Goal: Transaction & Acquisition: Subscribe to service/newsletter

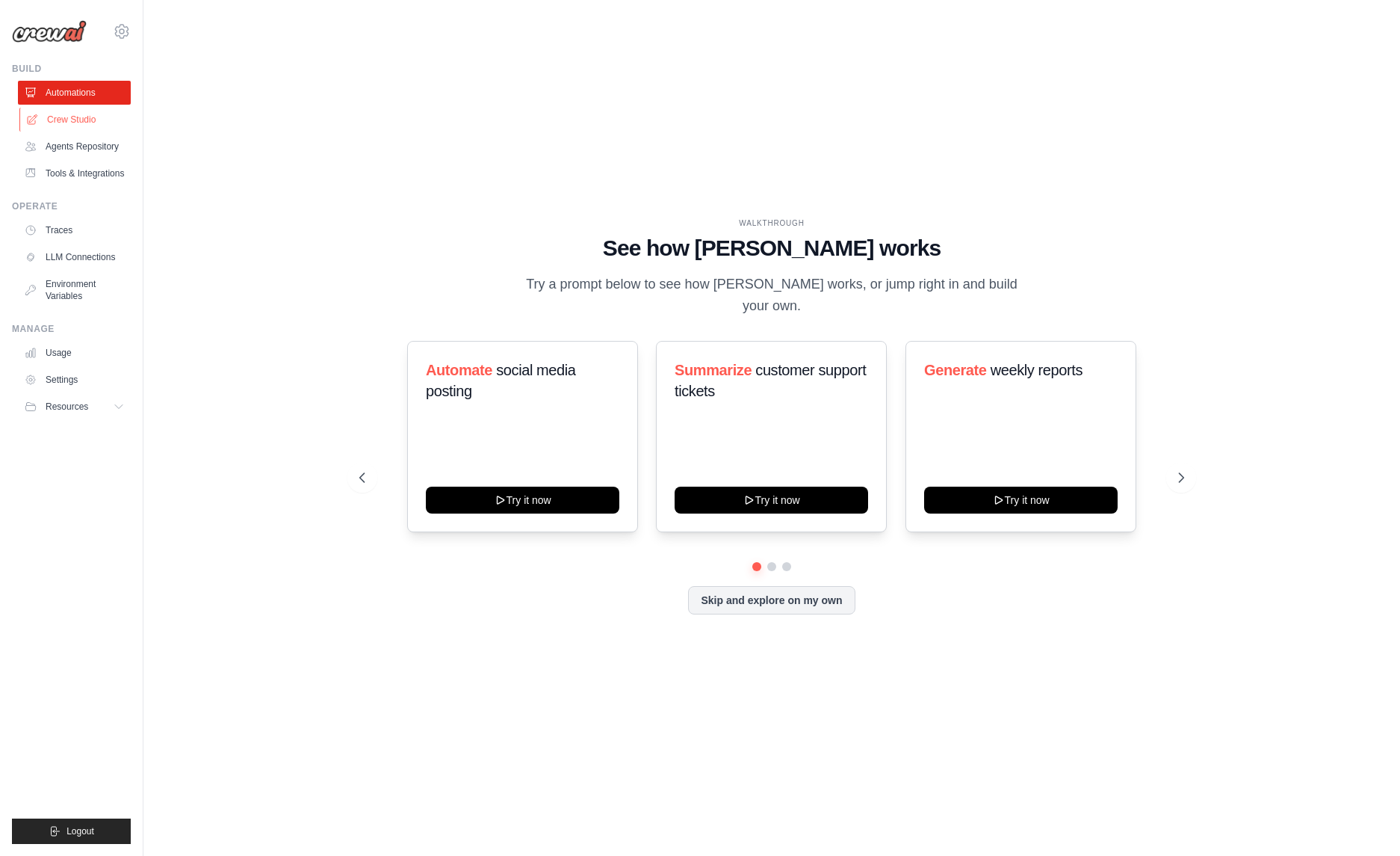
click at [66, 118] on link "Crew Studio" at bounding box center [75, 119] width 113 height 24
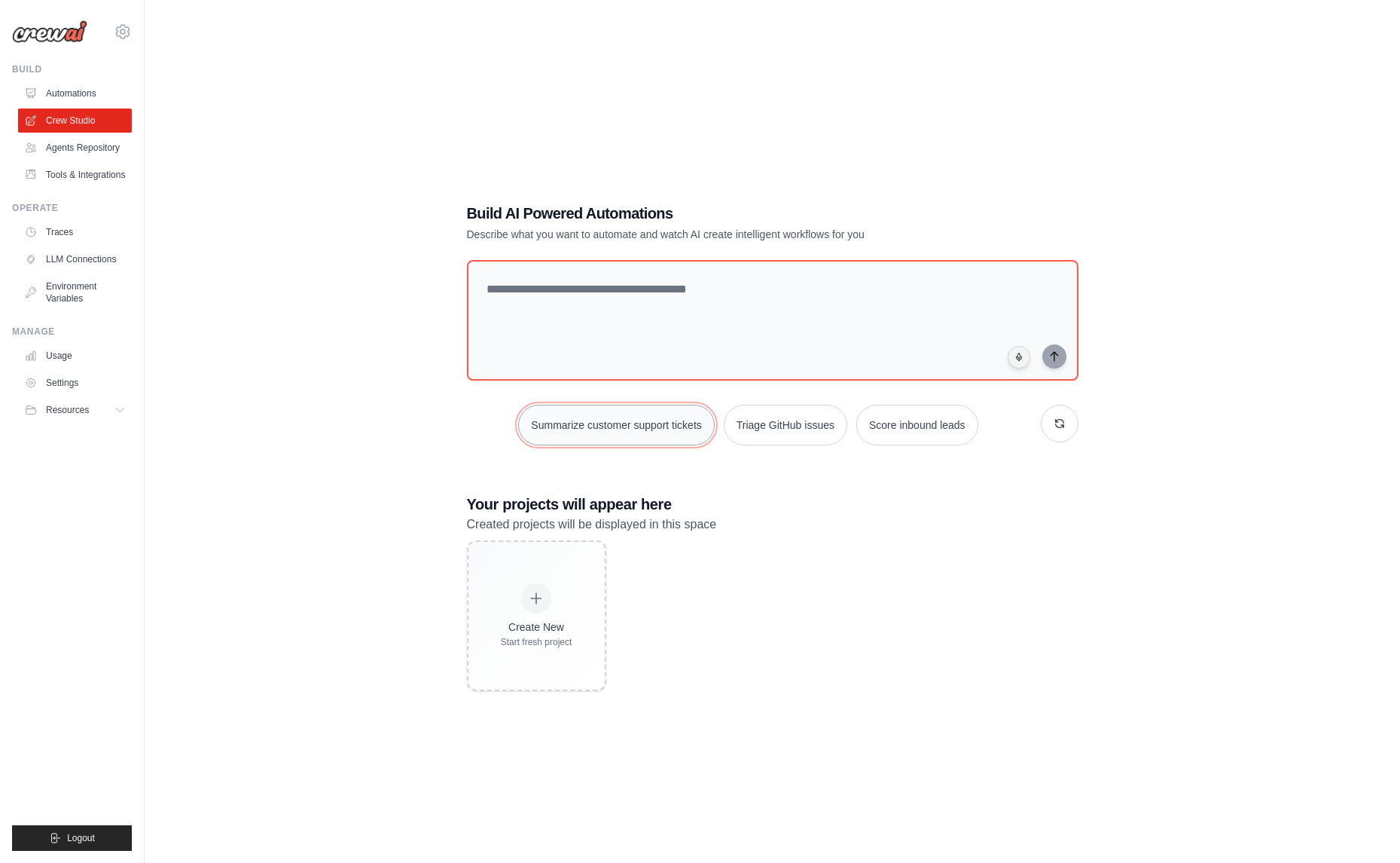
click at [631, 431] on button "Summarize customer support tickets" at bounding box center [616, 425] width 196 height 41
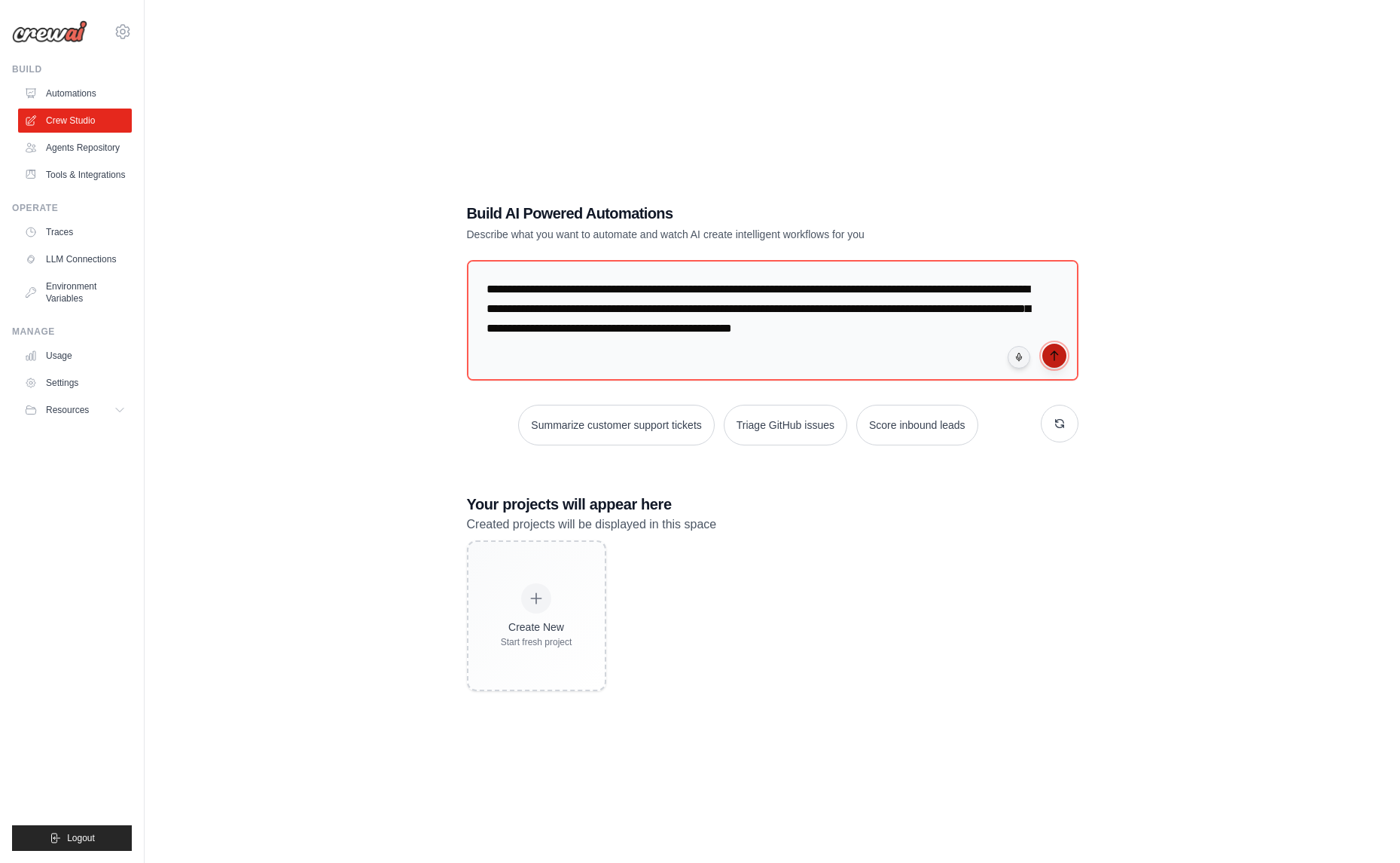
click at [1055, 349] on icon "submit" at bounding box center [1054, 355] width 12 height 12
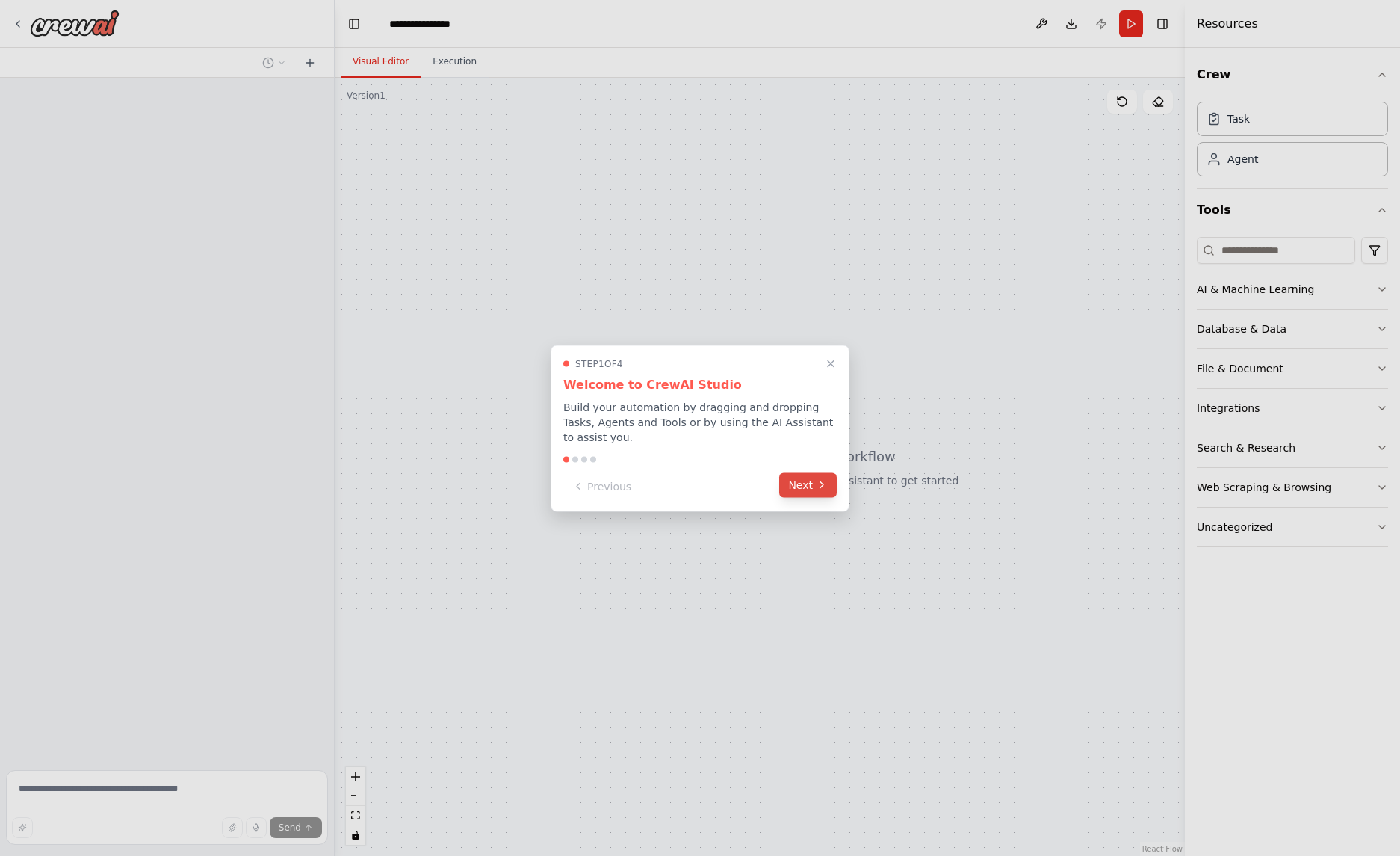
click at [826, 488] on icon at bounding box center [821, 485] width 12 height 12
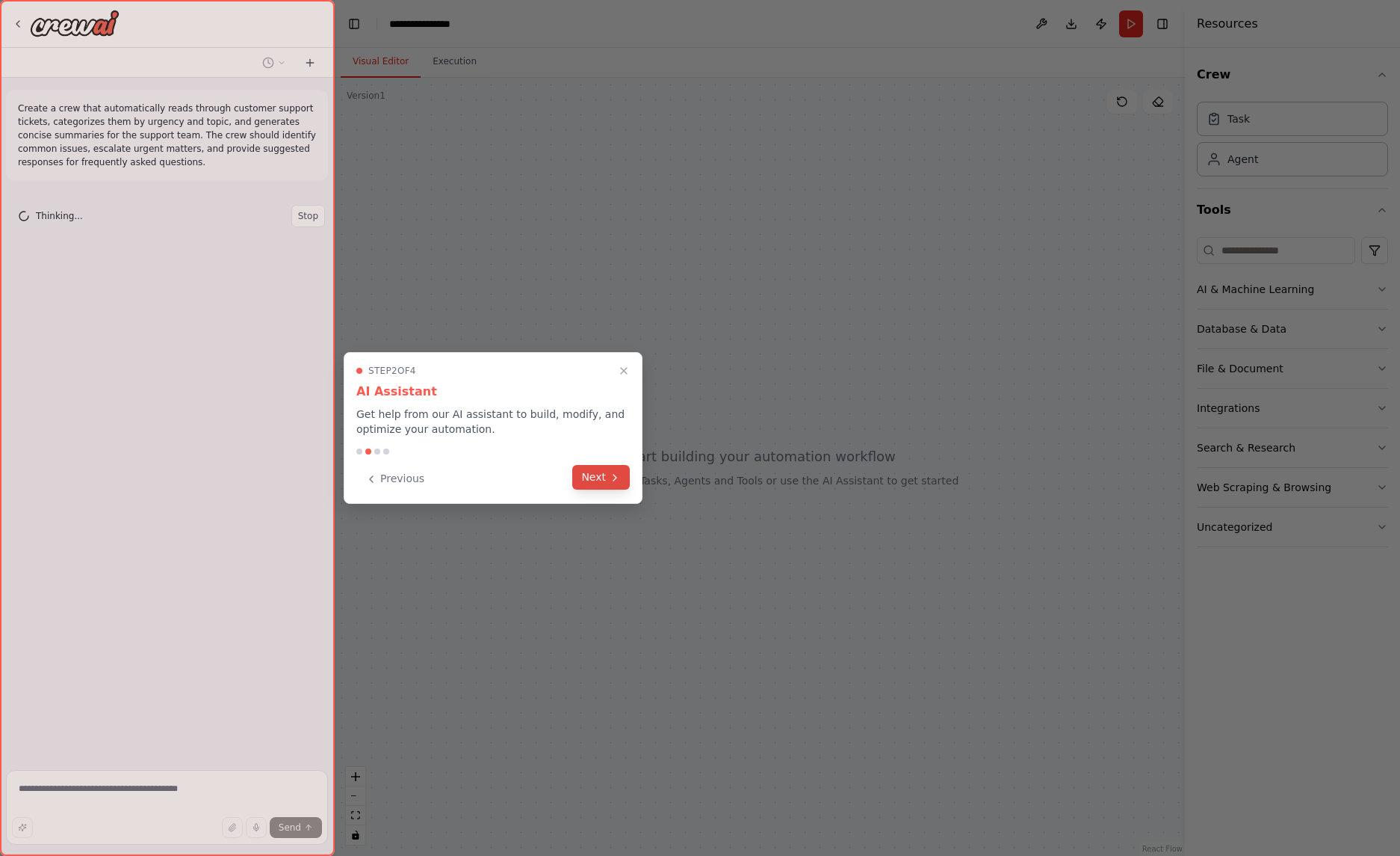
click at [598, 477] on button "Next" at bounding box center [601, 477] width 58 height 25
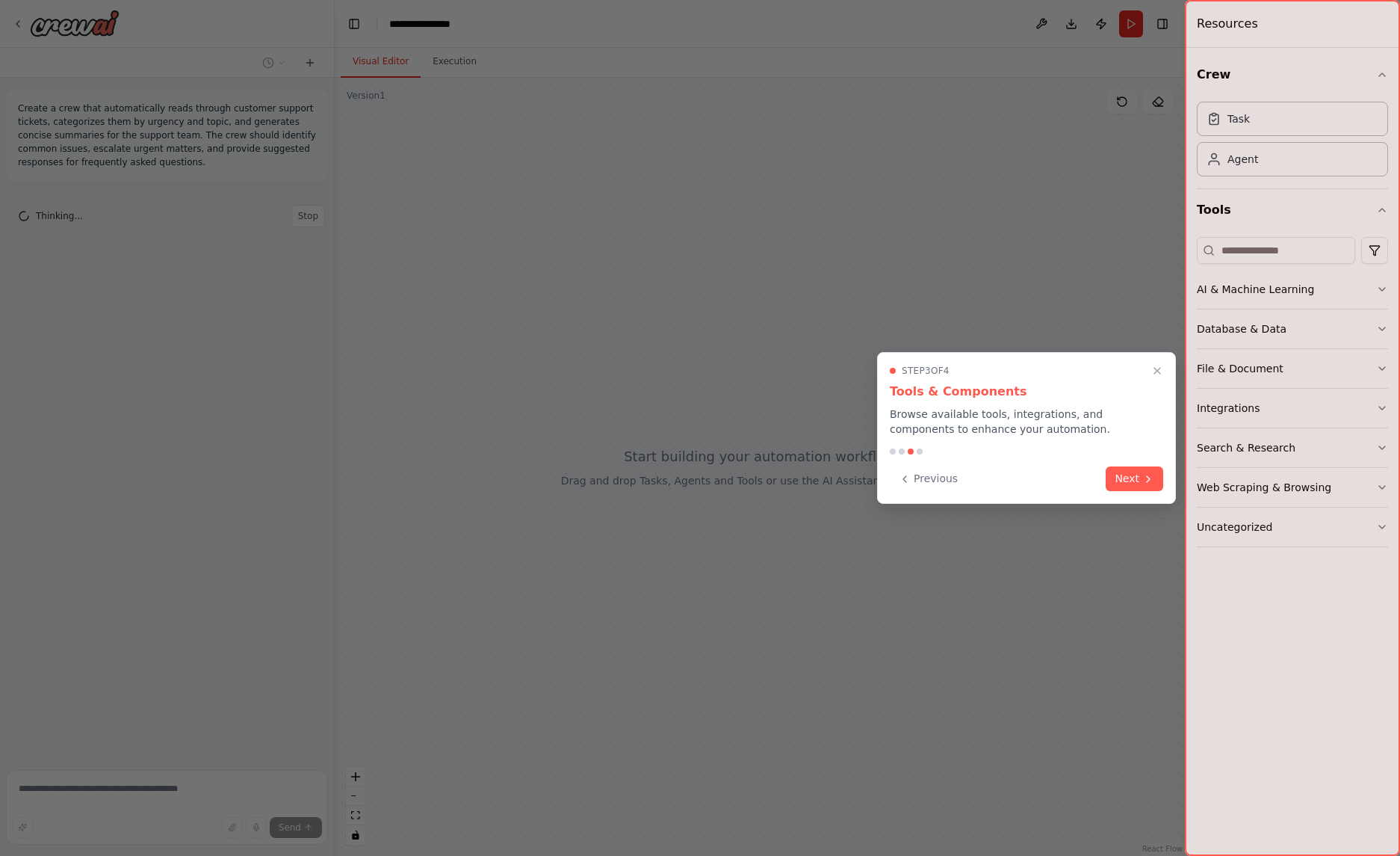
click at [598, 477] on div at bounding box center [700, 428] width 1400 height 856
click at [1087, 485] on div "Previous Next" at bounding box center [1027, 479] width 274 height 25
click at [1126, 489] on button "Next" at bounding box center [1134, 477] width 58 height 25
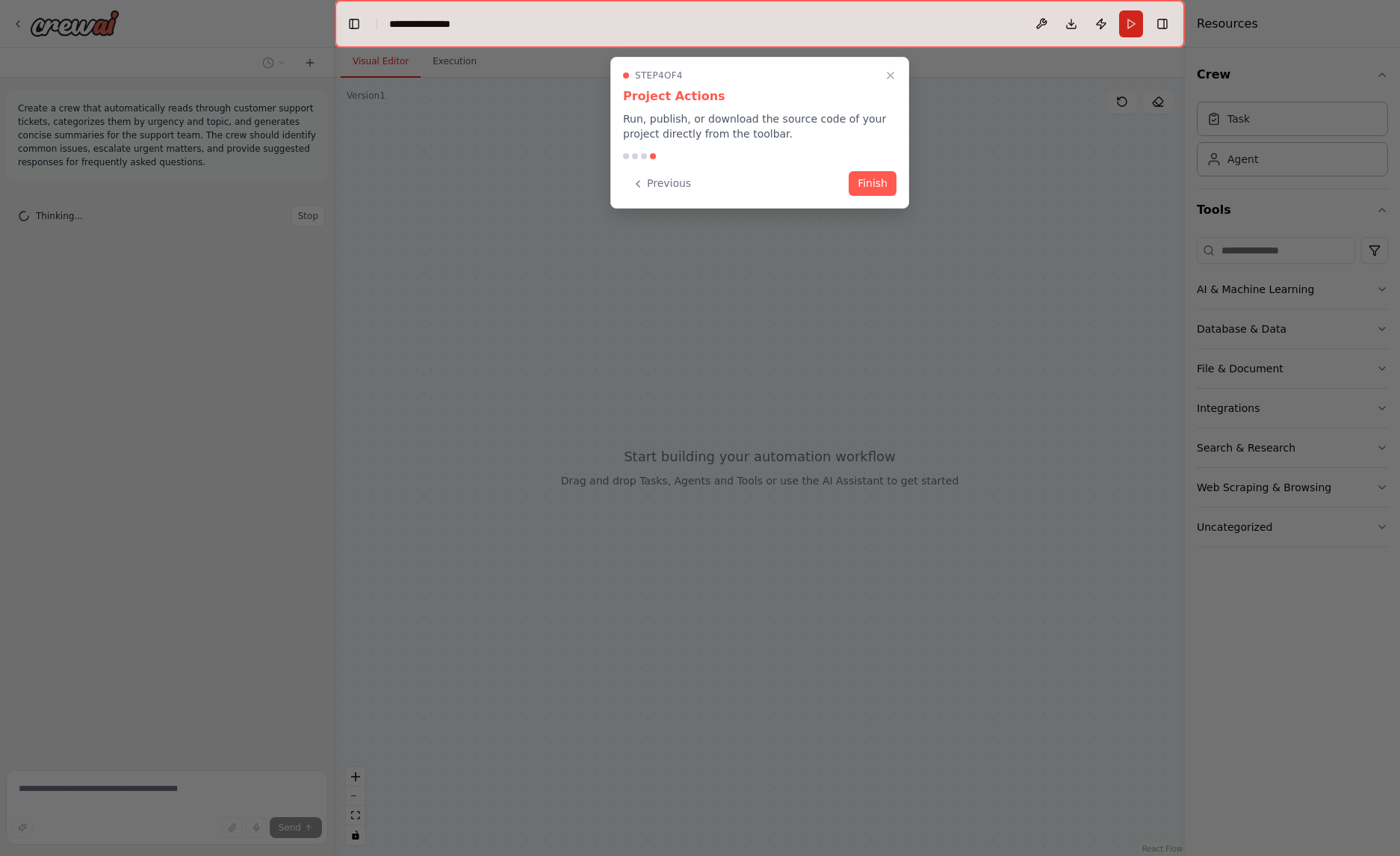
click at [1137, 493] on div at bounding box center [700, 428] width 1400 height 856
click at [863, 189] on button "Finish" at bounding box center [872, 182] width 48 height 25
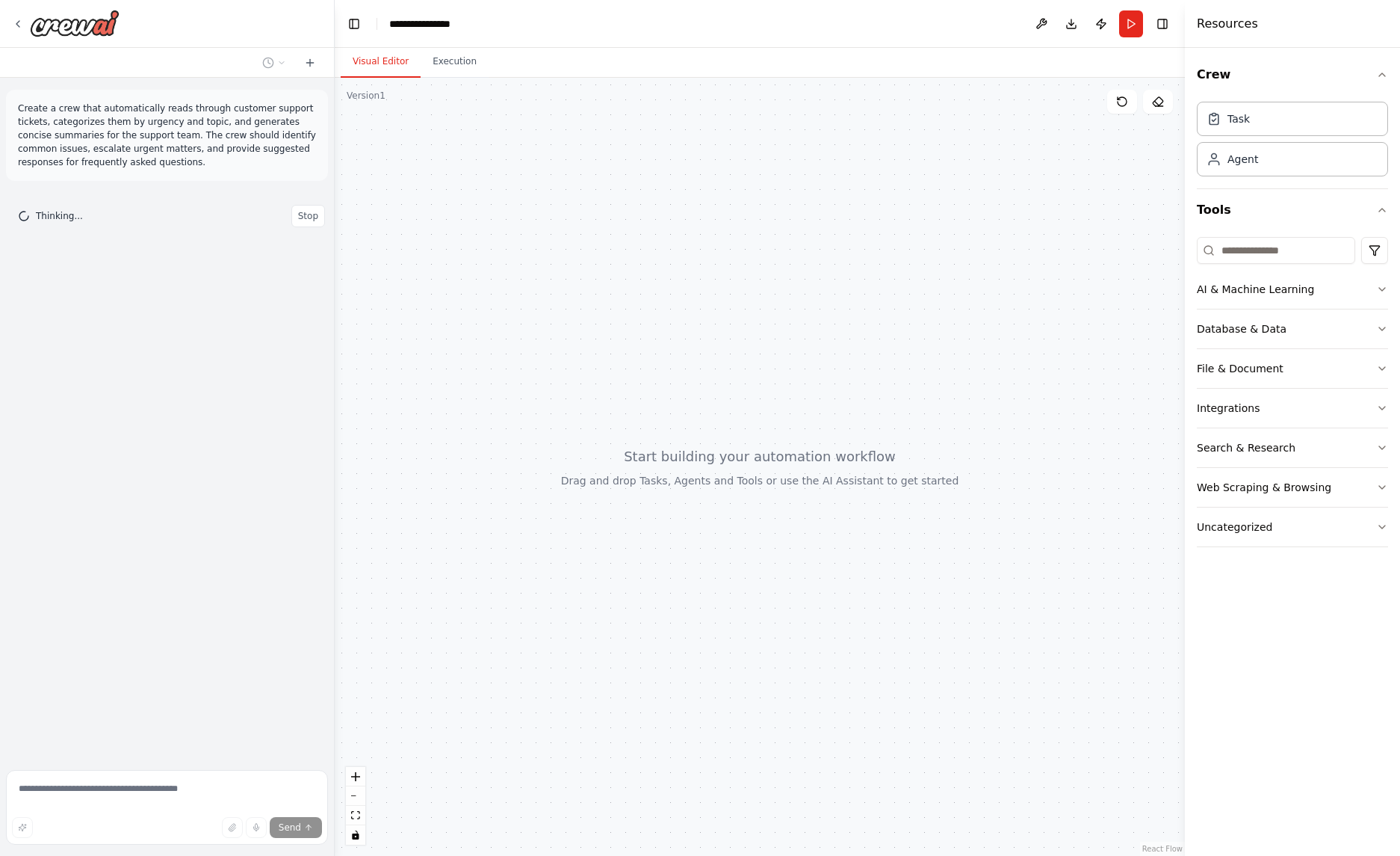
click at [871, 183] on div at bounding box center [760, 467] width 850 height 778
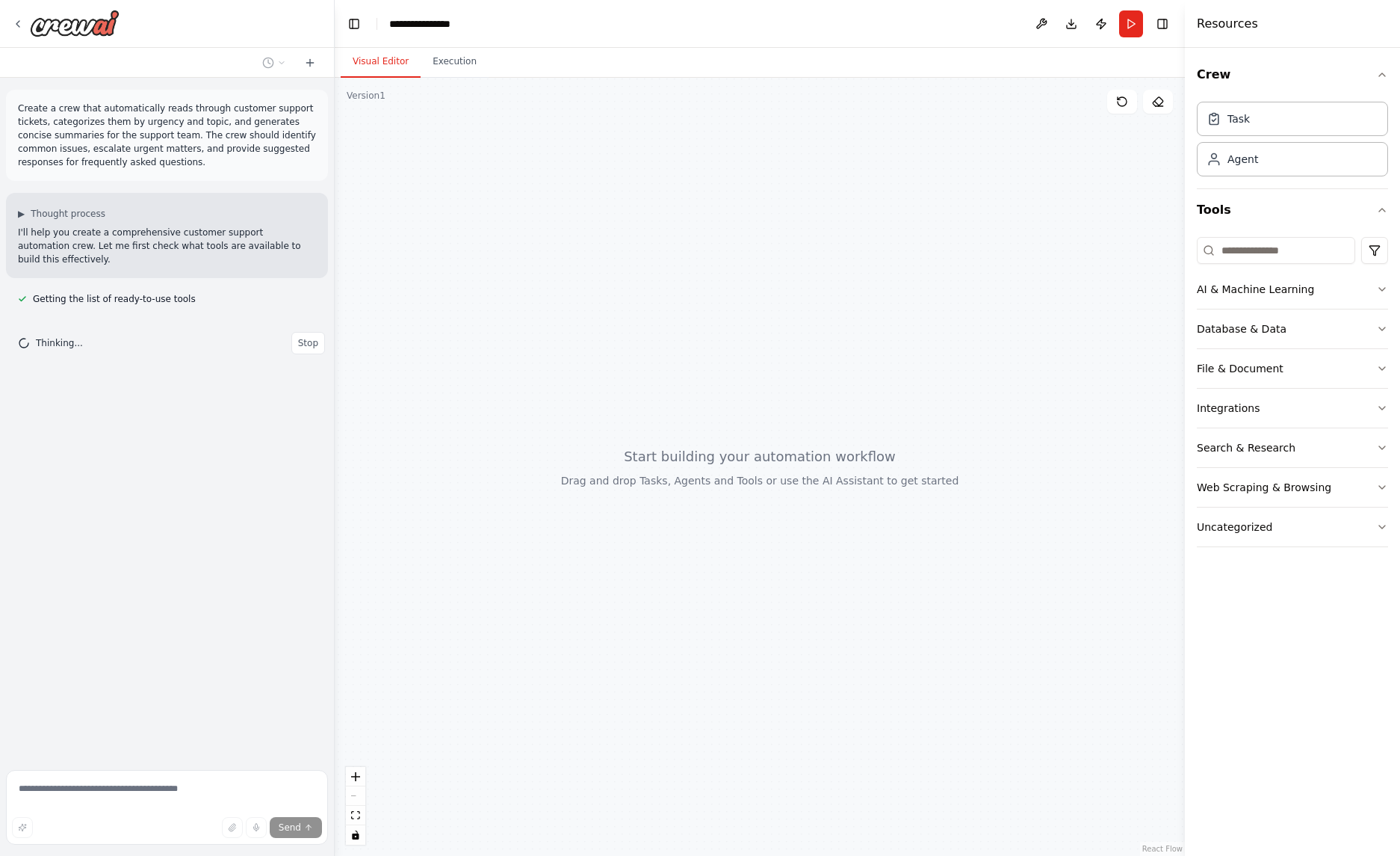
drag, startPoint x: 738, startPoint y: 429, endPoint x: 625, endPoint y: 453, distance: 115.5
click at [622, 446] on div at bounding box center [760, 467] width 850 height 778
drag, startPoint x: 958, startPoint y: 317, endPoint x: 1217, endPoint y: 182, distance: 292.1
click at [958, 316] on div at bounding box center [760, 467] width 850 height 778
click at [1269, 154] on div "Agent" at bounding box center [1292, 158] width 191 height 34
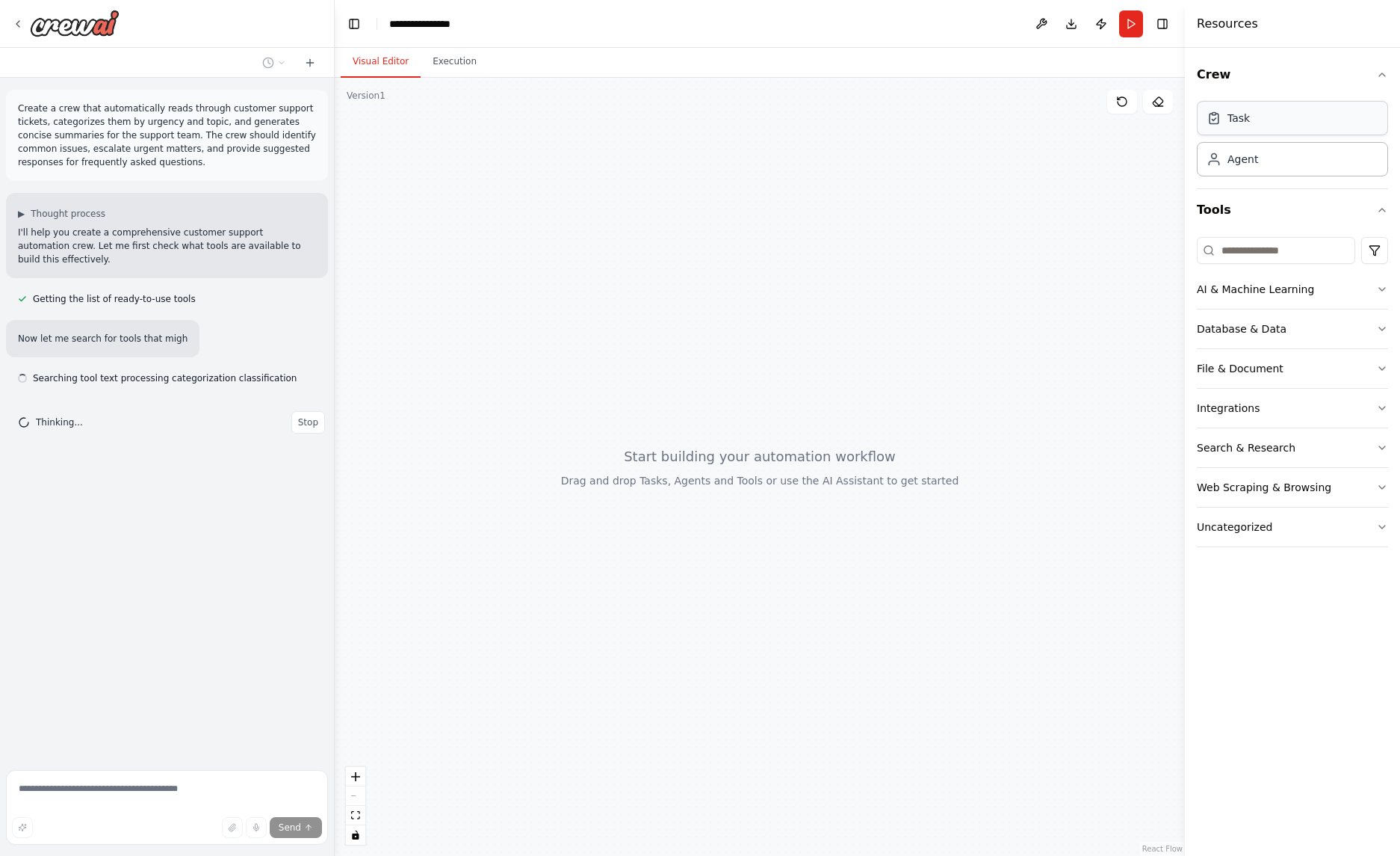
click at [1269, 102] on div "Task" at bounding box center [1292, 118] width 191 height 34
click at [512, 363] on div at bounding box center [760, 467] width 850 height 778
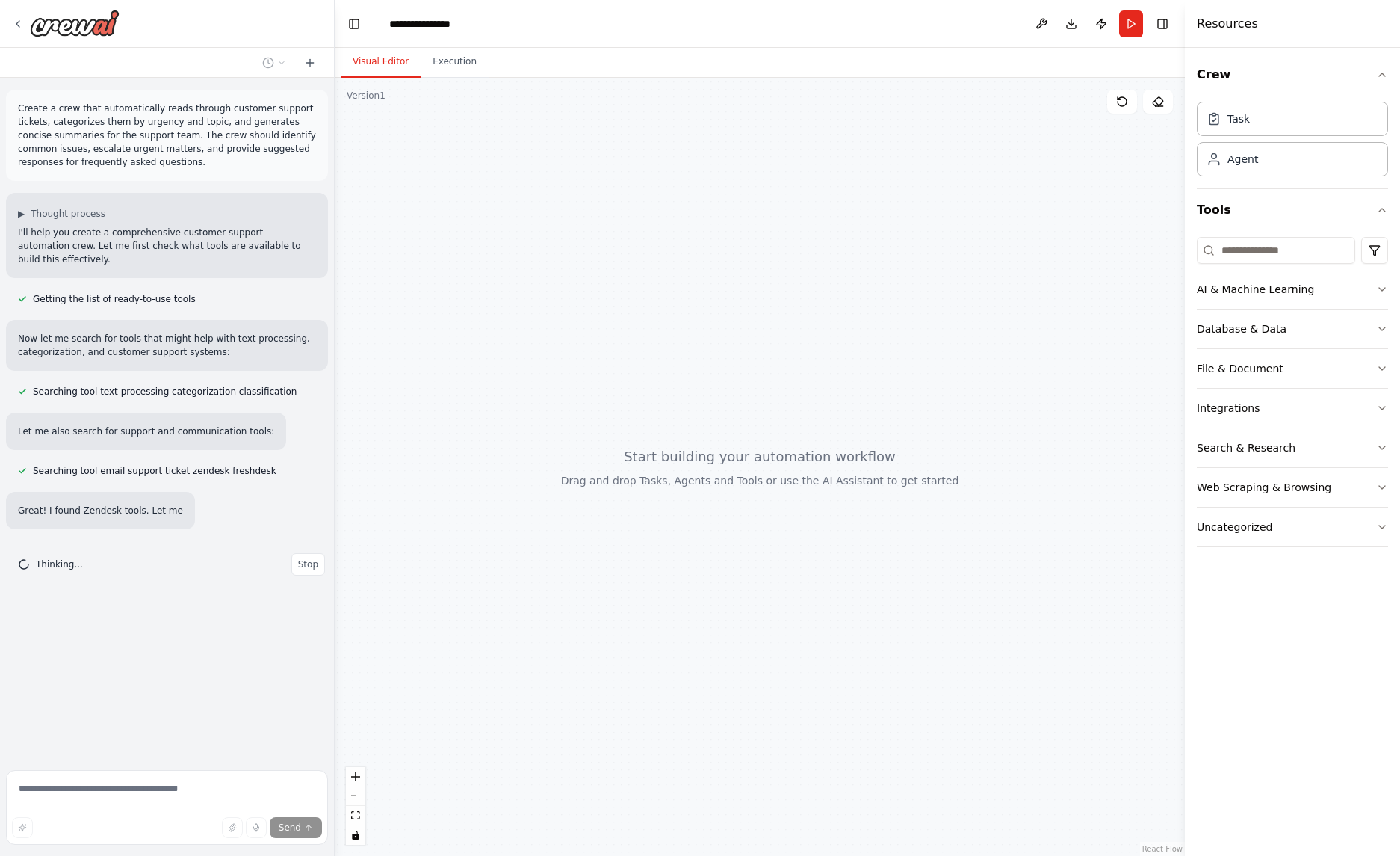
click at [178, 439] on div "Let me also search for support and communication tools:" at bounding box center [146, 431] width 280 height 38
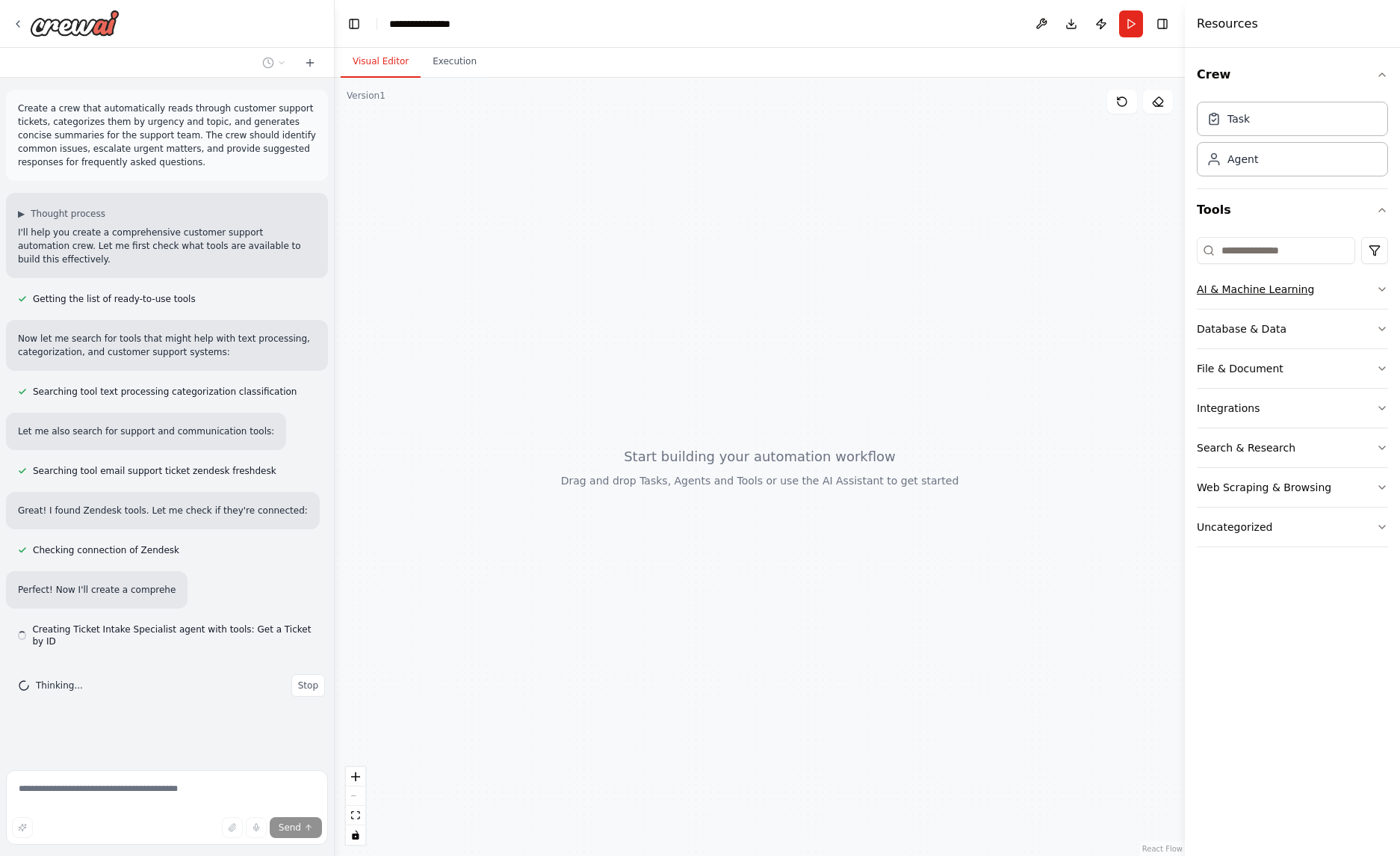
click at [1300, 308] on button "AI & Machine Learning" at bounding box center [1292, 289] width 191 height 39
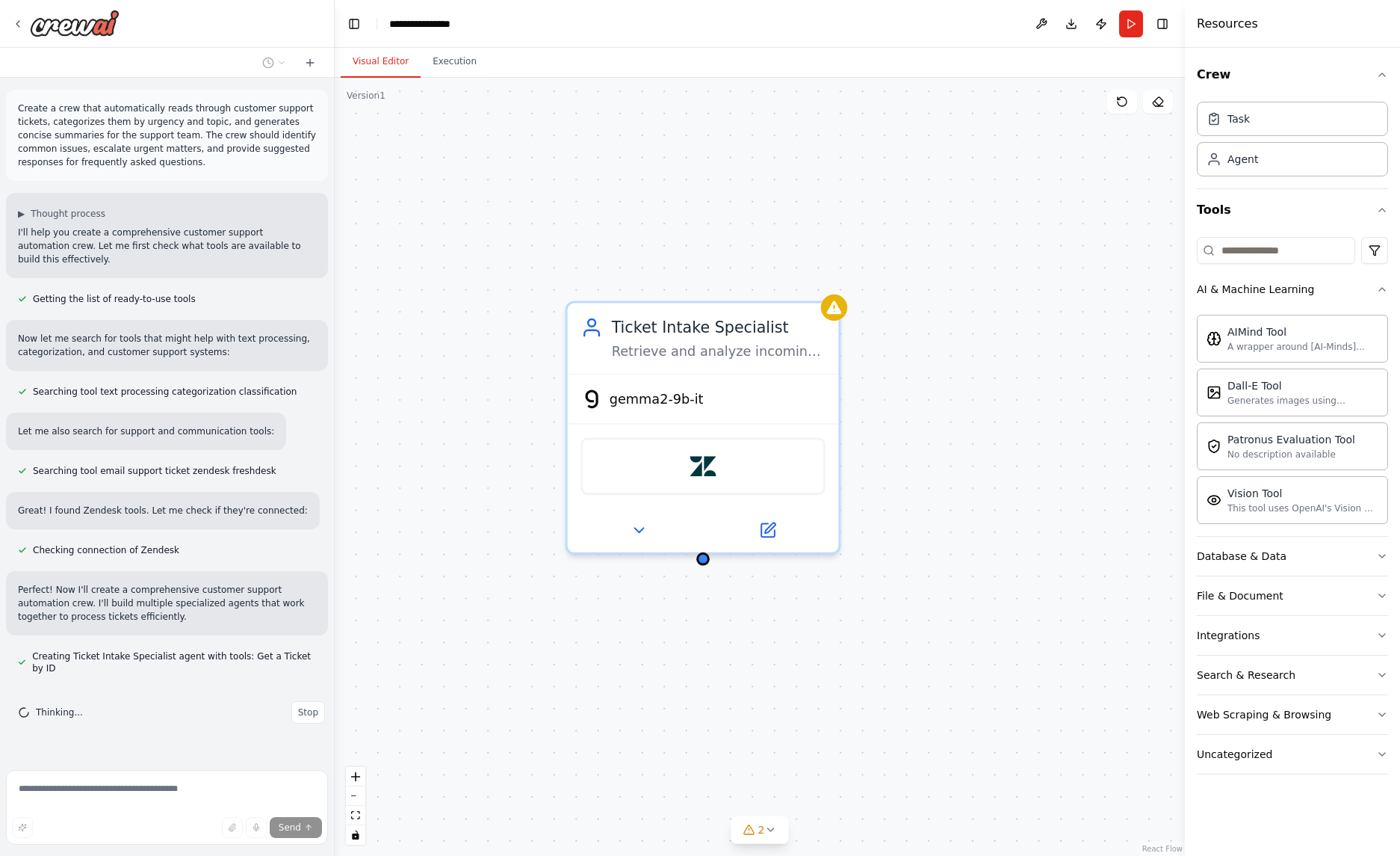
drag, startPoint x: 580, startPoint y: 288, endPoint x: 467, endPoint y: 212, distance: 136.2
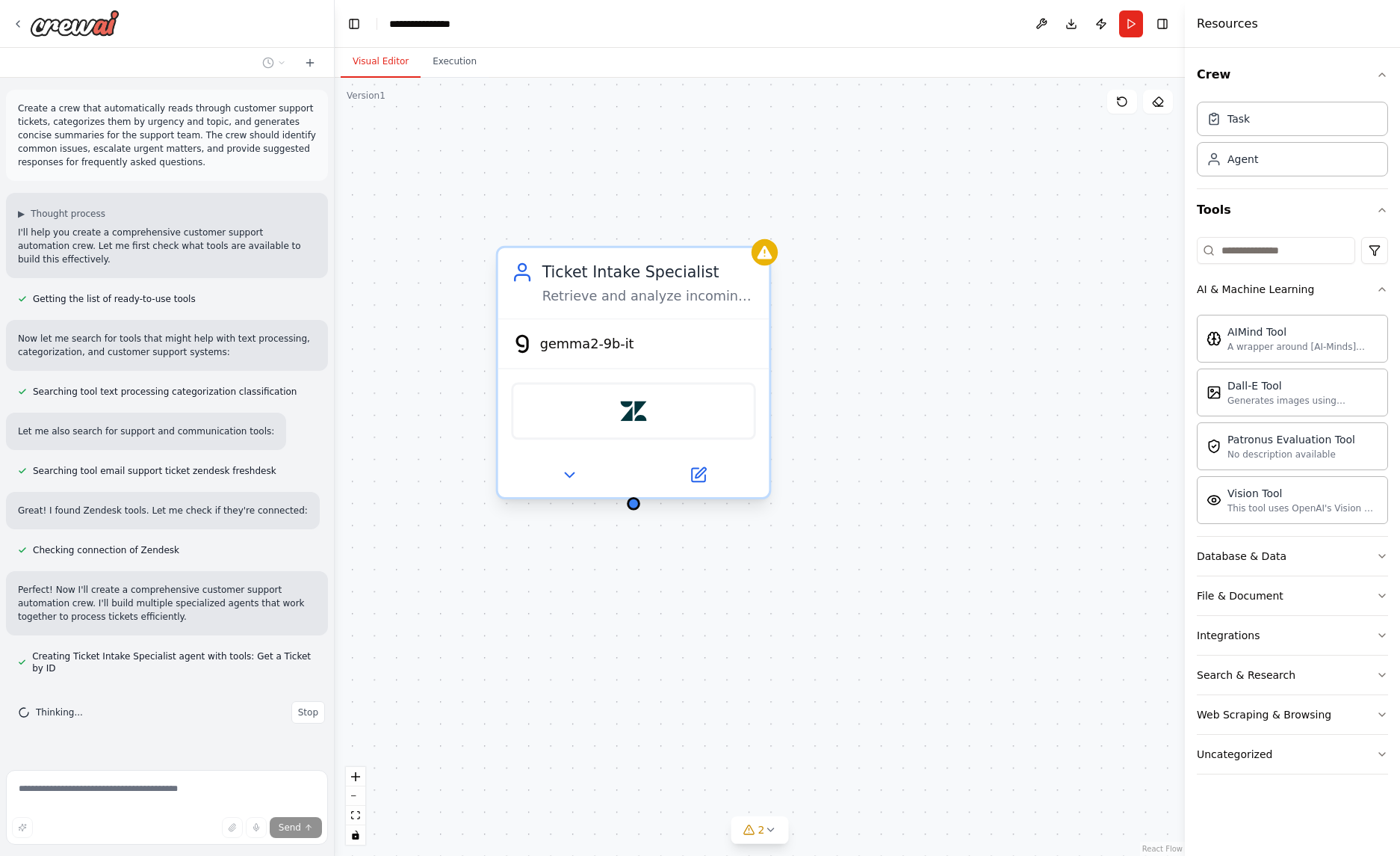
click at [584, 336] on span "gemma2-9b-it" at bounding box center [586, 344] width 94 height 18
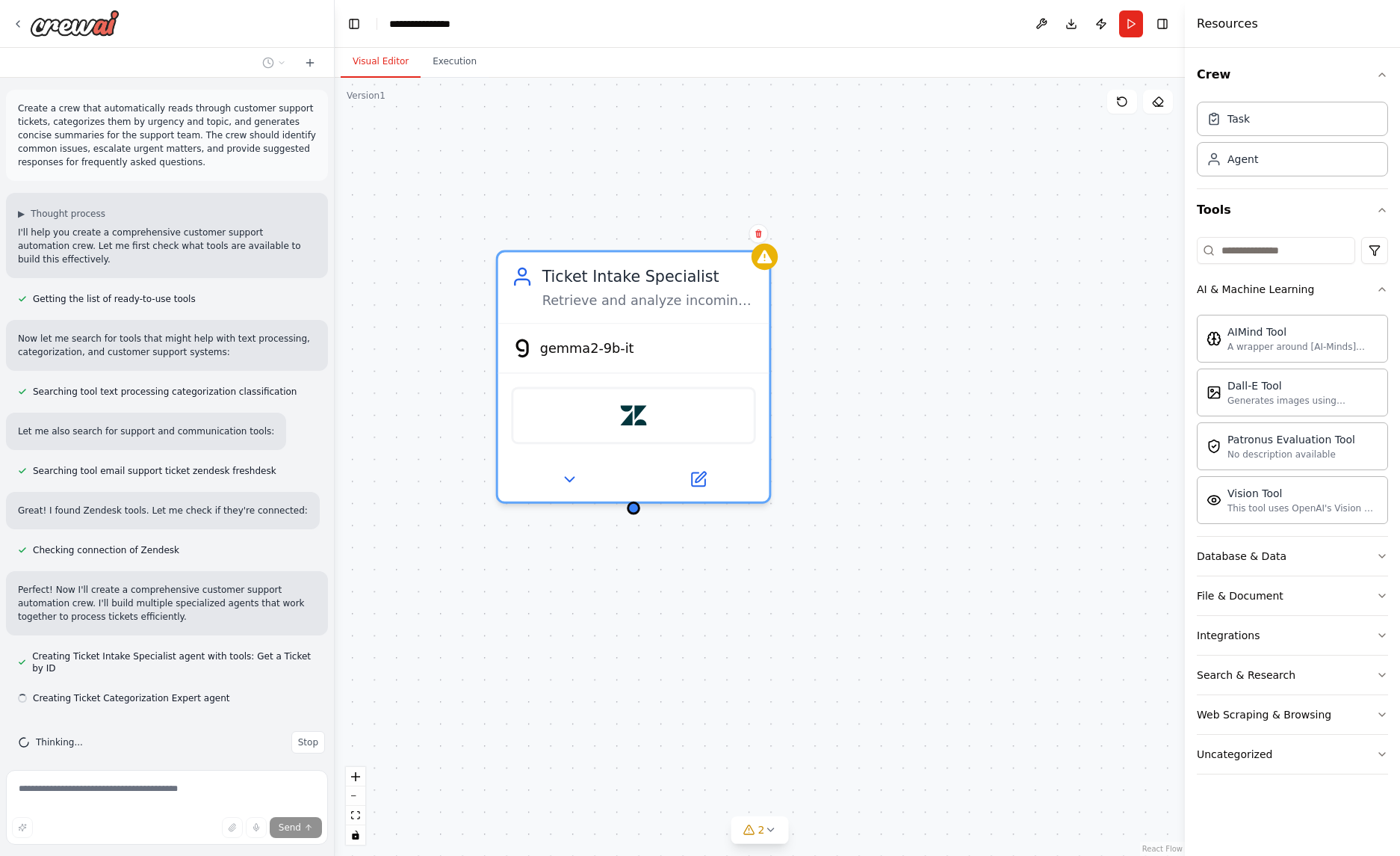
scroll to position [12, 0]
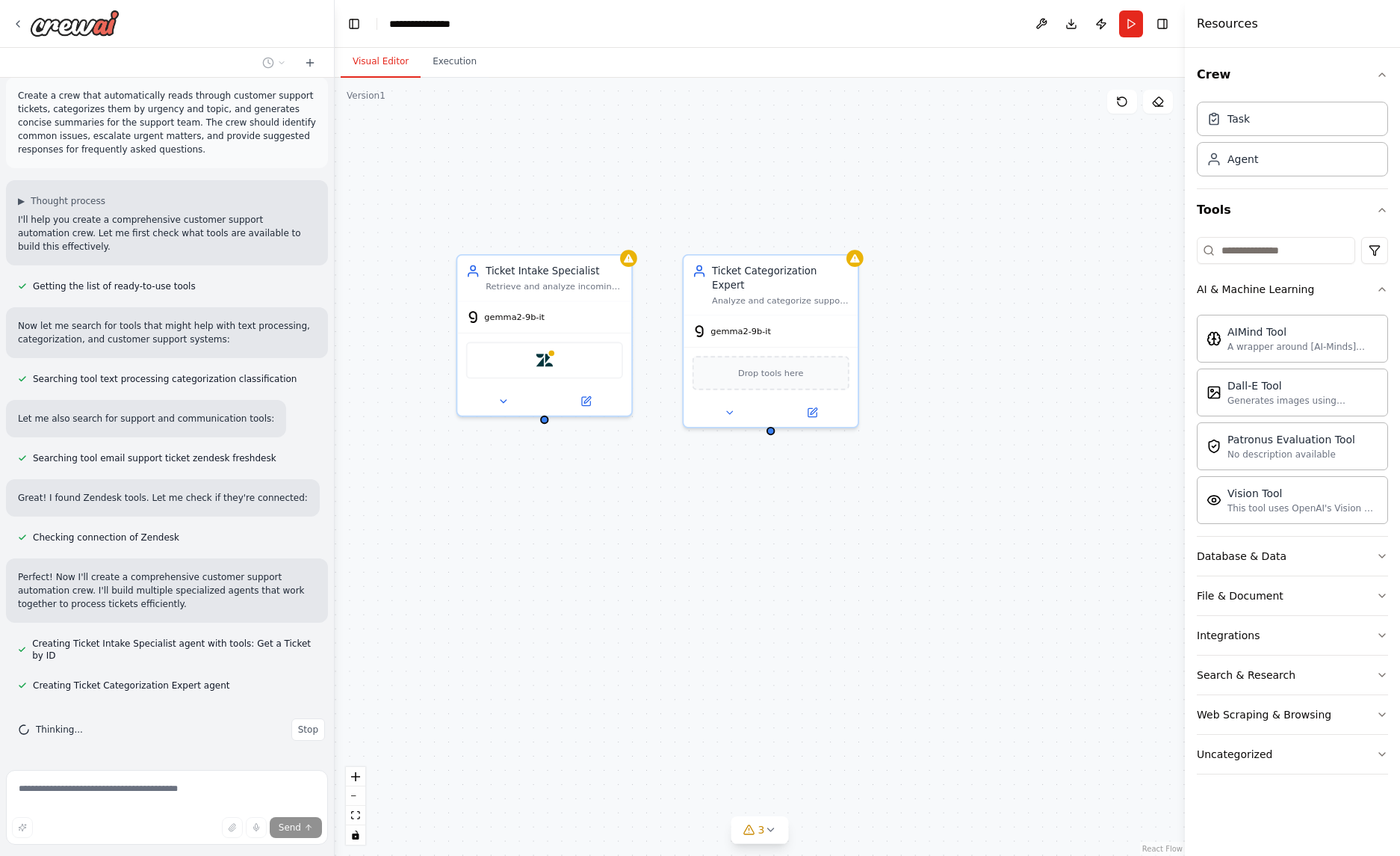
drag, startPoint x: 859, startPoint y: 172, endPoint x: 752, endPoint y: 196, distance: 109.7
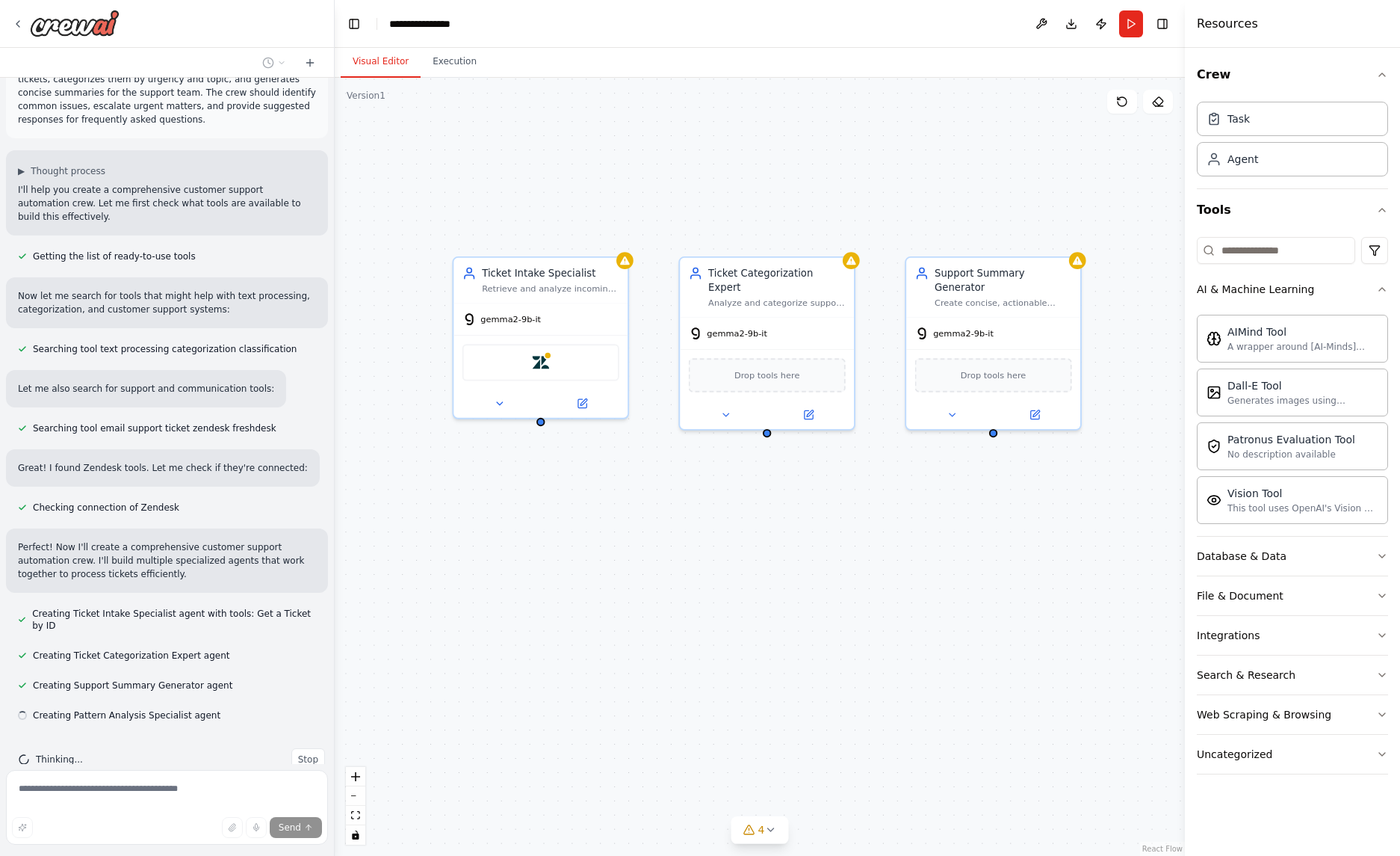
scroll to position [73, 0]
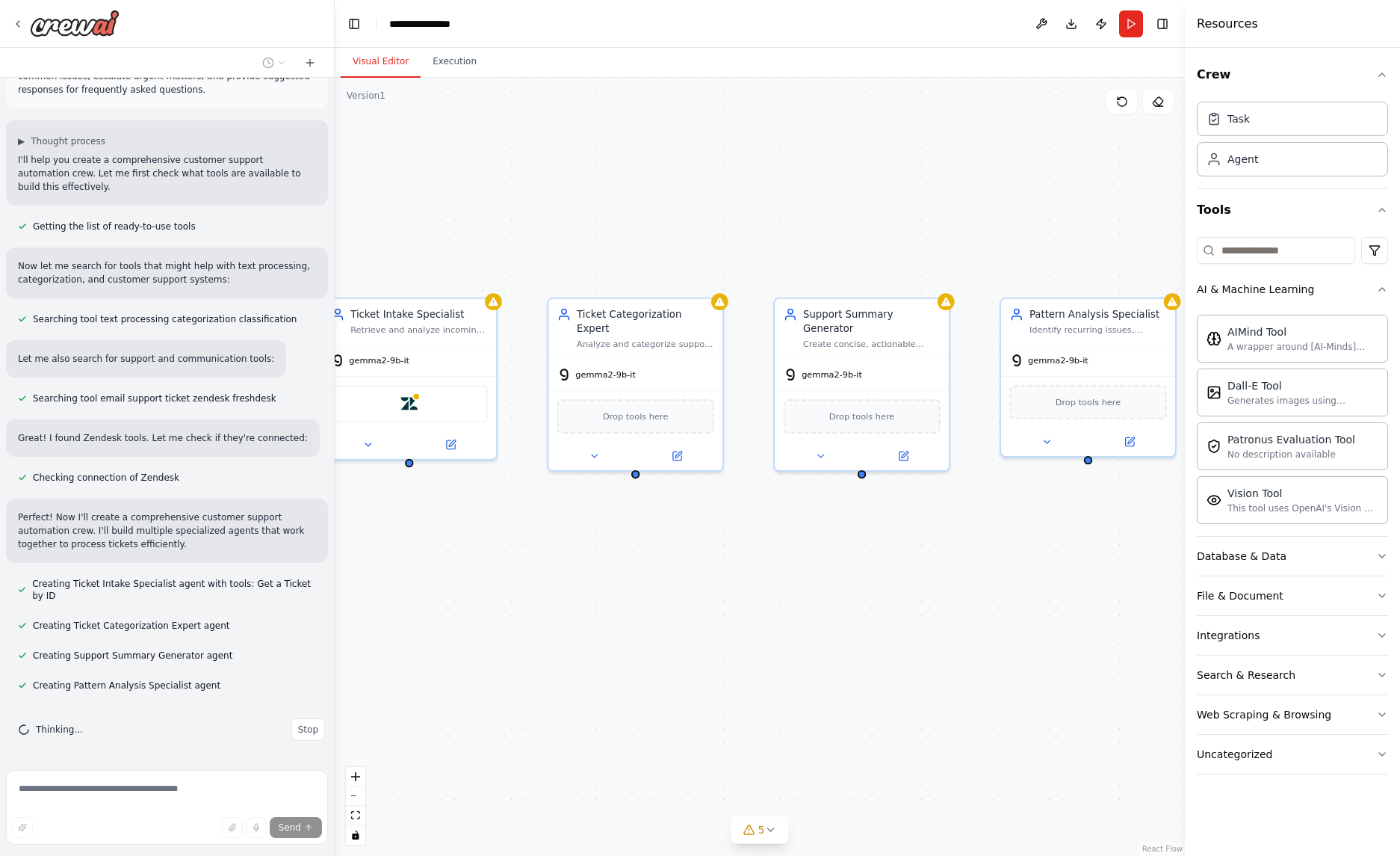
drag, startPoint x: 815, startPoint y: 190, endPoint x: 658, endPoint y: 239, distance: 164.5
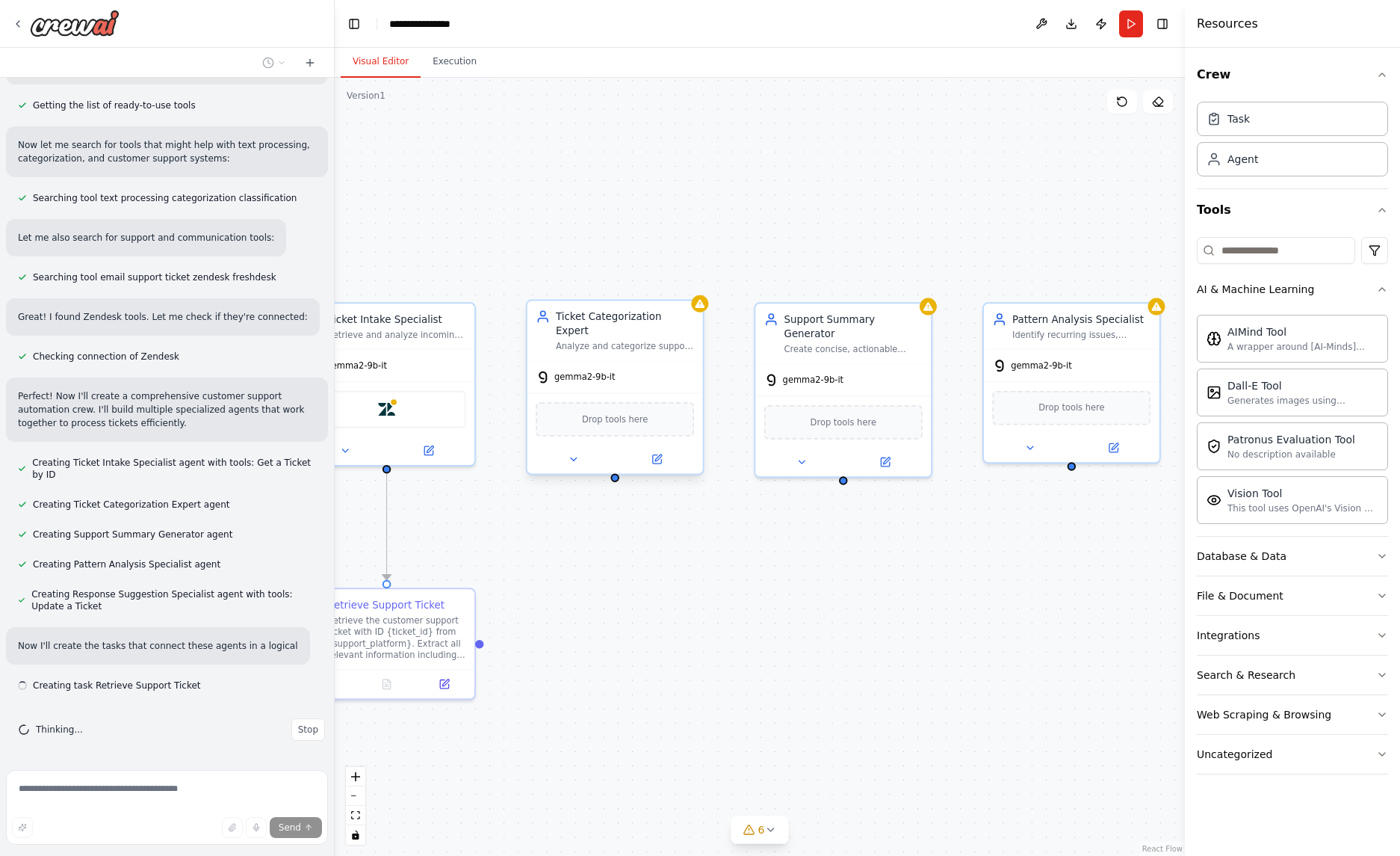
scroll to position [207, 0]
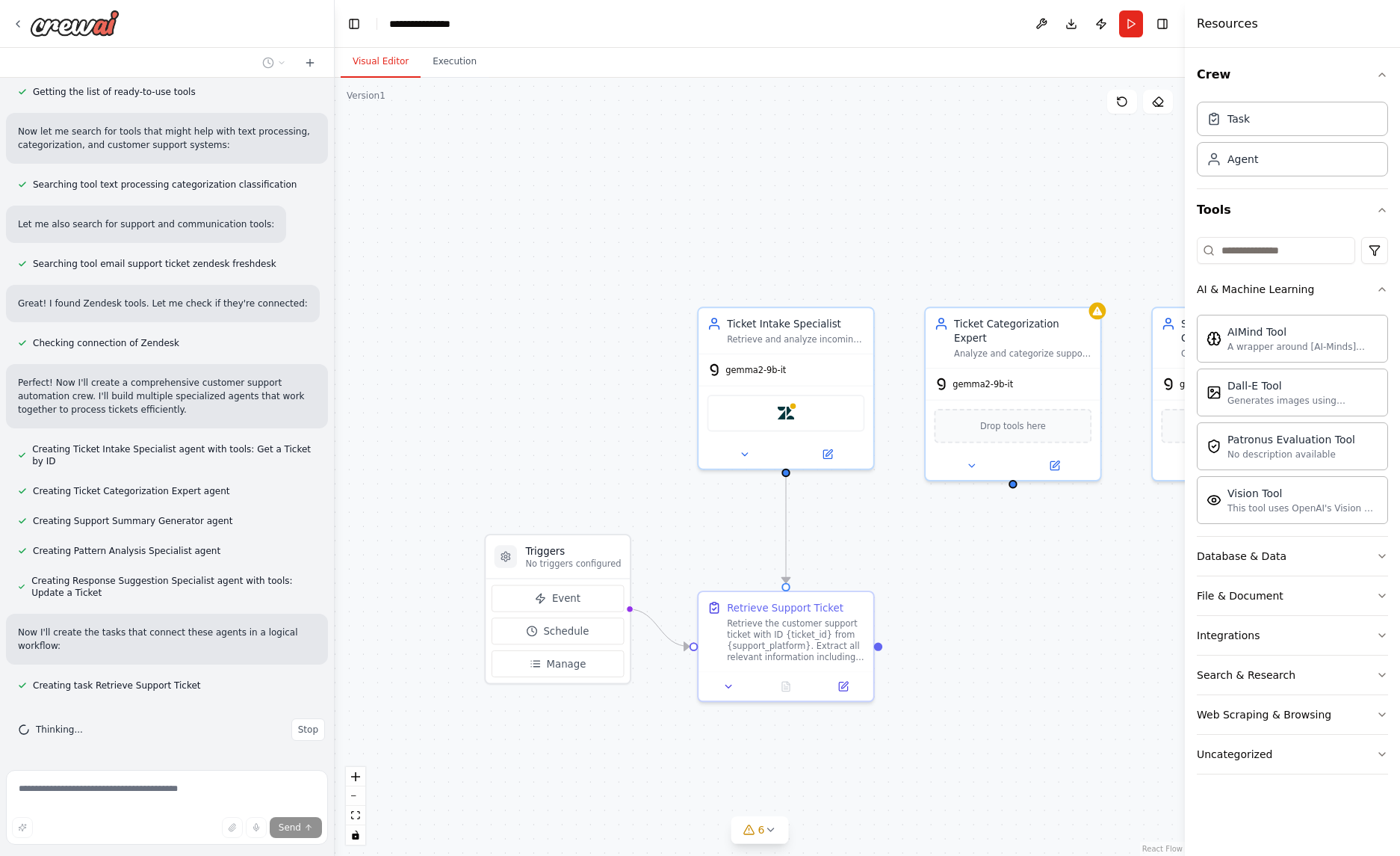
drag, startPoint x: 406, startPoint y: 211, endPoint x: 798, endPoint y: 215, distance: 392.0
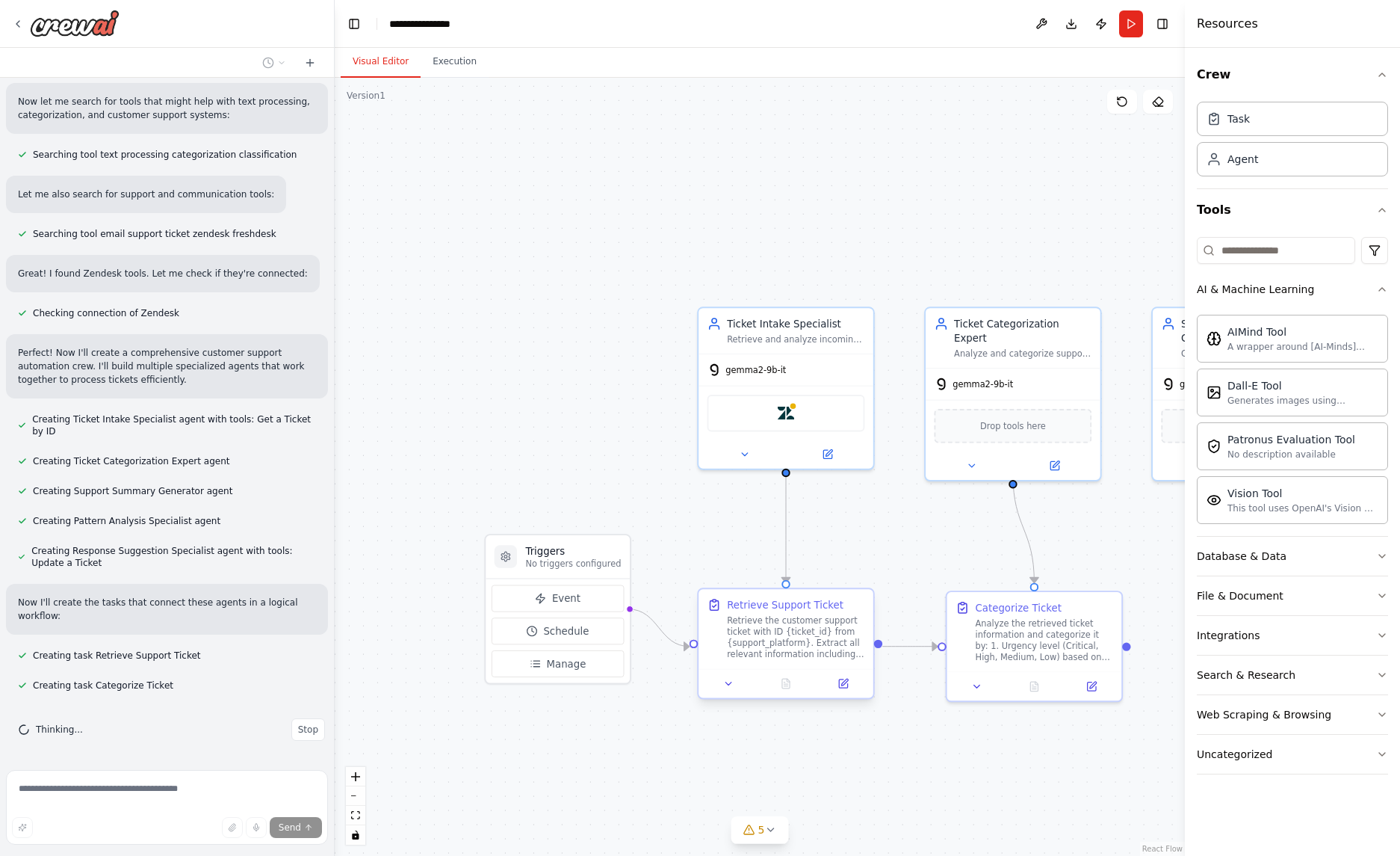
click at [814, 619] on div "Retrieve the customer support ticket with ID {ticket_id} from {support_platform…" at bounding box center [795, 637] width 138 height 46
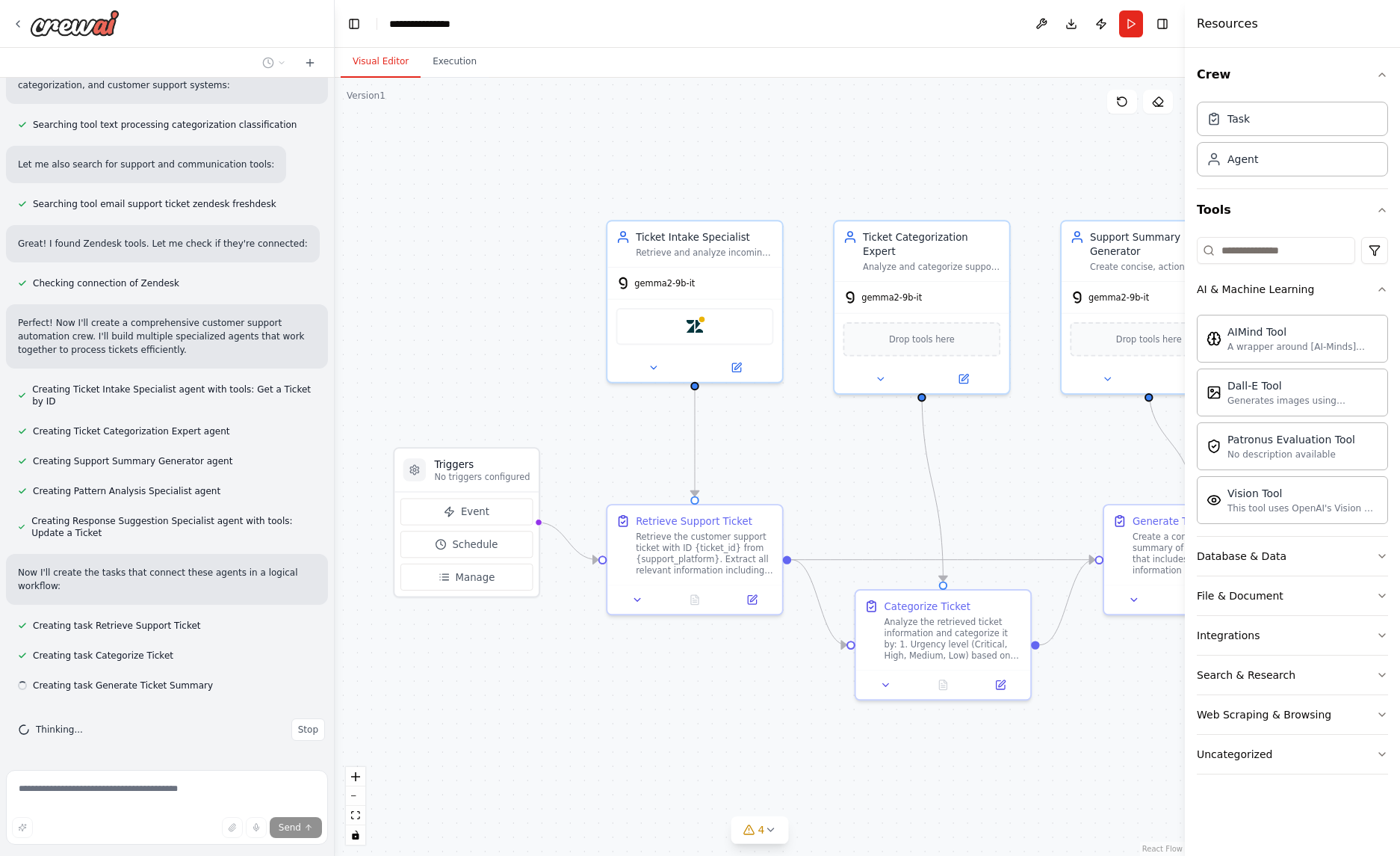
drag, startPoint x: 592, startPoint y: 427, endPoint x: 416, endPoint y: 267, distance: 237.9
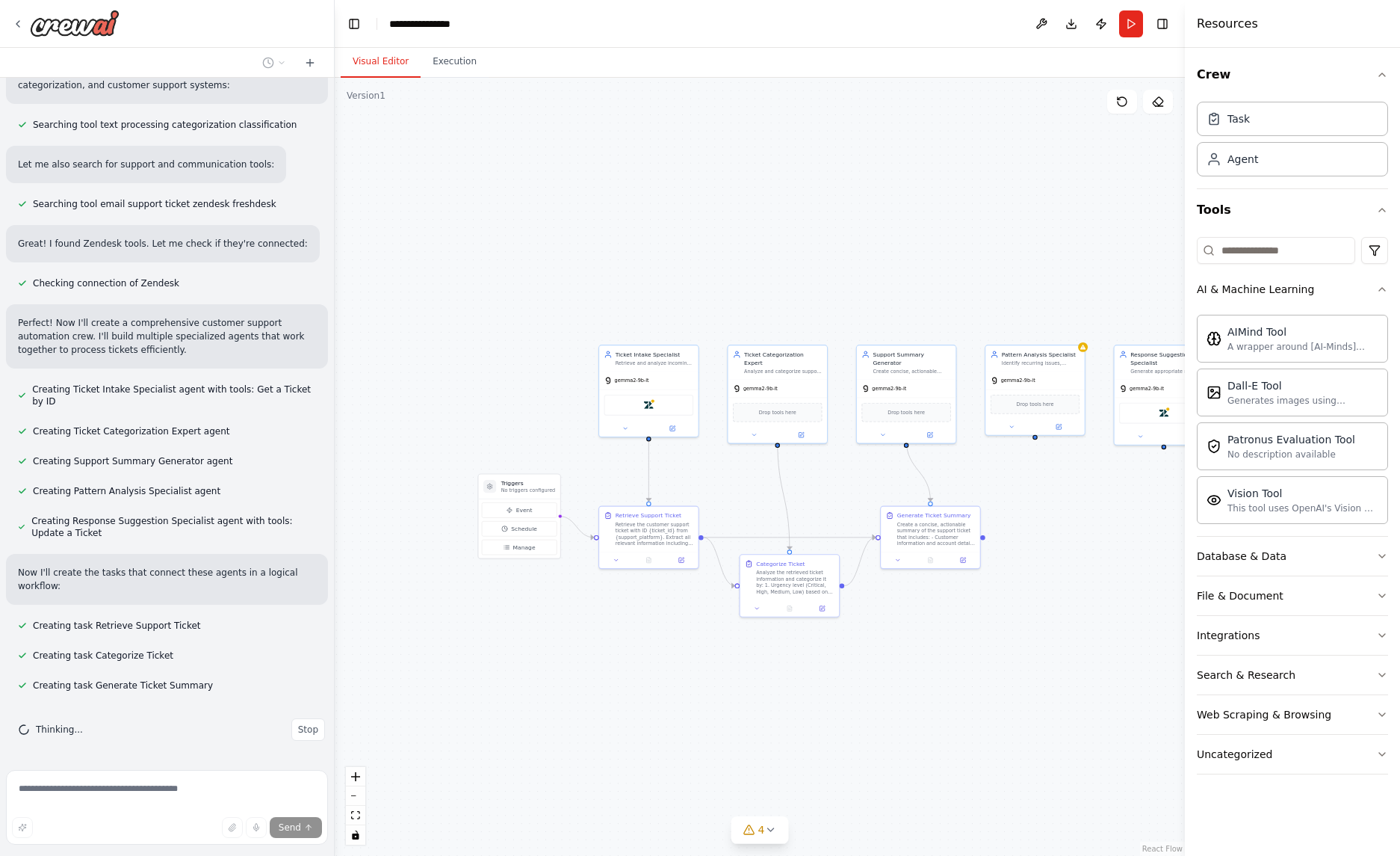
drag, startPoint x: 1022, startPoint y: 703, endPoint x: 756, endPoint y: 685, distance: 266.6
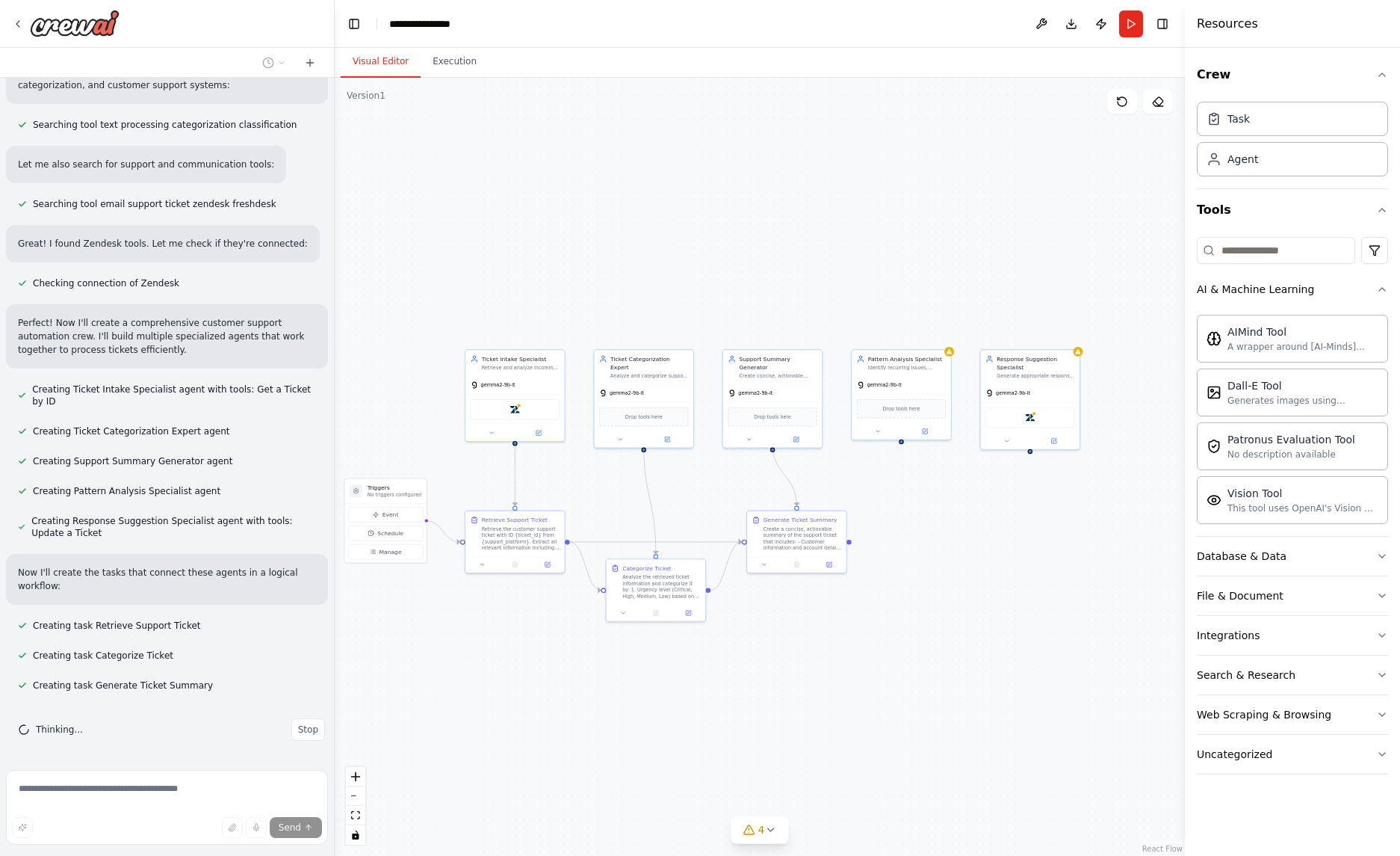
scroll to position [296, 0]
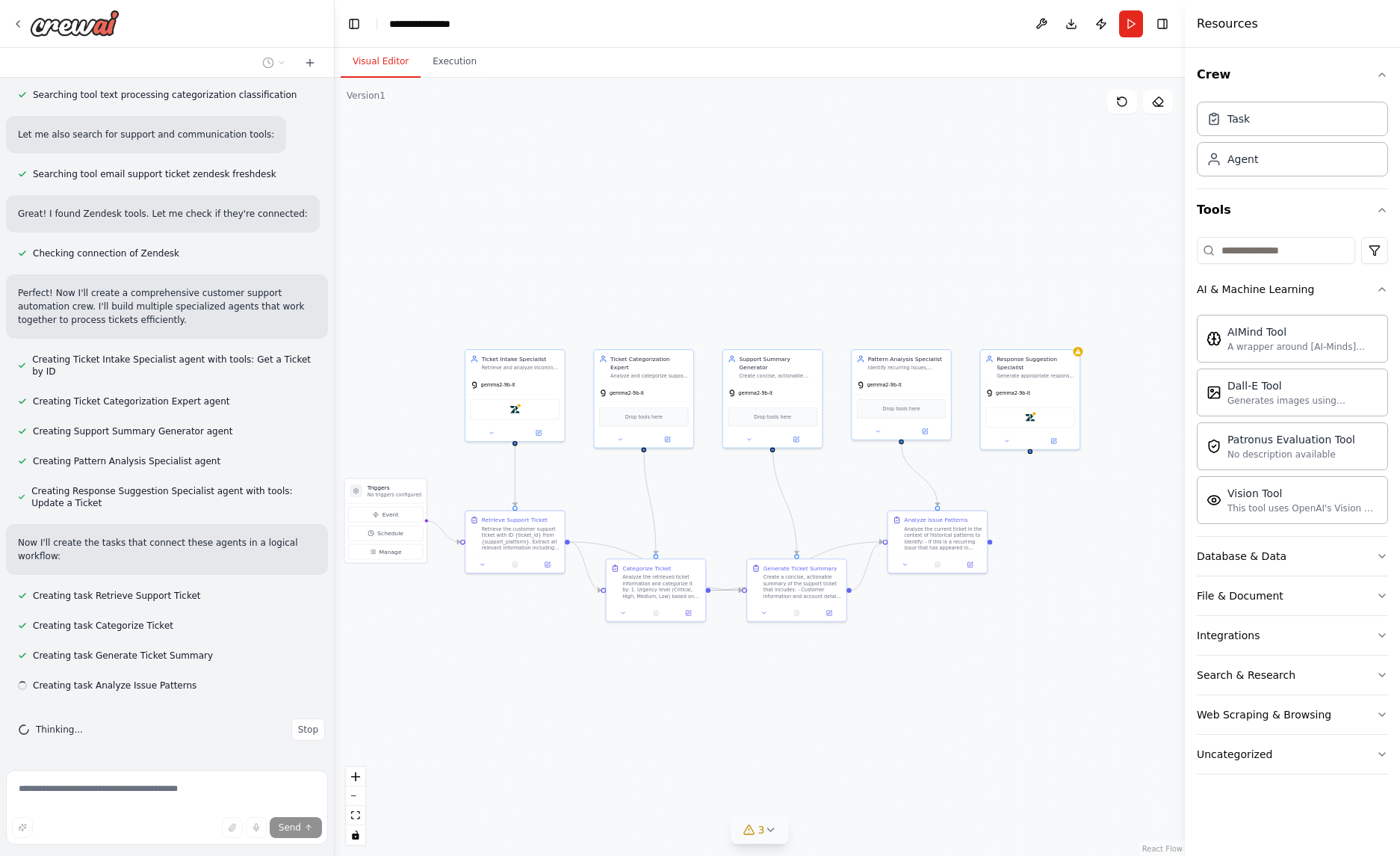
click at [767, 831] on icon at bounding box center [771, 830] width 12 height 12
click at [1054, 672] on div ".deletable-edge-delete-btn { width: 20px; height: 20px; border: 0px solid #ffff…" at bounding box center [760, 467] width 850 height 778
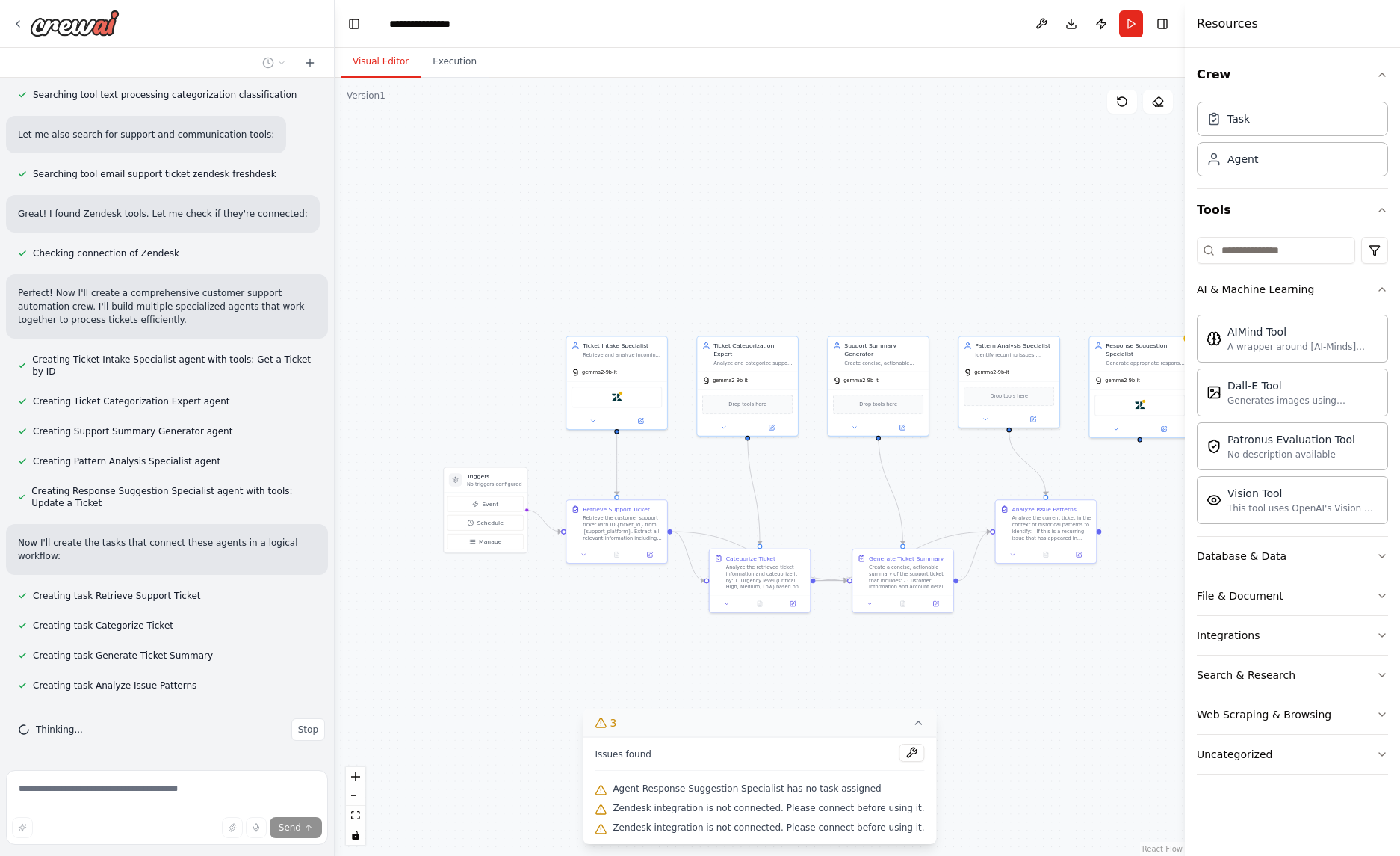
drag, startPoint x: 587, startPoint y: 260, endPoint x: 699, endPoint y: 242, distance: 113.4
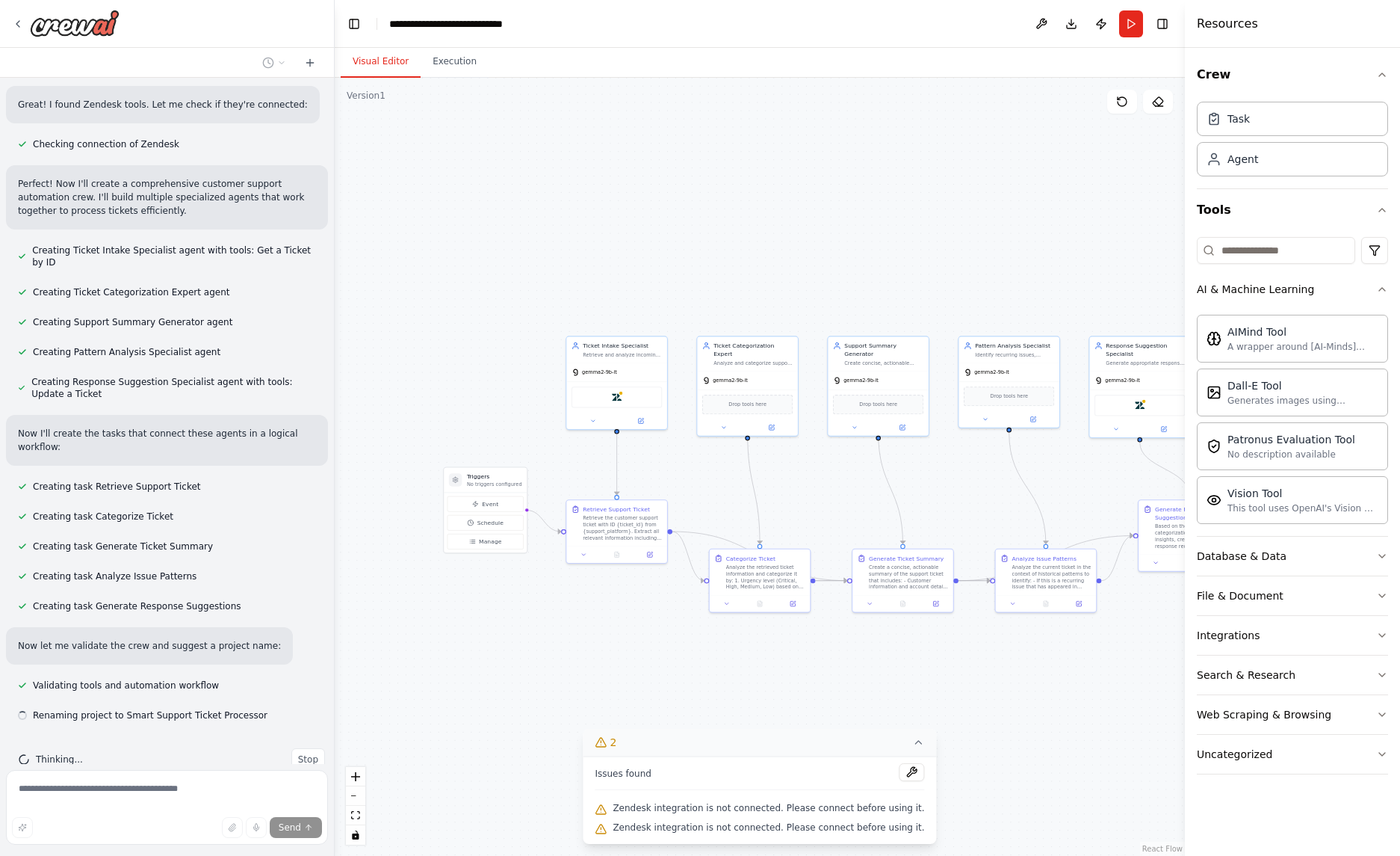
scroll to position [436, 0]
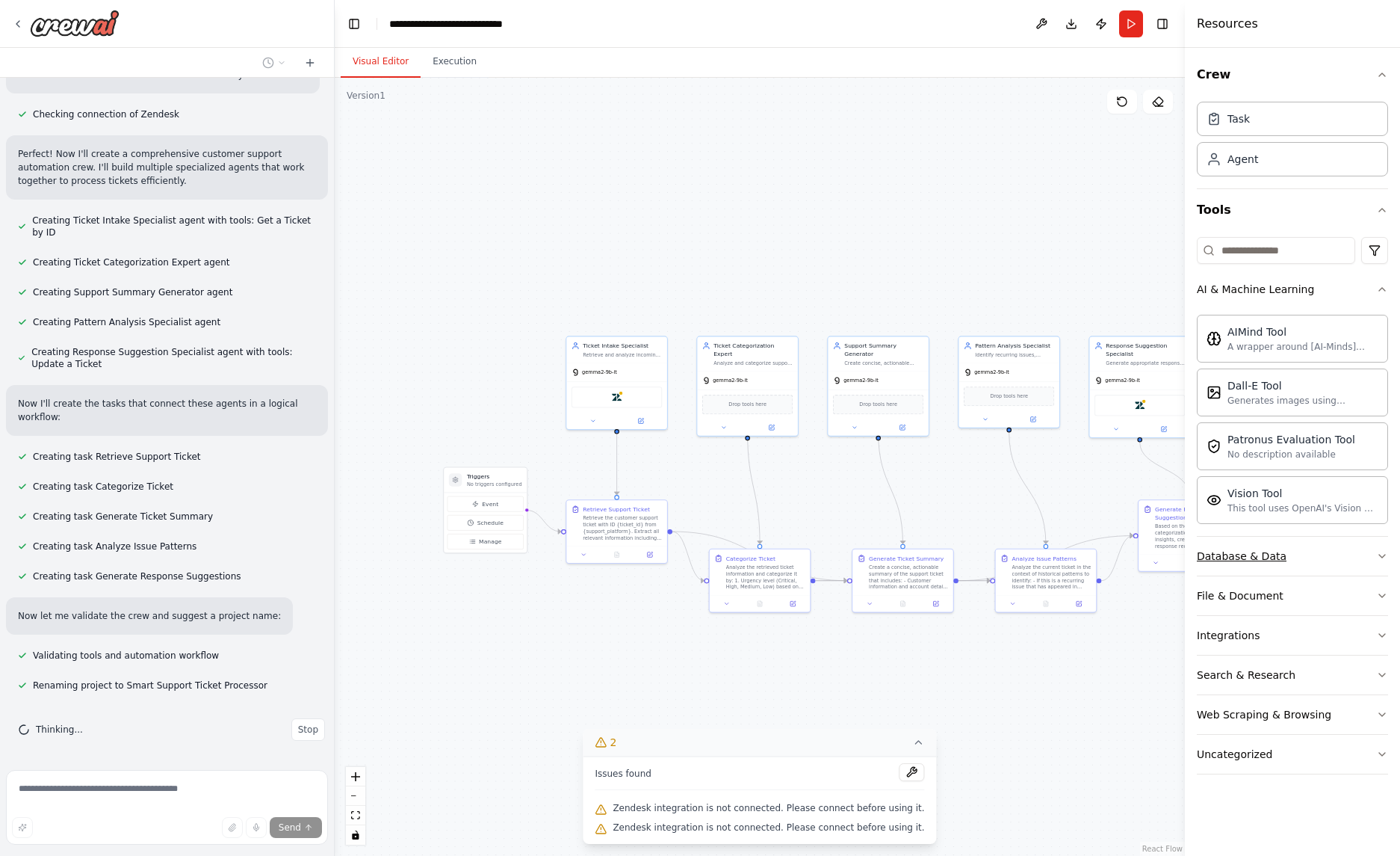
click at [1276, 568] on button "Database & Data" at bounding box center [1292, 556] width 191 height 39
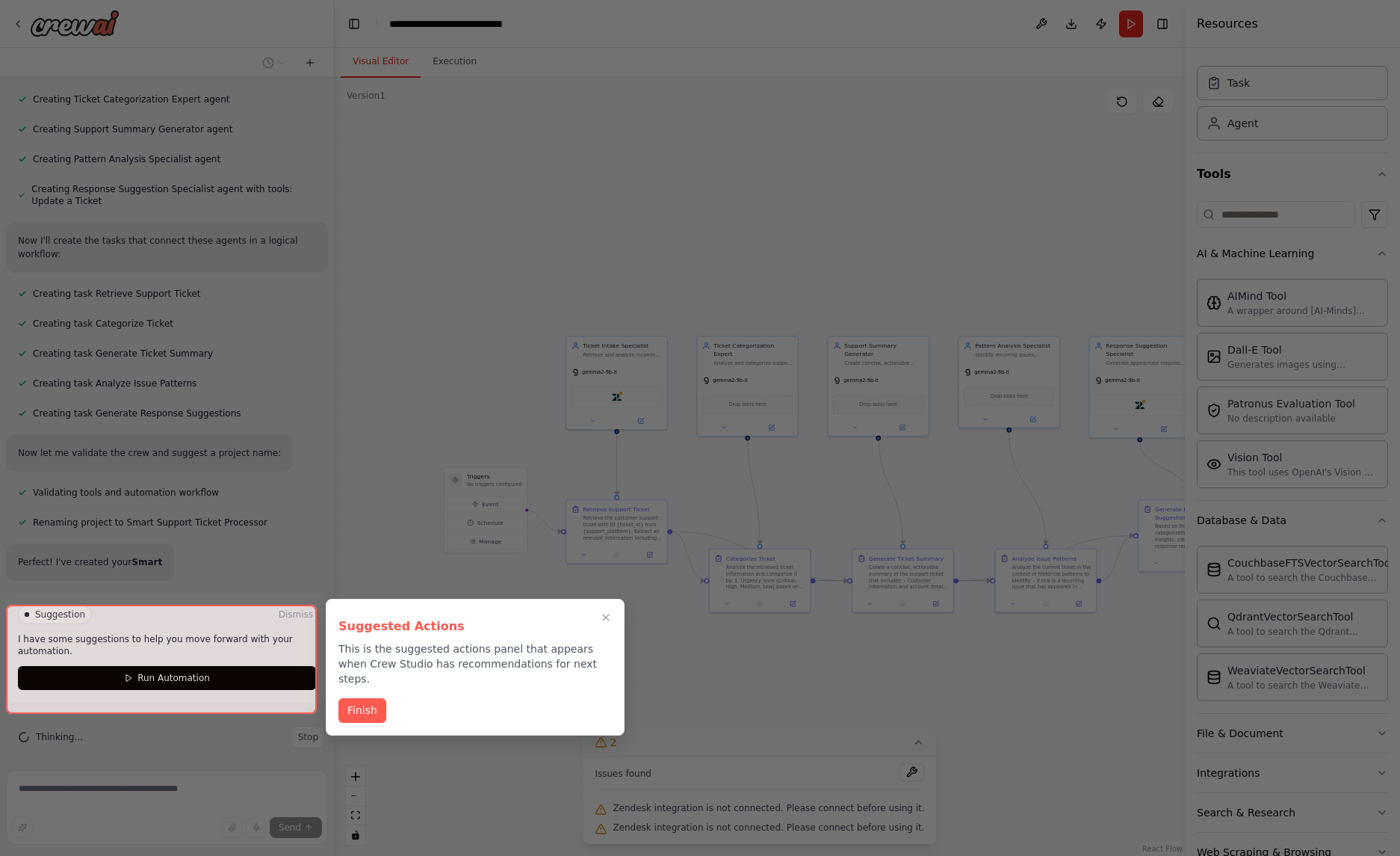
scroll to position [37, 0]
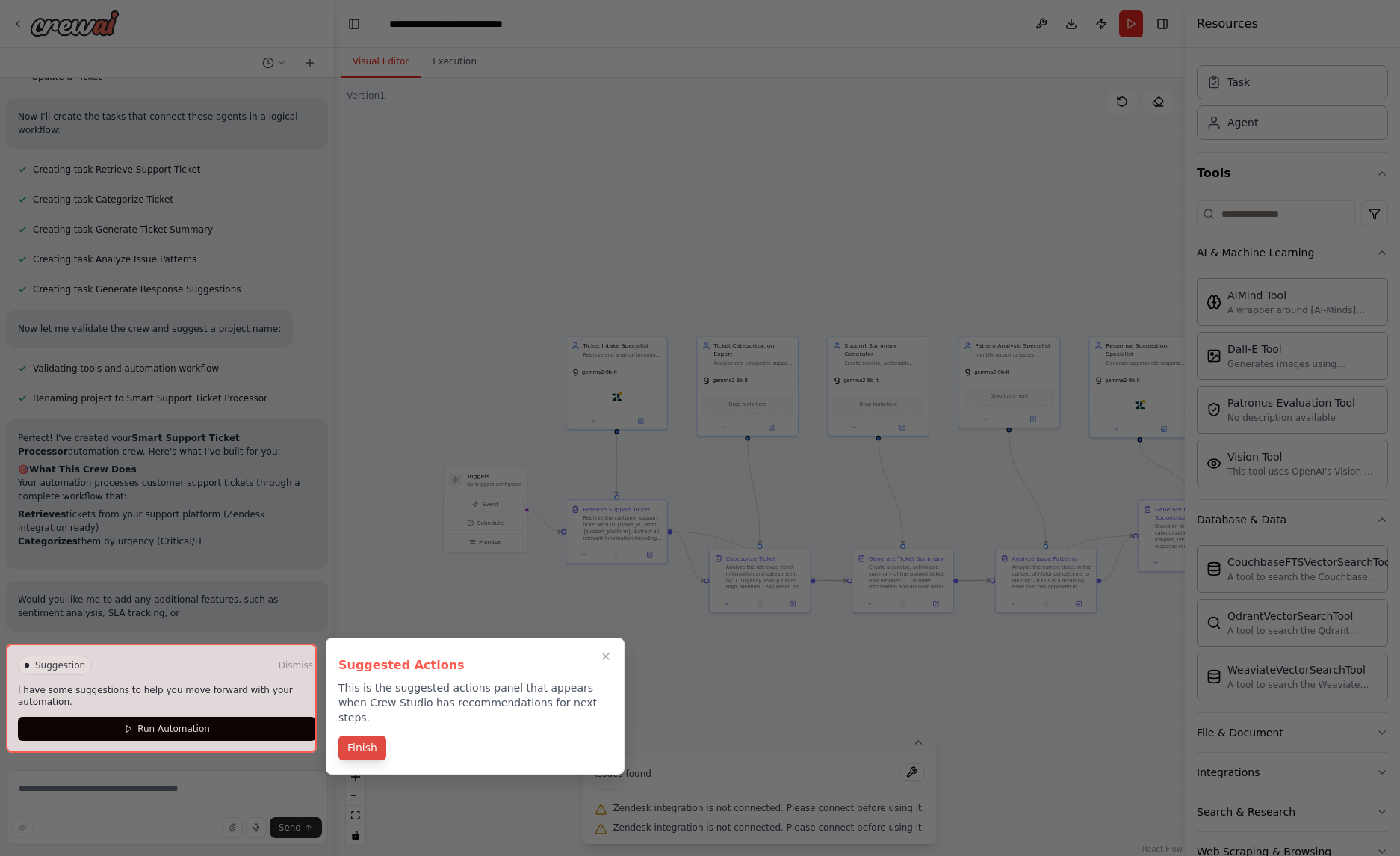
click at [366, 735] on button "Finish" at bounding box center [362, 747] width 48 height 25
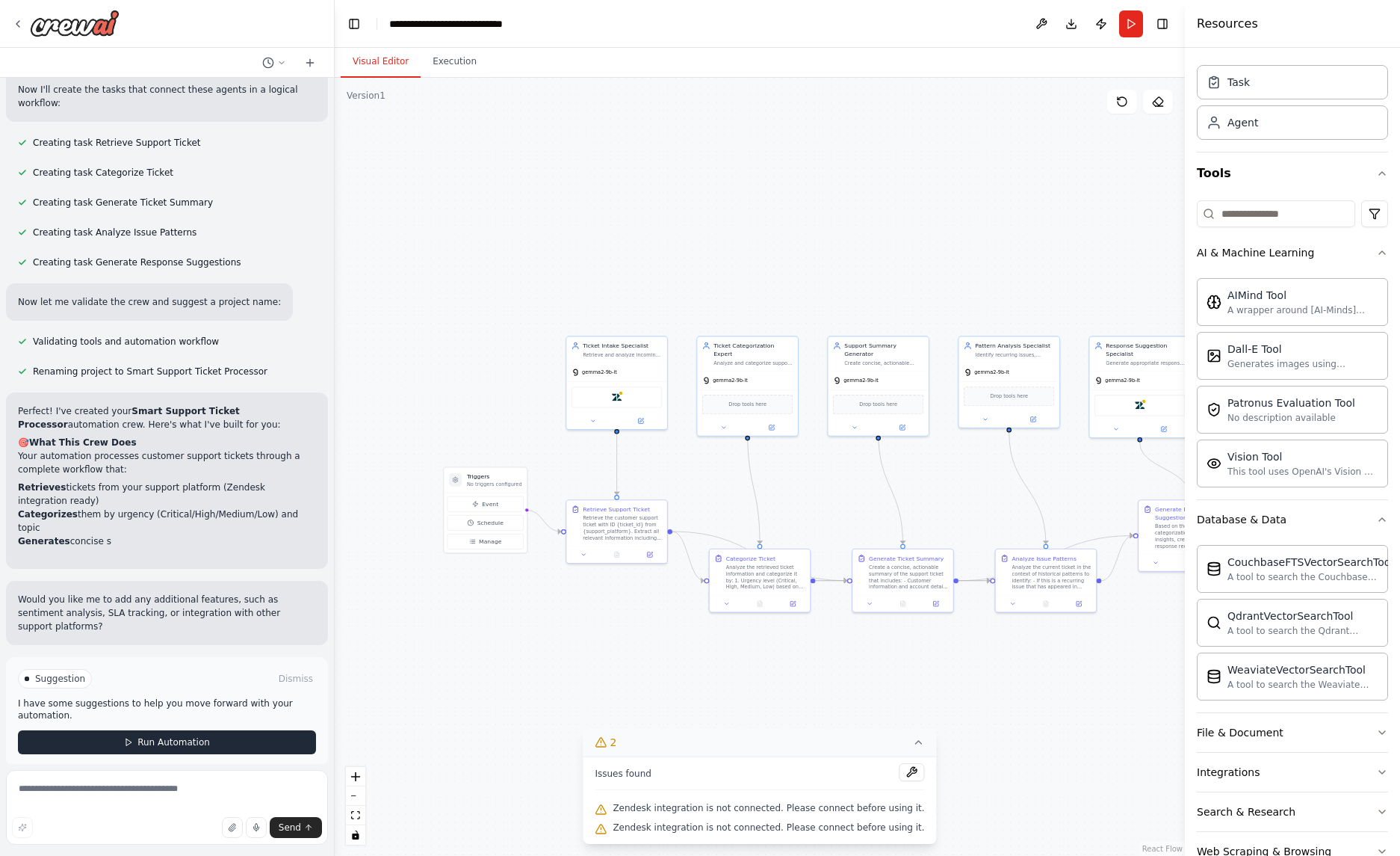
click at [158, 737] on button "Run Automation" at bounding box center [167, 741] width 298 height 24
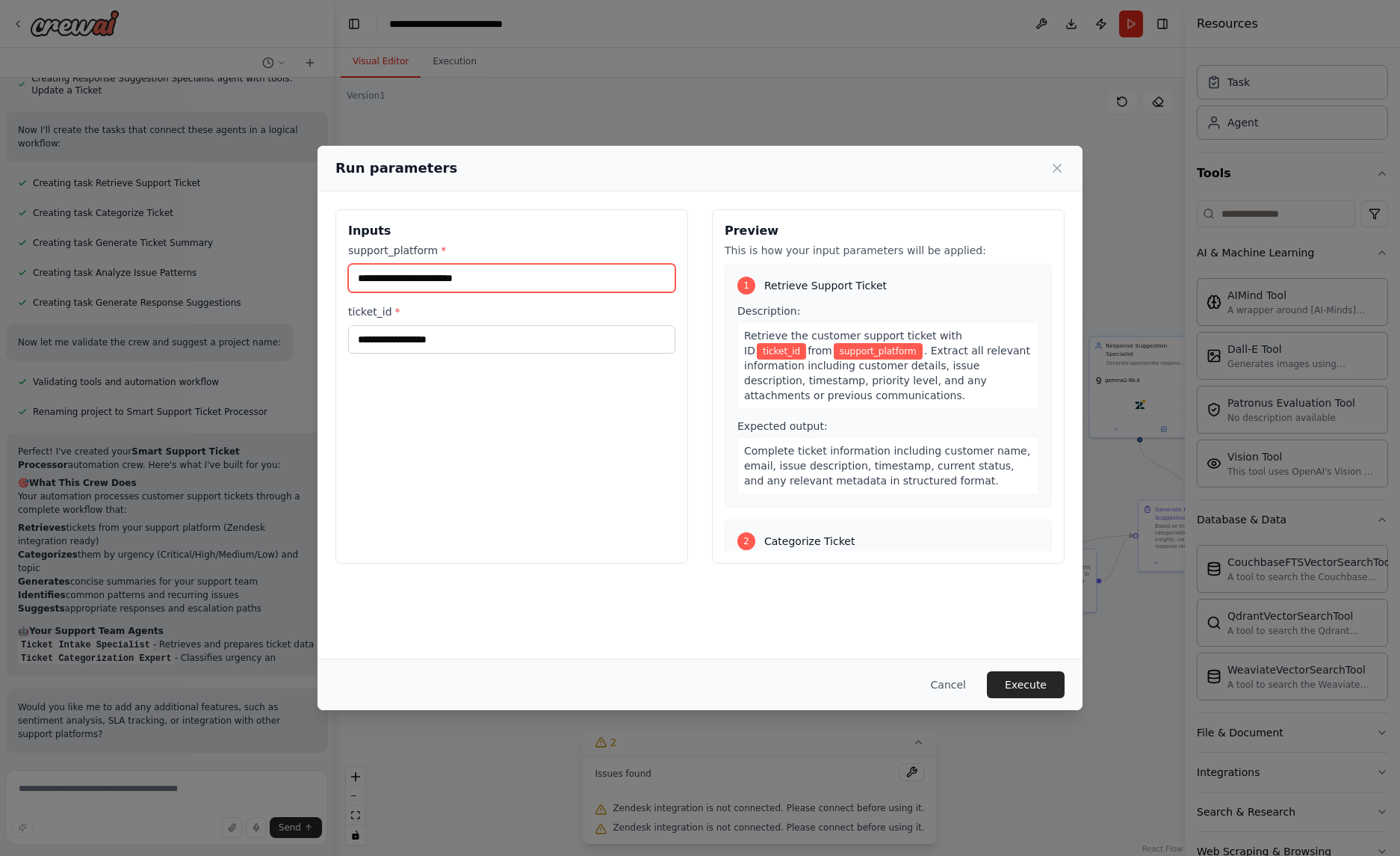
click at [501, 289] on input "support_platform *" at bounding box center [511, 278] width 327 height 28
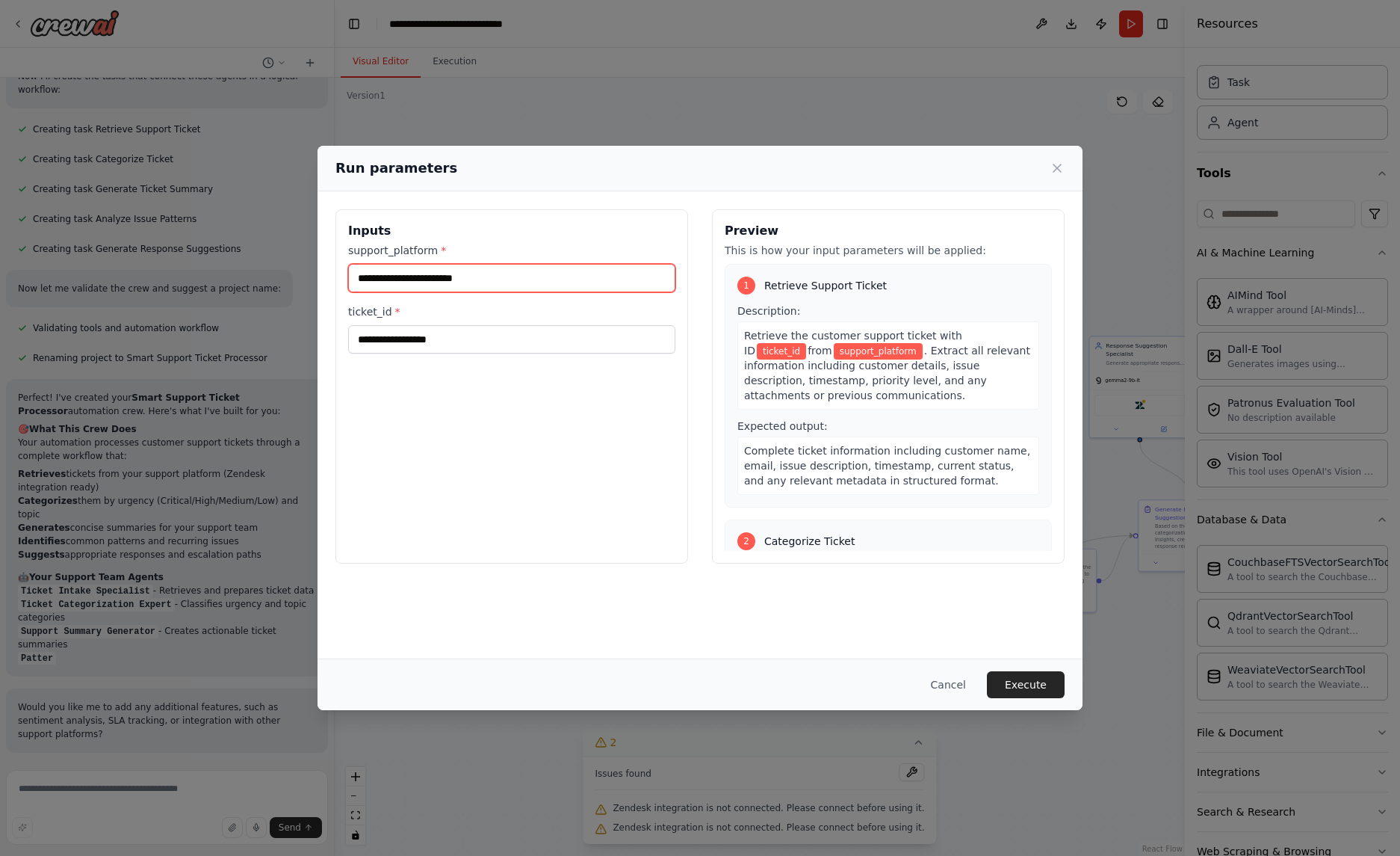
click at [489, 271] on input "support_platform *" at bounding box center [511, 278] width 327 height 28
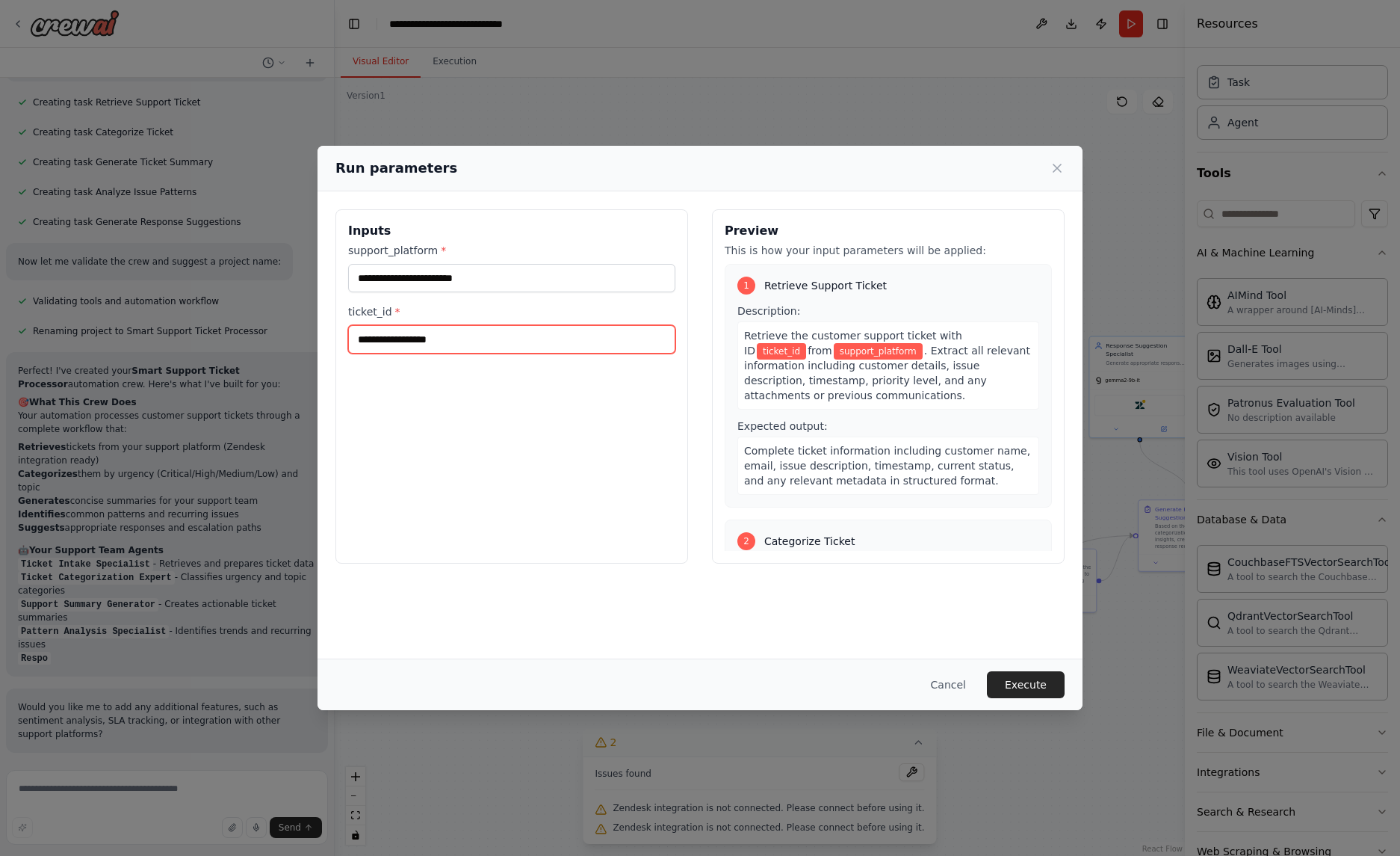
click at [440, 342] on input "ticket_id *" at bounding box center [511, 339] width 327 height 28
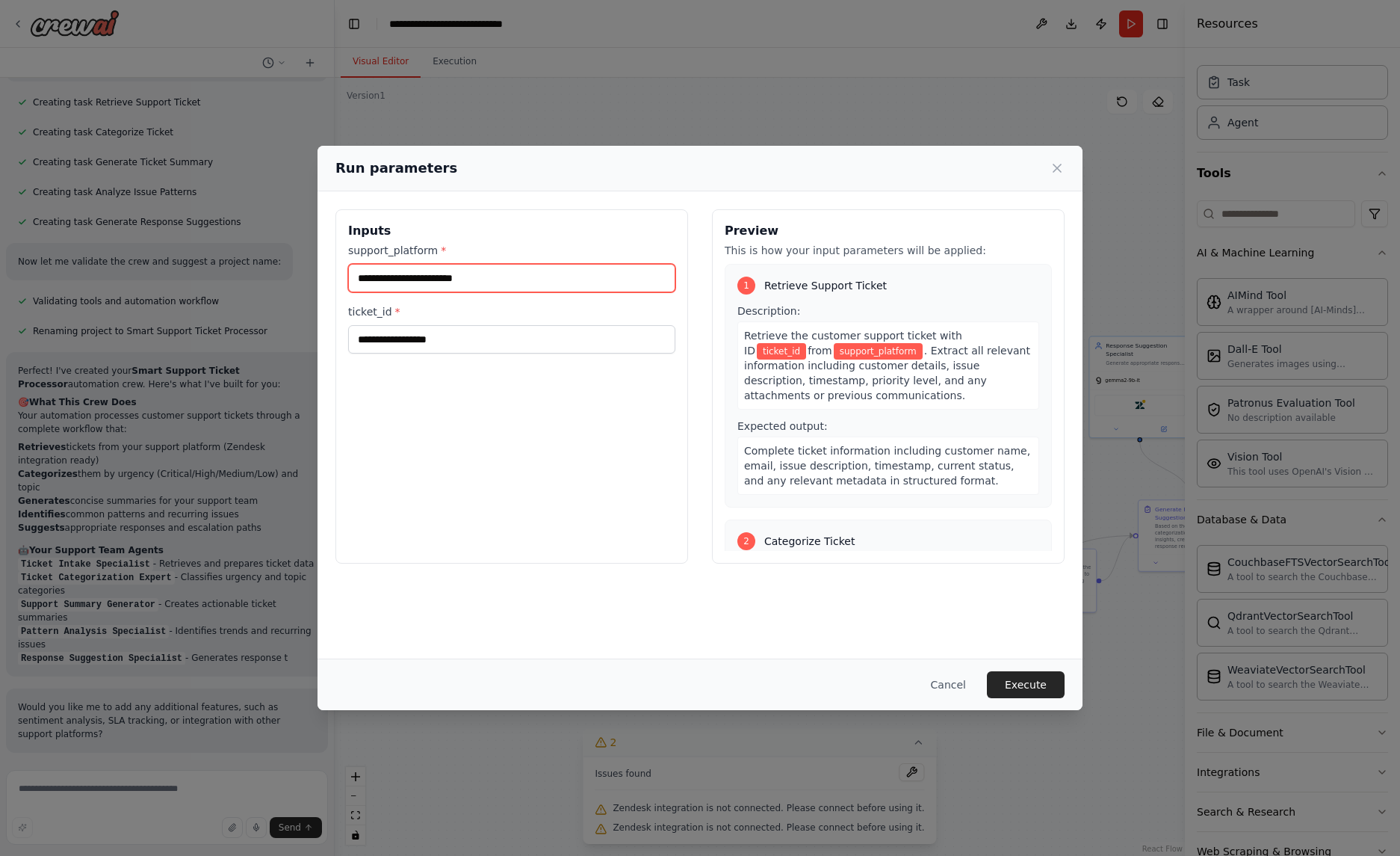
click at [453, 282] on input "support_platform *" at bounding box center [511, 278] width 327 height 28
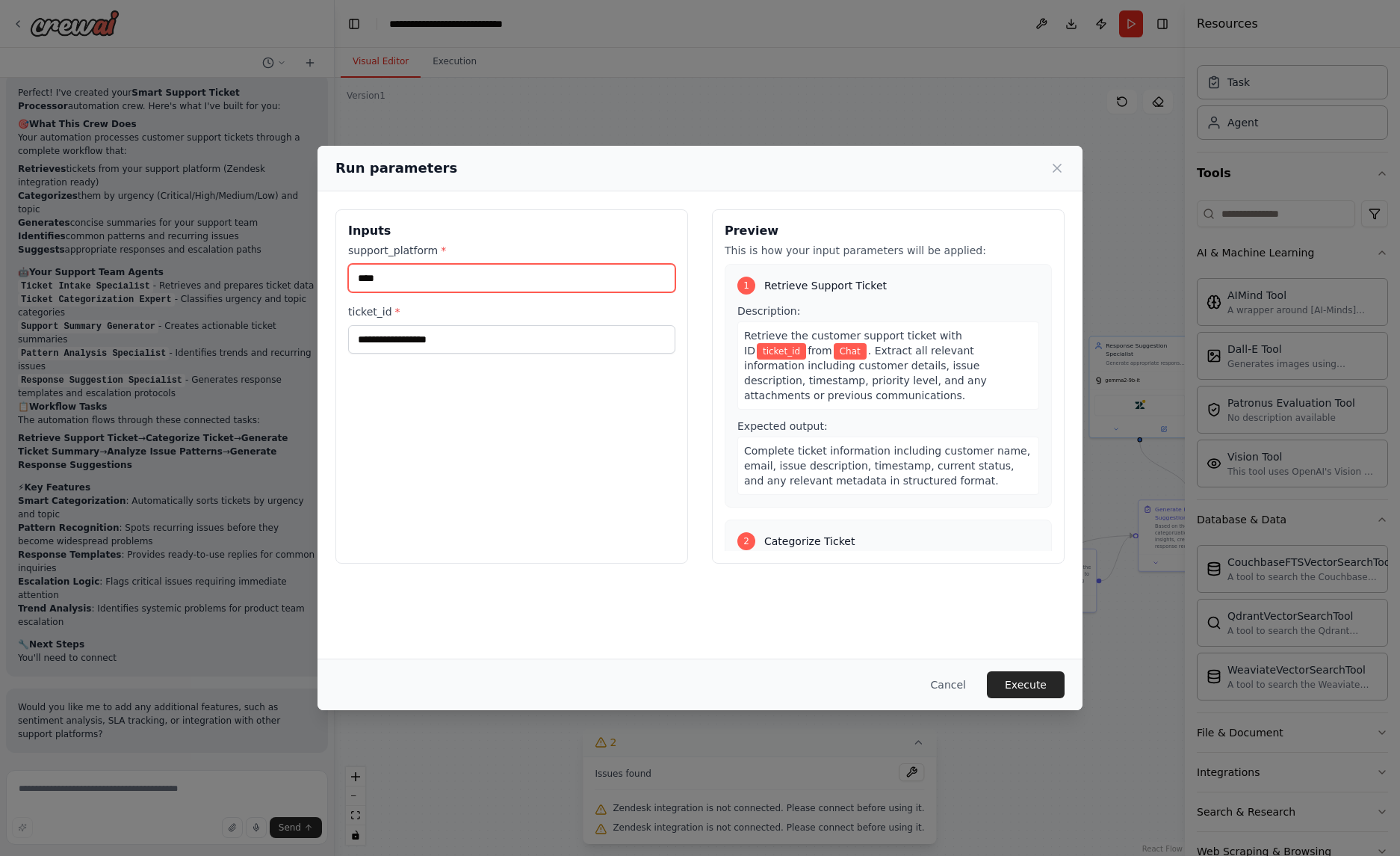
type input "****"
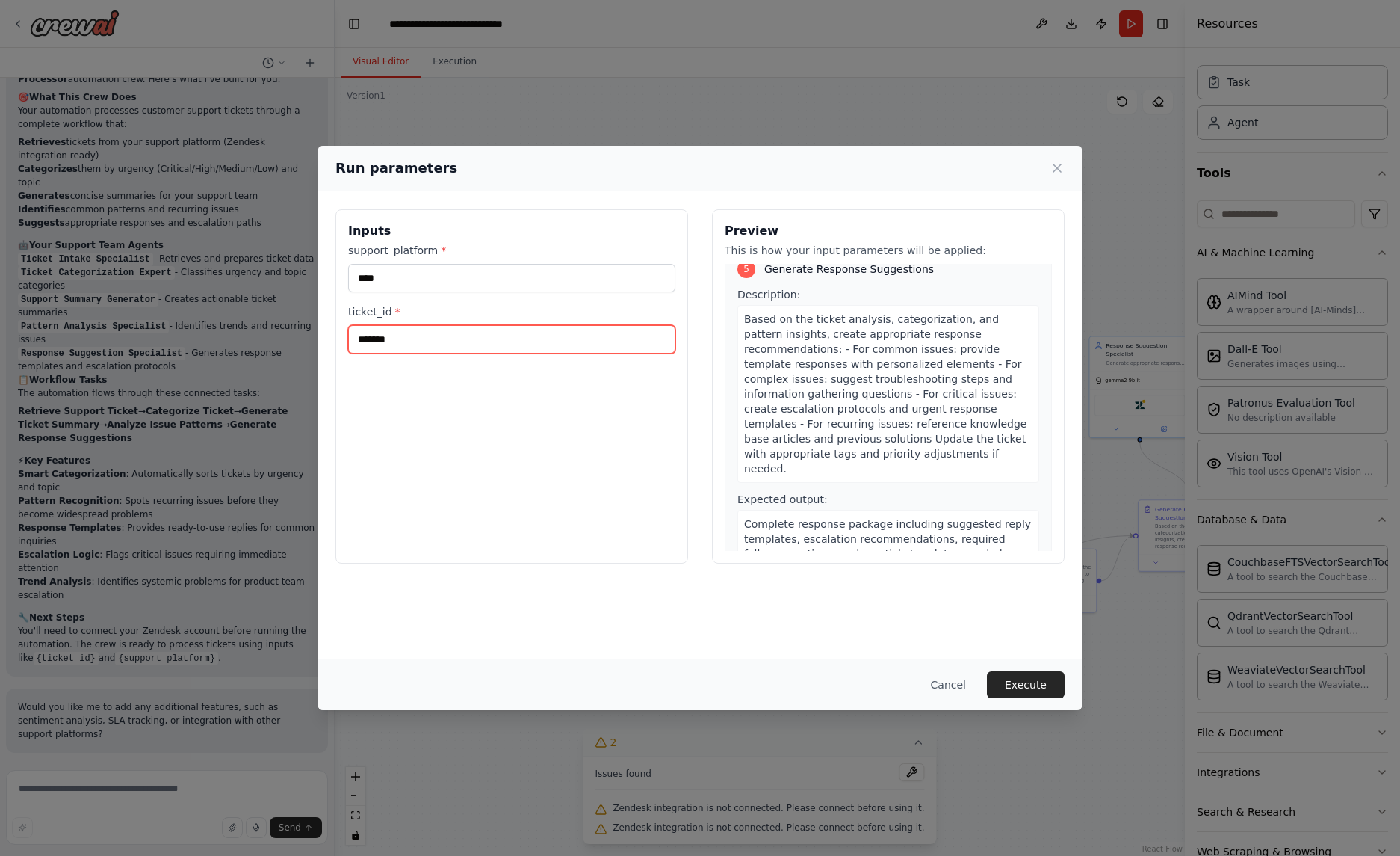
scroll to position [0, 0]
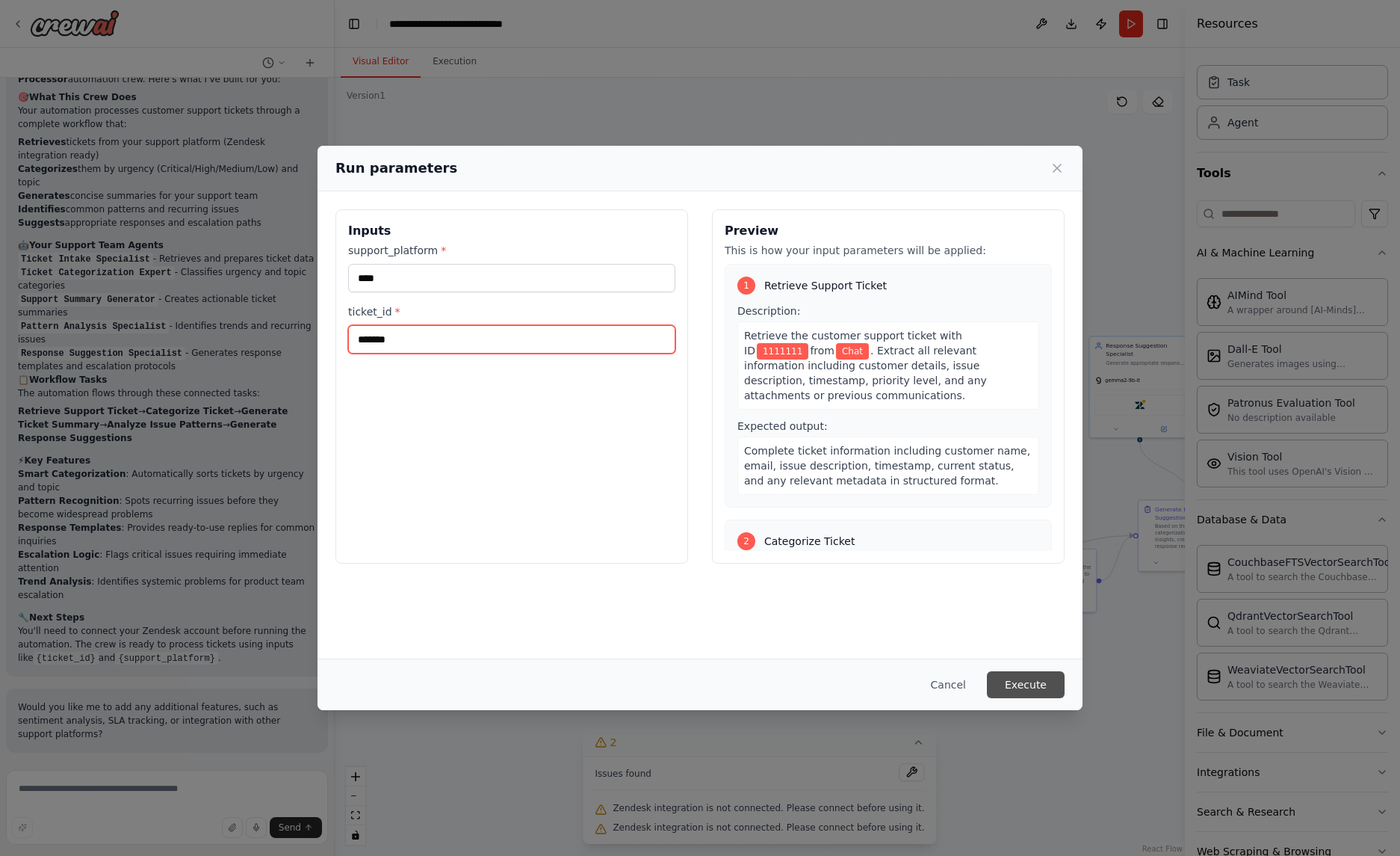
type input "*******"
click at [1041, 683] on button "Execute" at bounding box center [1025, 684] width 78 height 27
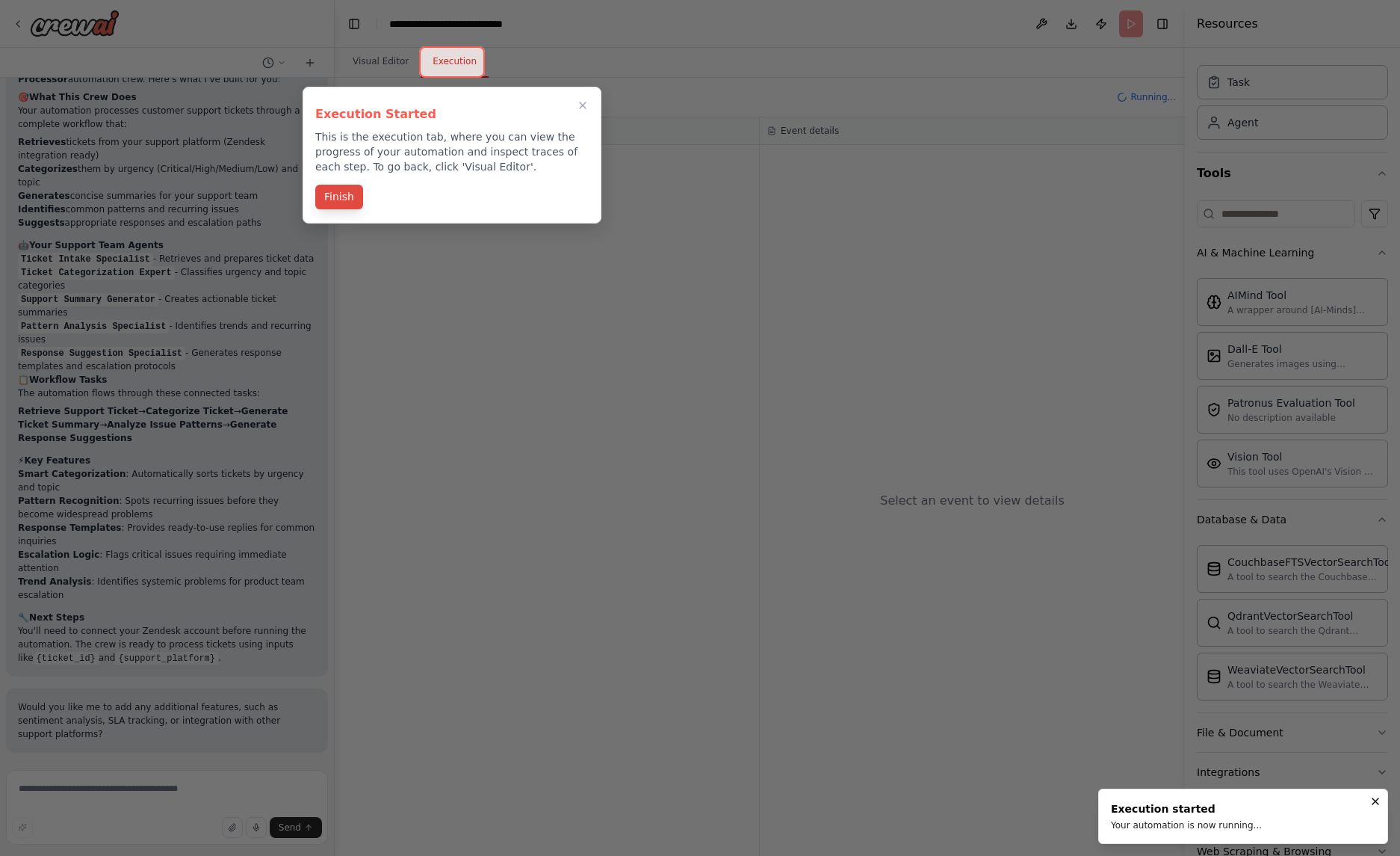
click at [316, 204] on button "Finish" at bounding box center [339, 196] width 48 height 25
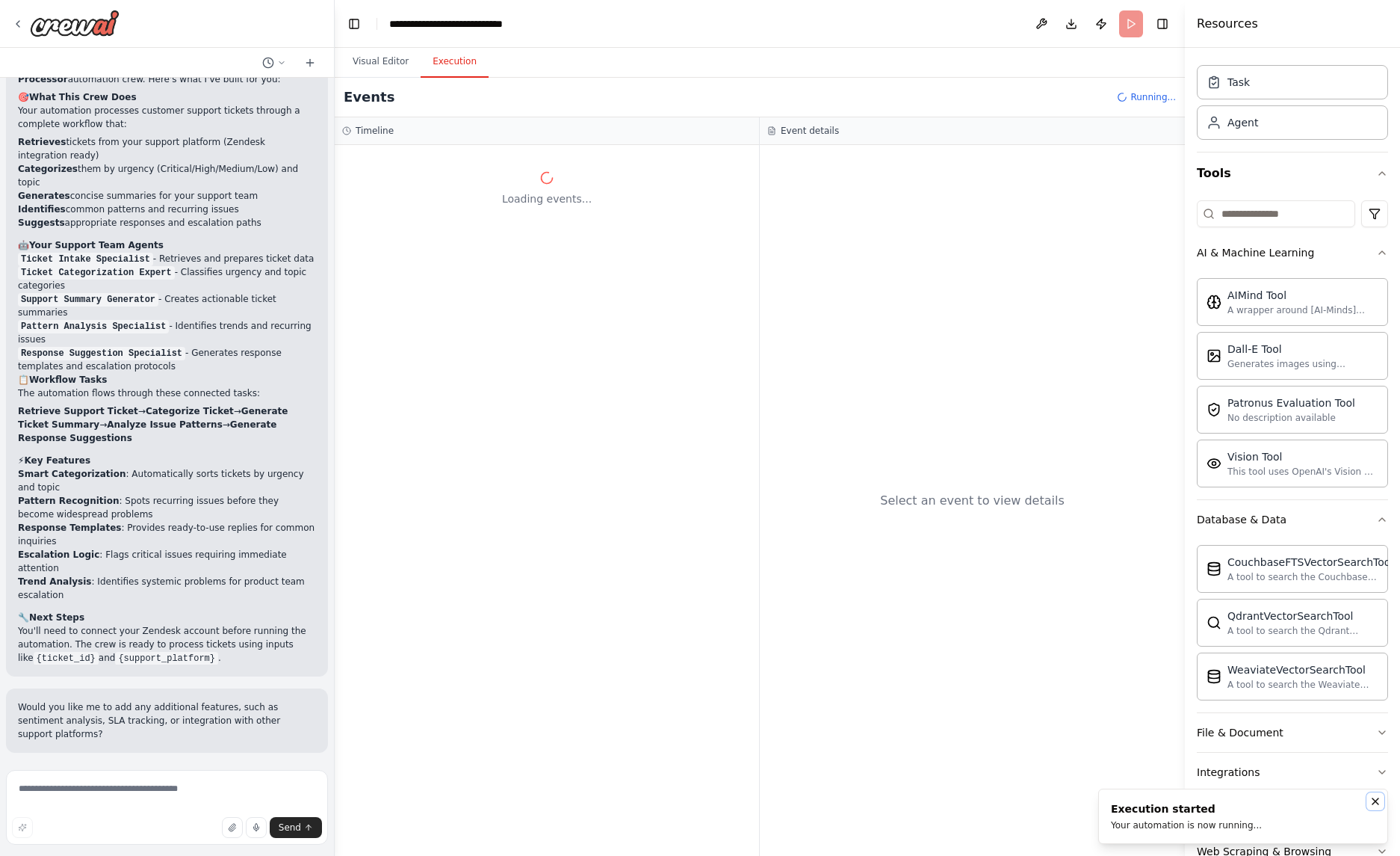
click at [1369, 799] on icon "Notifications (F8)" at bounding box center [1375, 802] width 12 height 12
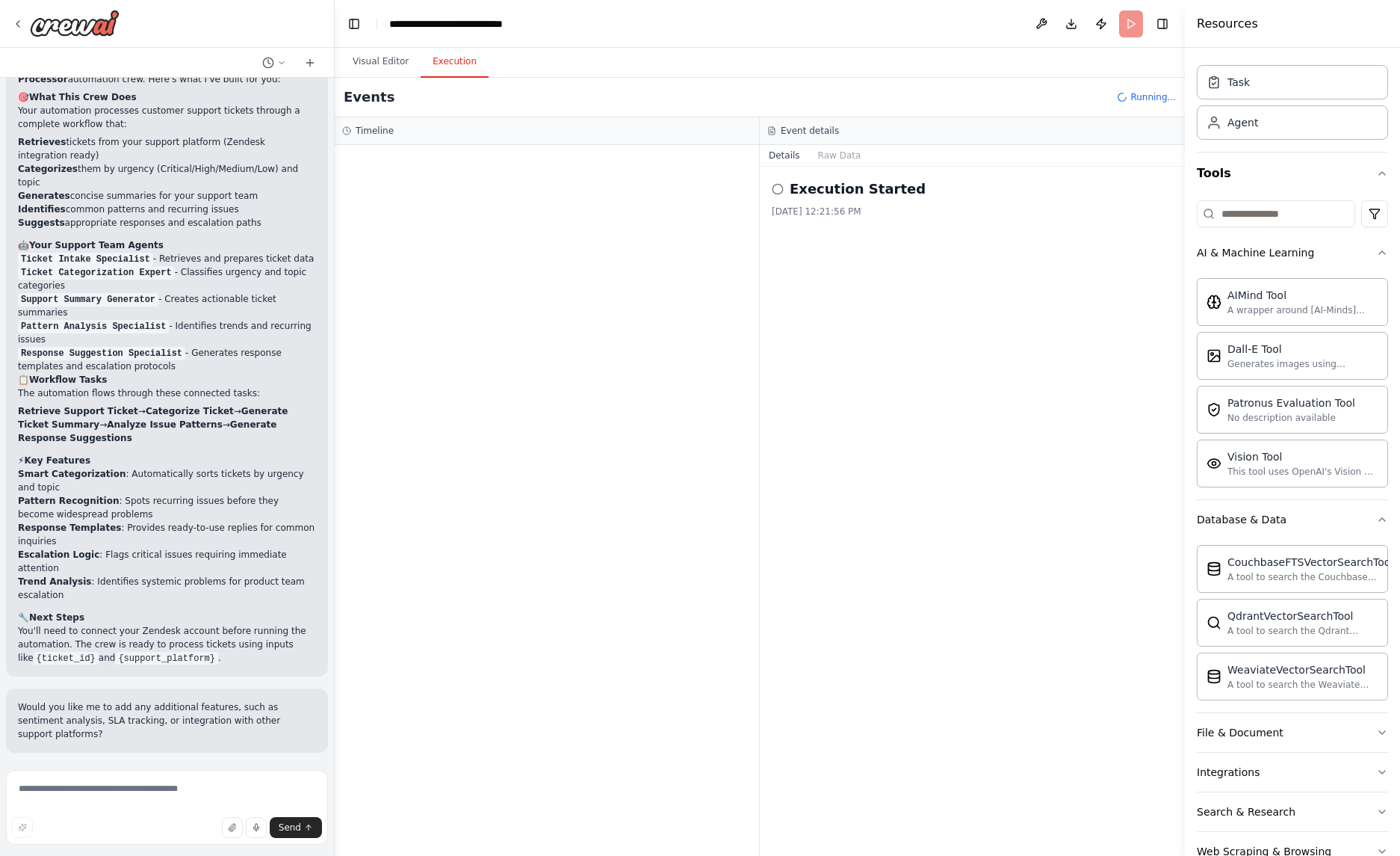
click at [835, 189] on h2 "Execution Started" at bounding box center [857, 189] width 136 height 21
click at [424, 174] on div at bounding box center [547, 500] width 424 height 710
click at [389, 58] on button "Visual Editor" at bounding box center [380, 62] width 80 height 32
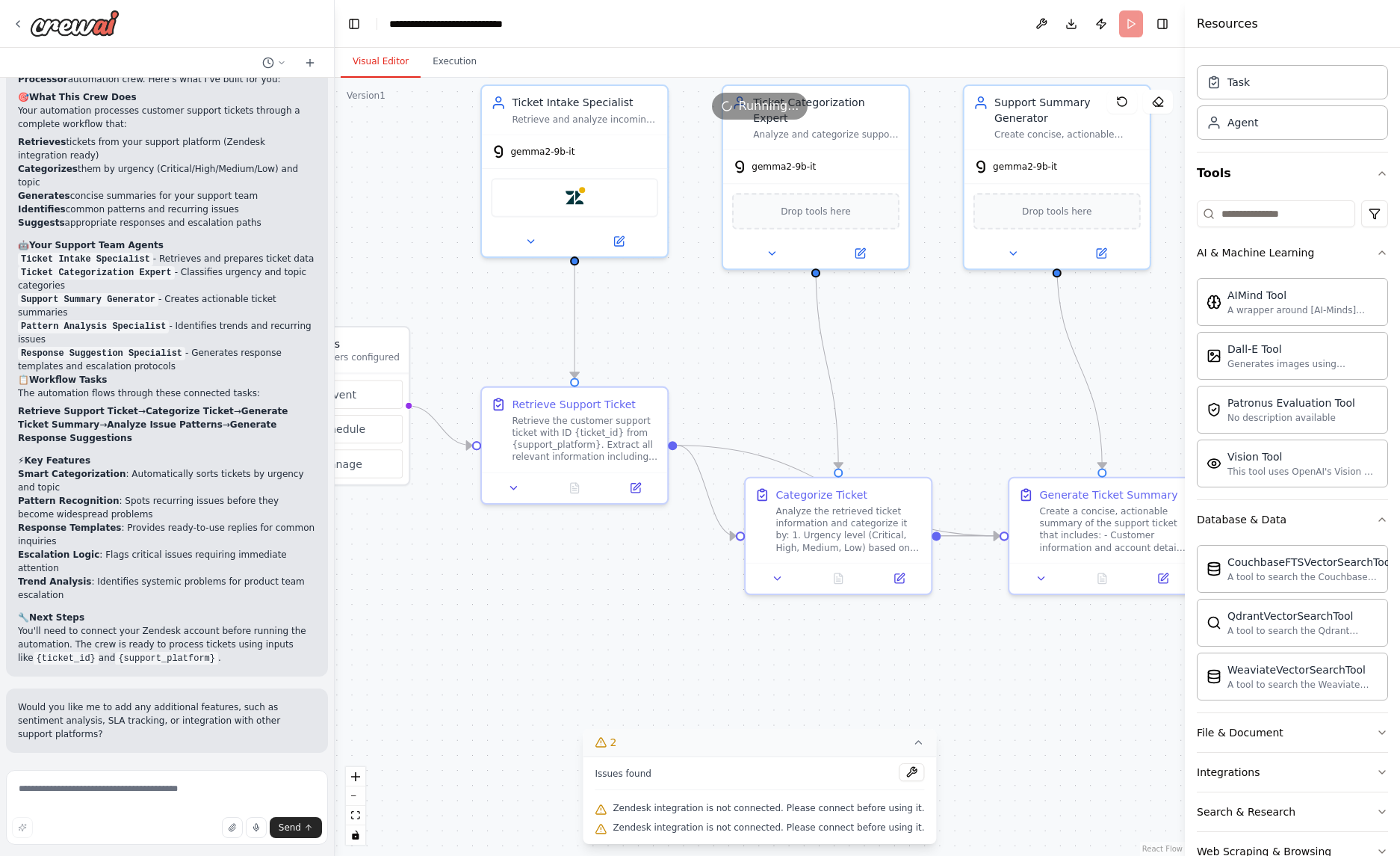
drag, startPoint x: 766, startPoint y: 540, endPoint x: 720, endPoint y: 606, distance: 80.4
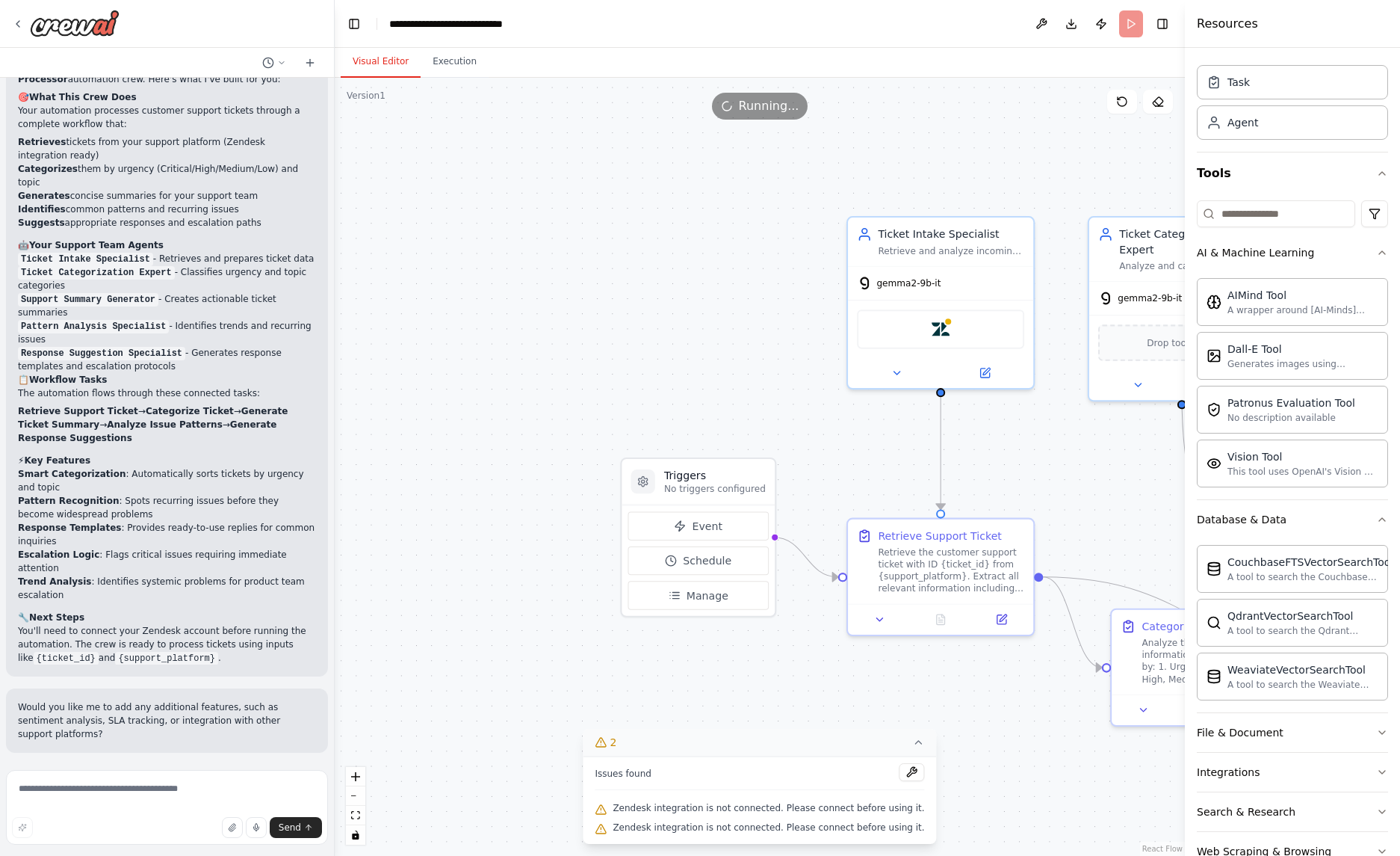
drag, startPoint x: 728, startPoint y: 377, endPoint x: 1112, endPoint y: 473, distance: 395.8
drag, startPoint x: 1041, startPoint y: 464, endPoint x: 577, endPoint y: 411, distance: 467.0
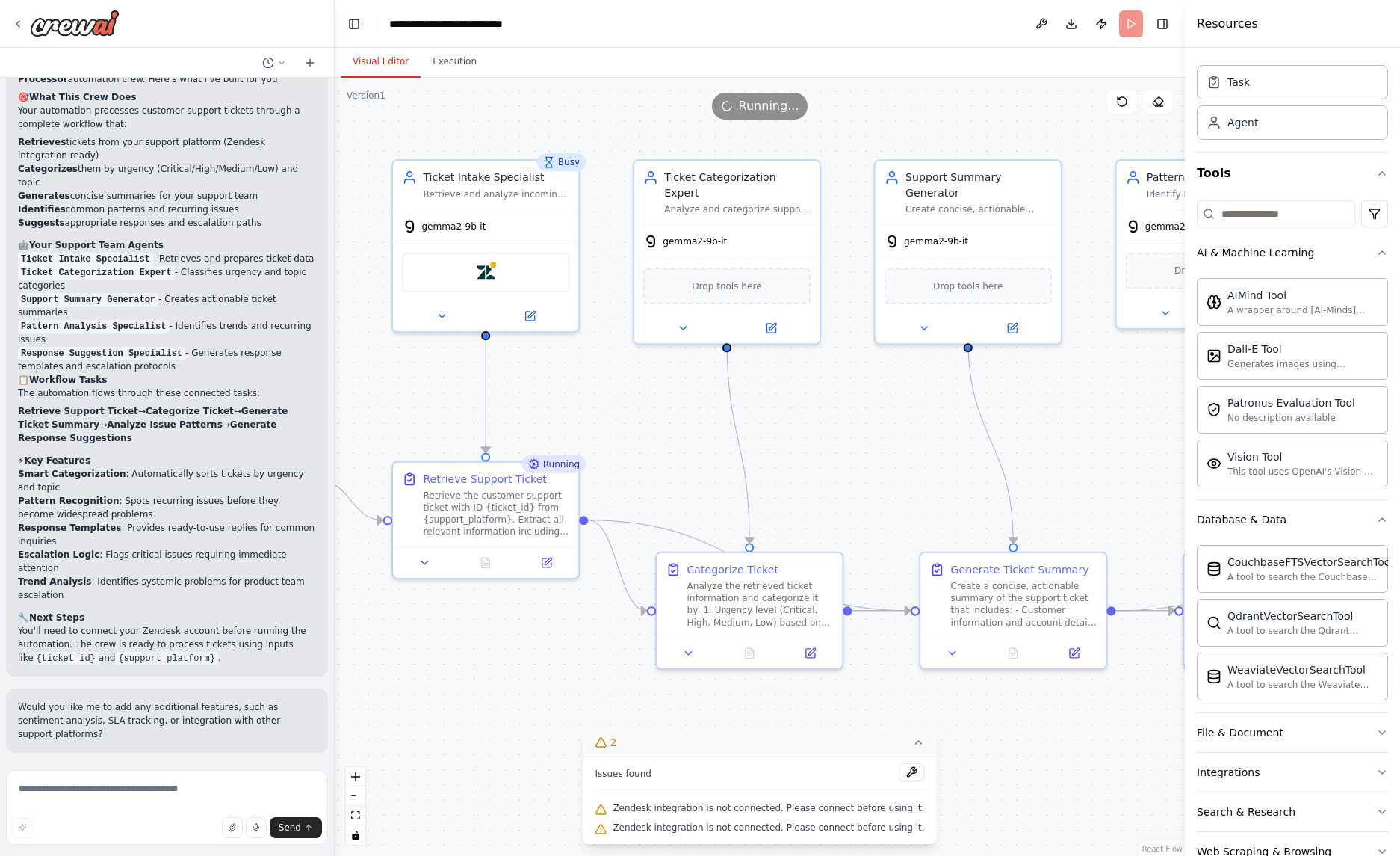
drag, startPoint x: 551, startPoint y: 406, endPoint x: 686, endPoint y: 391, distance: 135.8
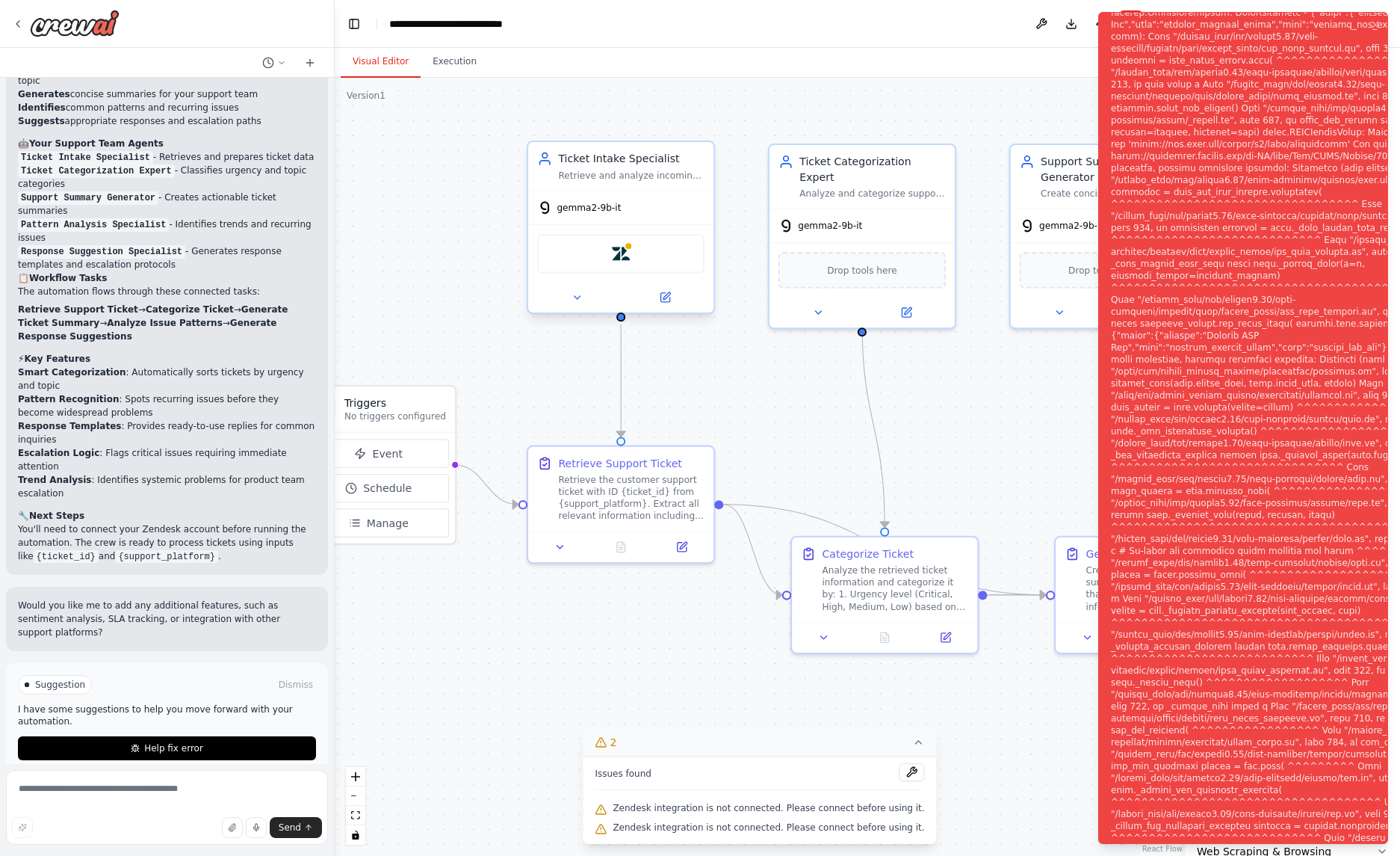
scroll to position [1216, 0]
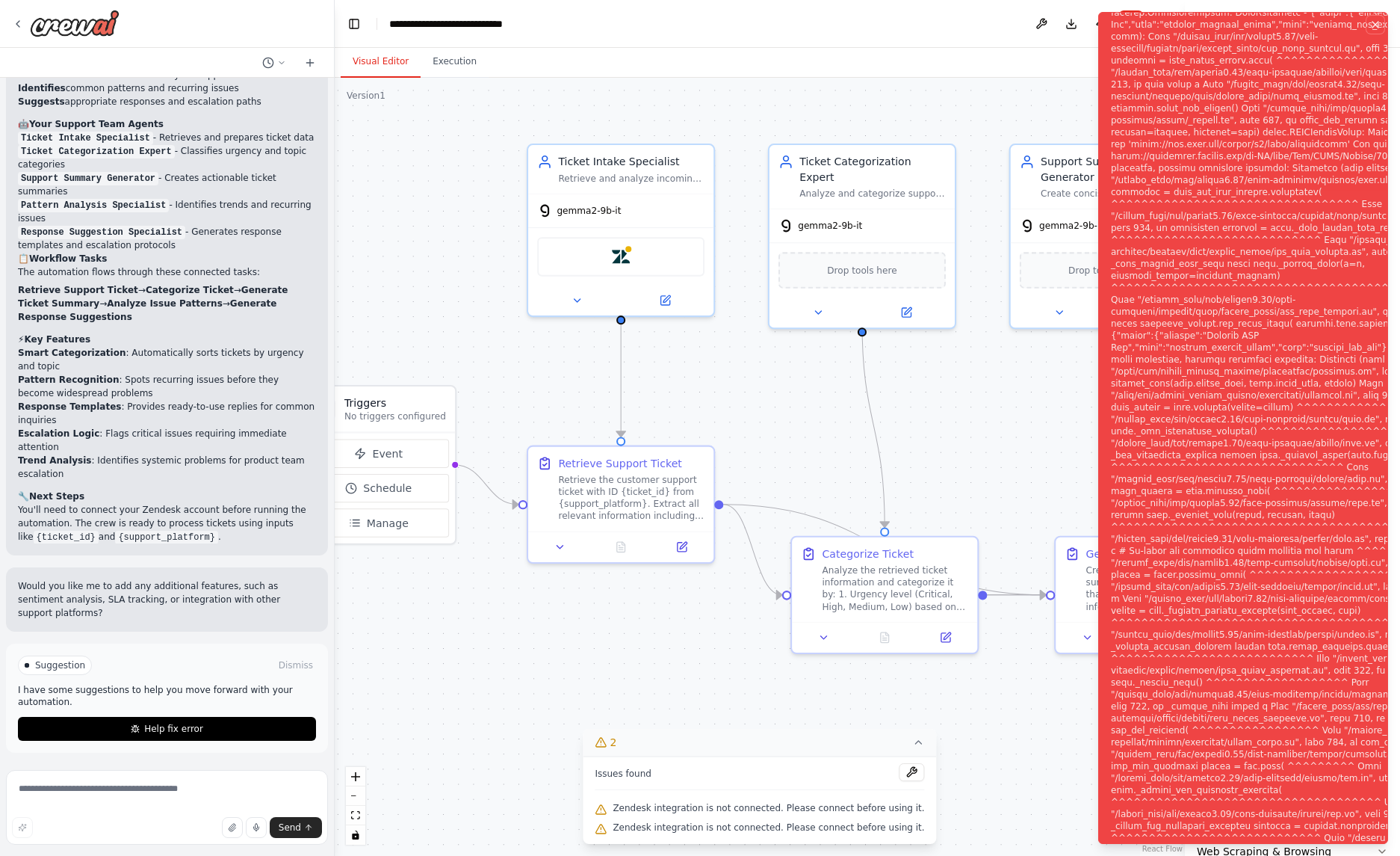
click at [1378, 25] on icon "Notifications (F8)" at bounding box center [1375, 25] width 12 height 12
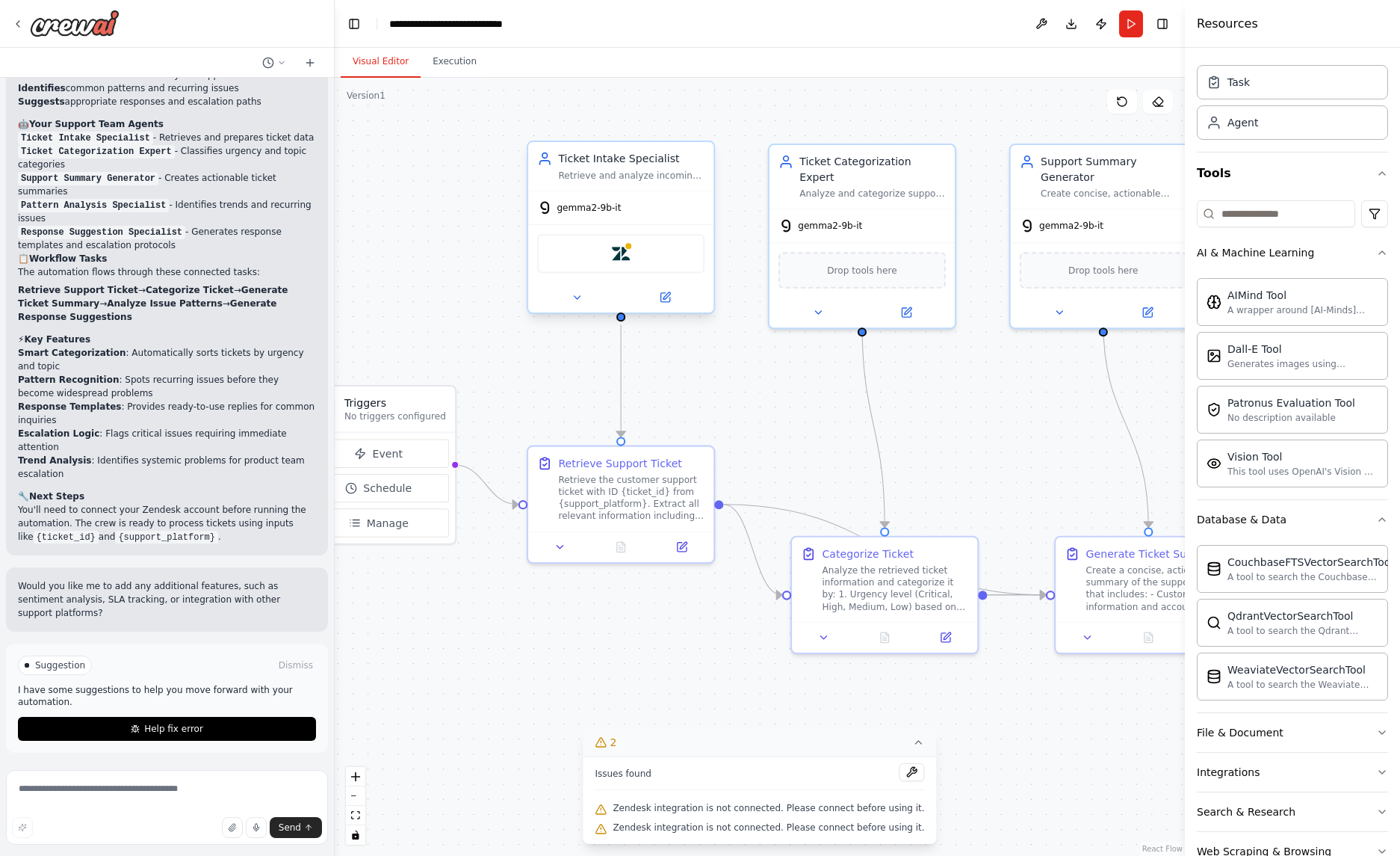
click at [613, 173] on div "Retrieve and analyze incoming customer support tickets from {support_platform},…" at bounding box center [630, 175] width 146 height 12
click at [692, 151] on div "Ticket Intake Specialist" at bounding box center [630, 158] width 146 height 15
click at [594, 441] on div ".deletable-edge-delete-btn { width: 20px; height: 20px; border: 0px solid #ffff…" at bounding box center [760, 467] width 850 height 778
click at [600, 501] on div "Retrieve the customer support ticket with ID {ticket_id} from {support_platform…" at bounding box center [630, 495] width 146 height 48
click at [451, 53] on button "Execution" at bounding box center [455, 62] width 68 height 32
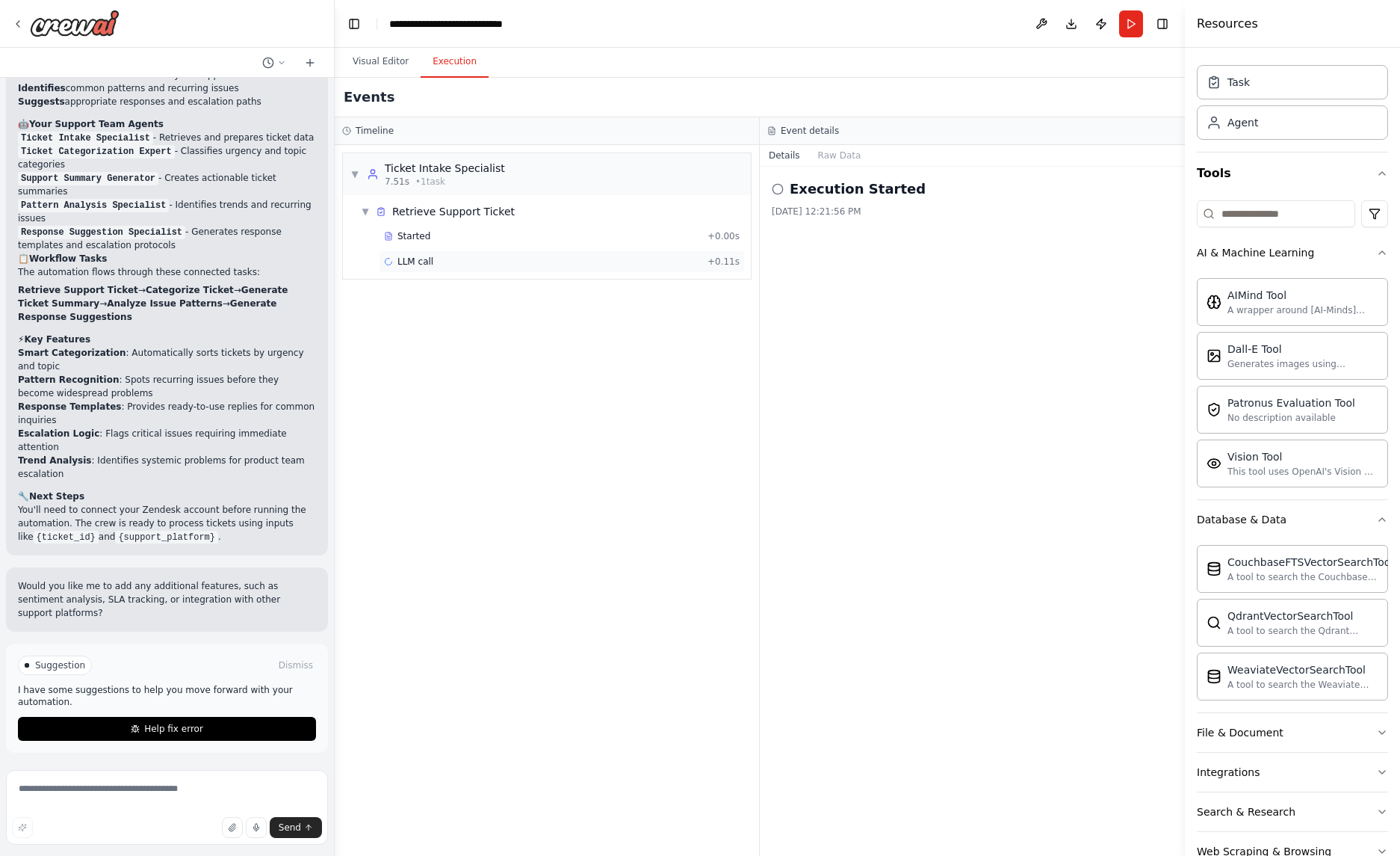
click at [457, 270] on div "LLM call + 0.11s" at bounding box center [561, 261] width 366 height 23
click at [466, 235] on div "Started" at bounding box center [543, 236] width 317 height 12
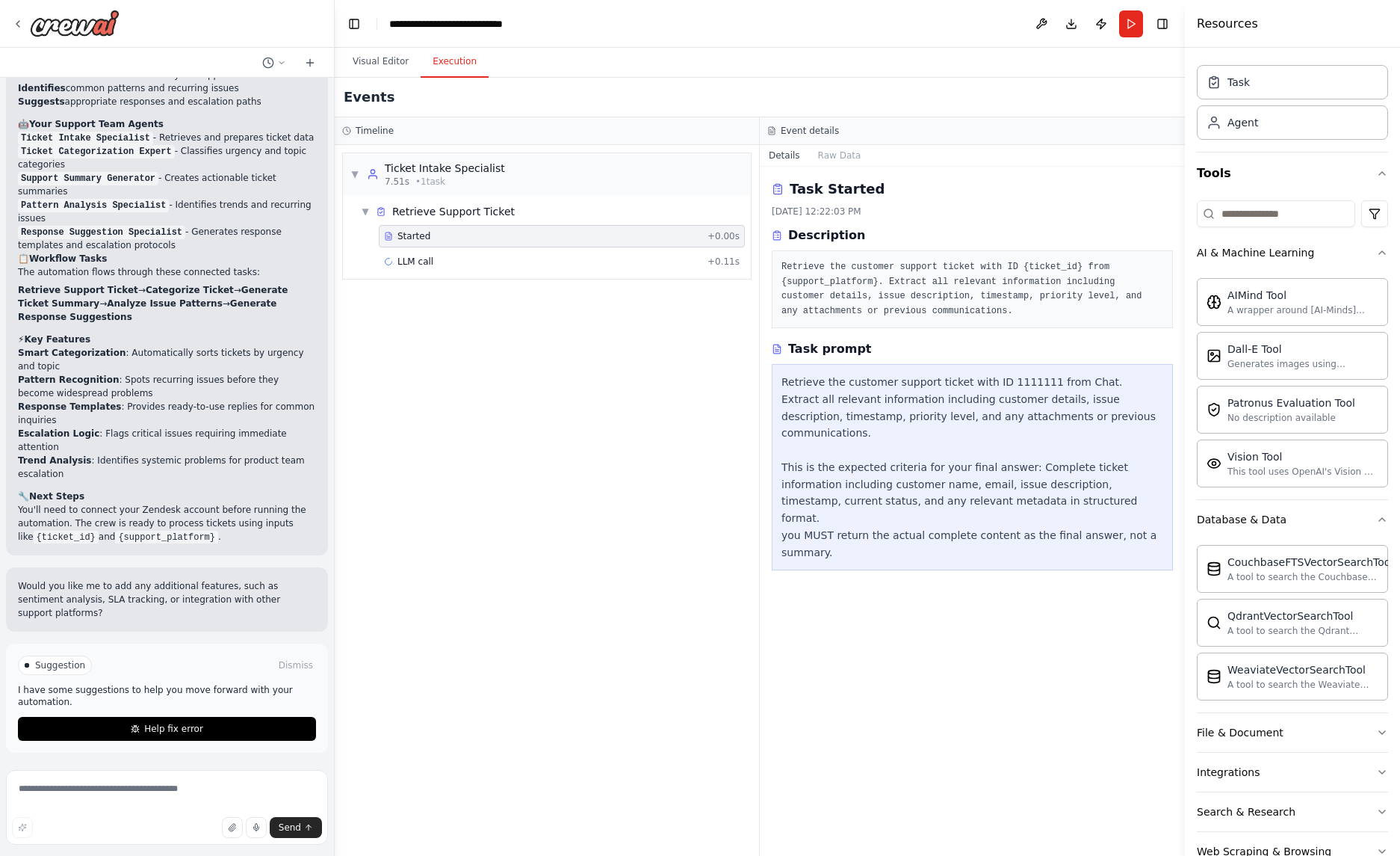
click at [872, 437] on div "Retrieve the customer support ticket with ID 1111111 from Chat. Extract all rel…" at bounding box center [971, 467] width 381 height 187
click at [586, 257] on div "LLM call + 0.11s" at bounding box center [562, 261] width 356 height 12
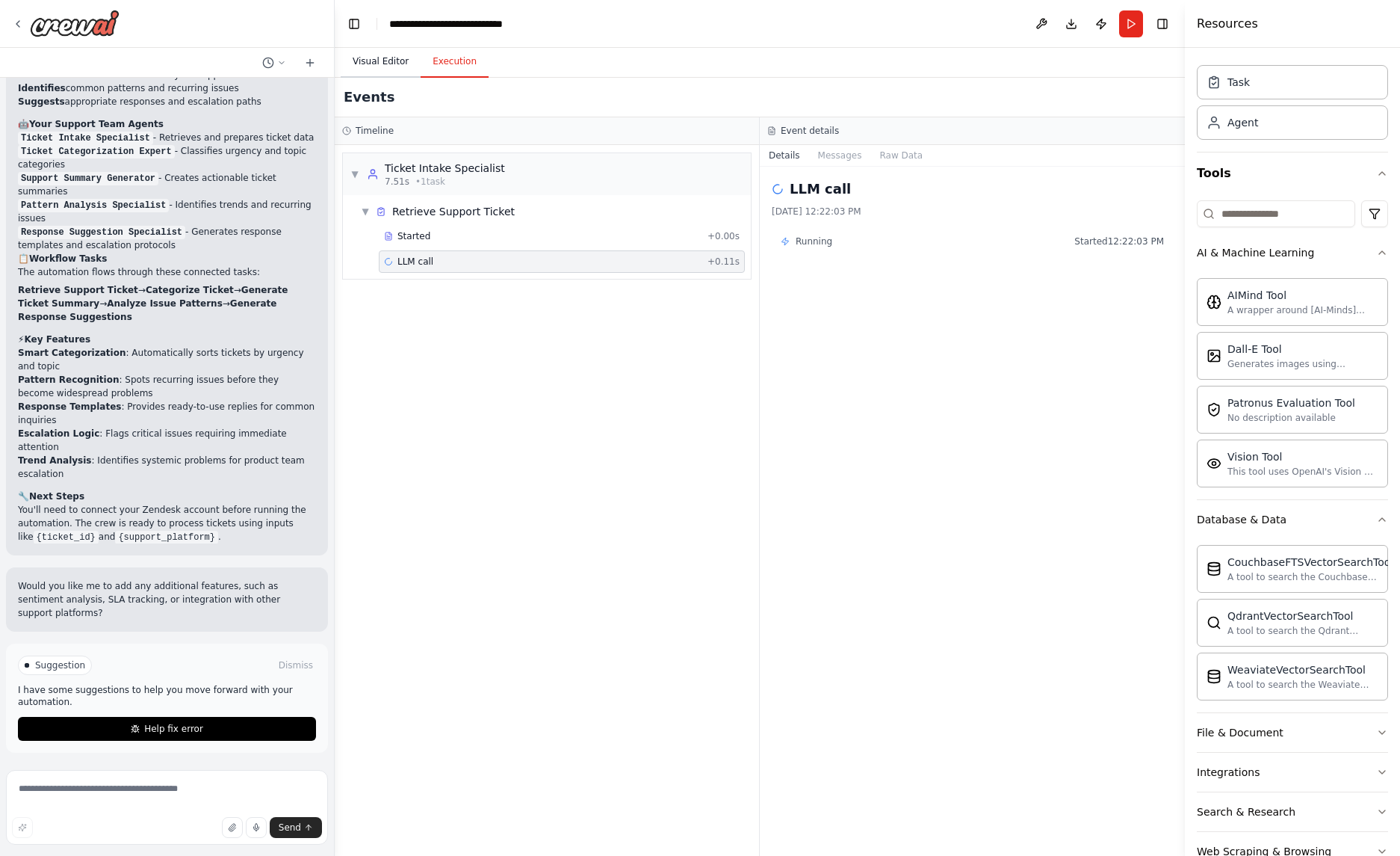
click at [385, 48] on button "Visual Editor" at bounding box center [380, 62] width 80 height 32
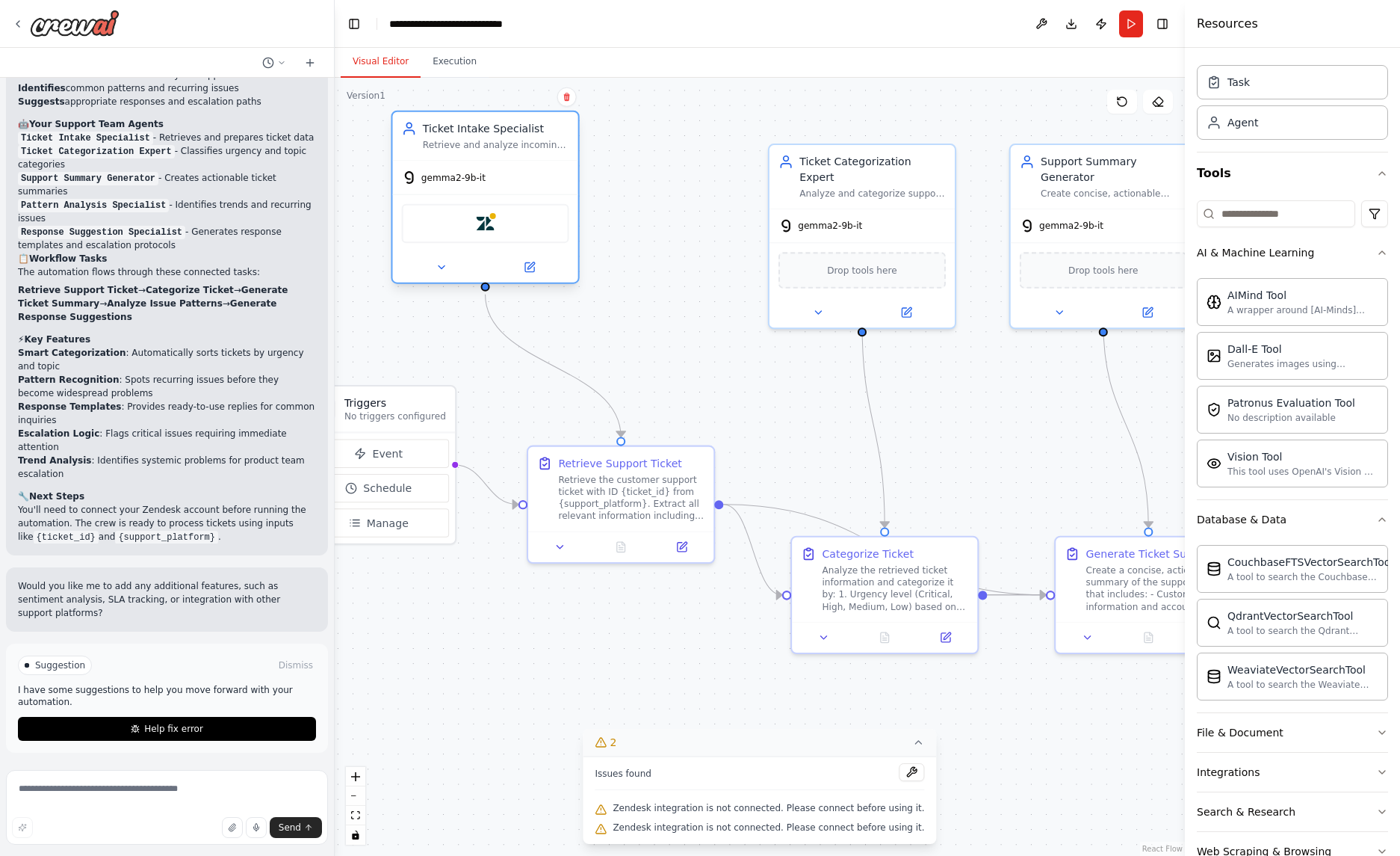
drag, startPoint x: 650, startPoint y: 200, endPoint x: 501, endPoint y: 164, distance: 153.3
click at [501, 164] on div "gemma2-9b-it" at bounding box center [484, 176] width 185 height 32
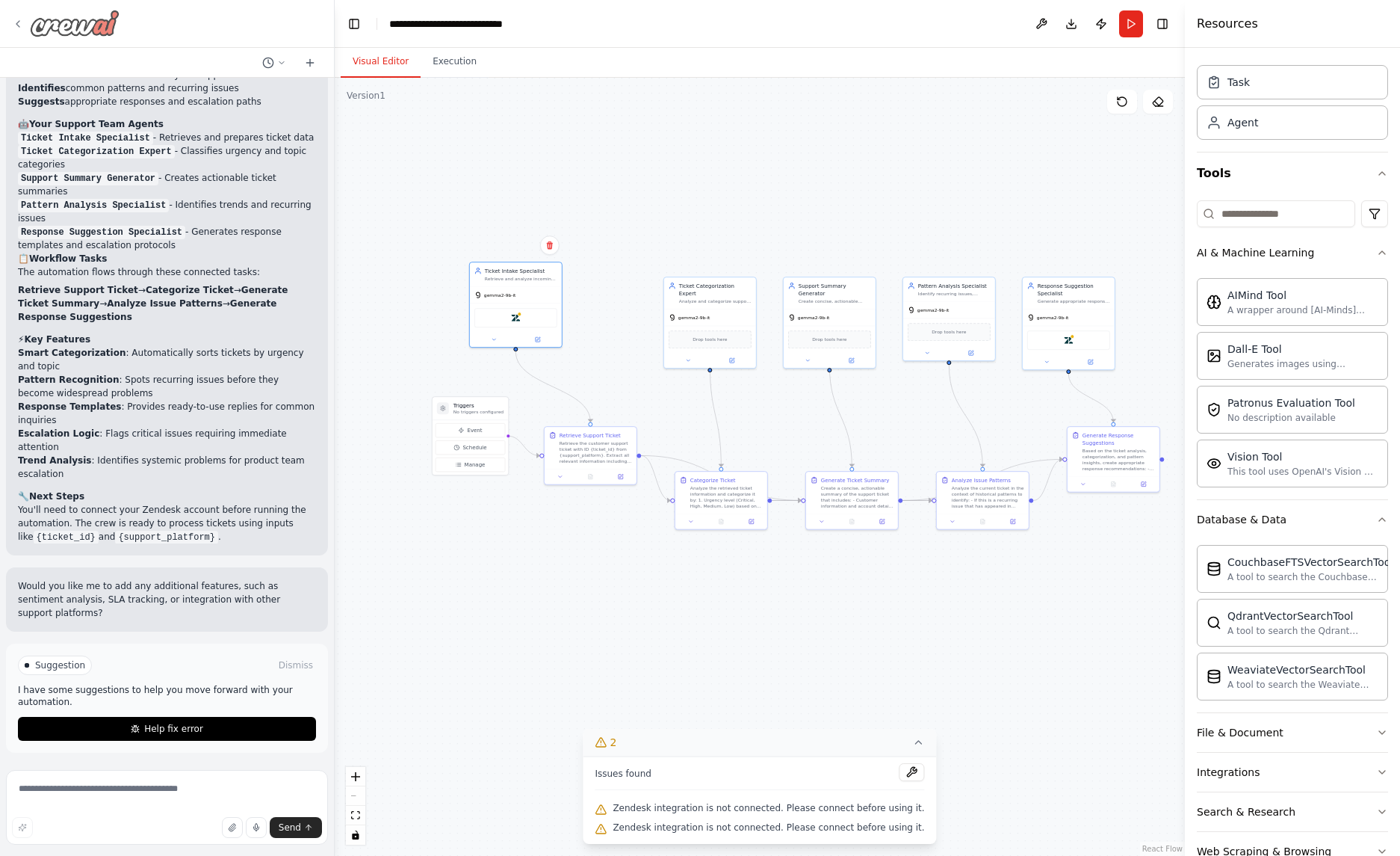
click at [12, 21] on icon at bounding box center [18, 24] width 12 height 12
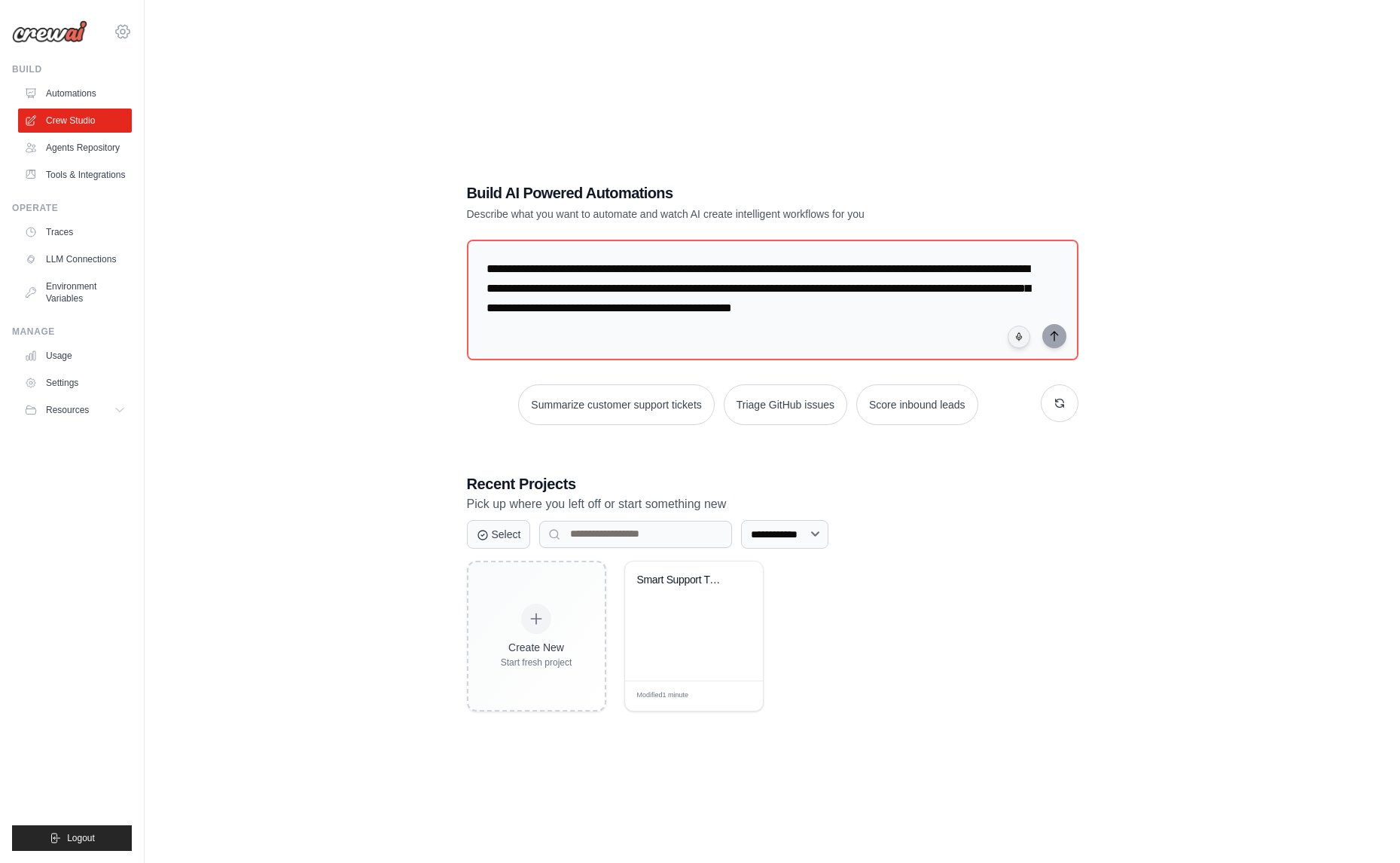
click at [123, 29] on icon at bounding box center [122, 31] width 4 height 4
click at [170, 96] on span "Settings" at bounding box center [186, 93] width 119 height 15
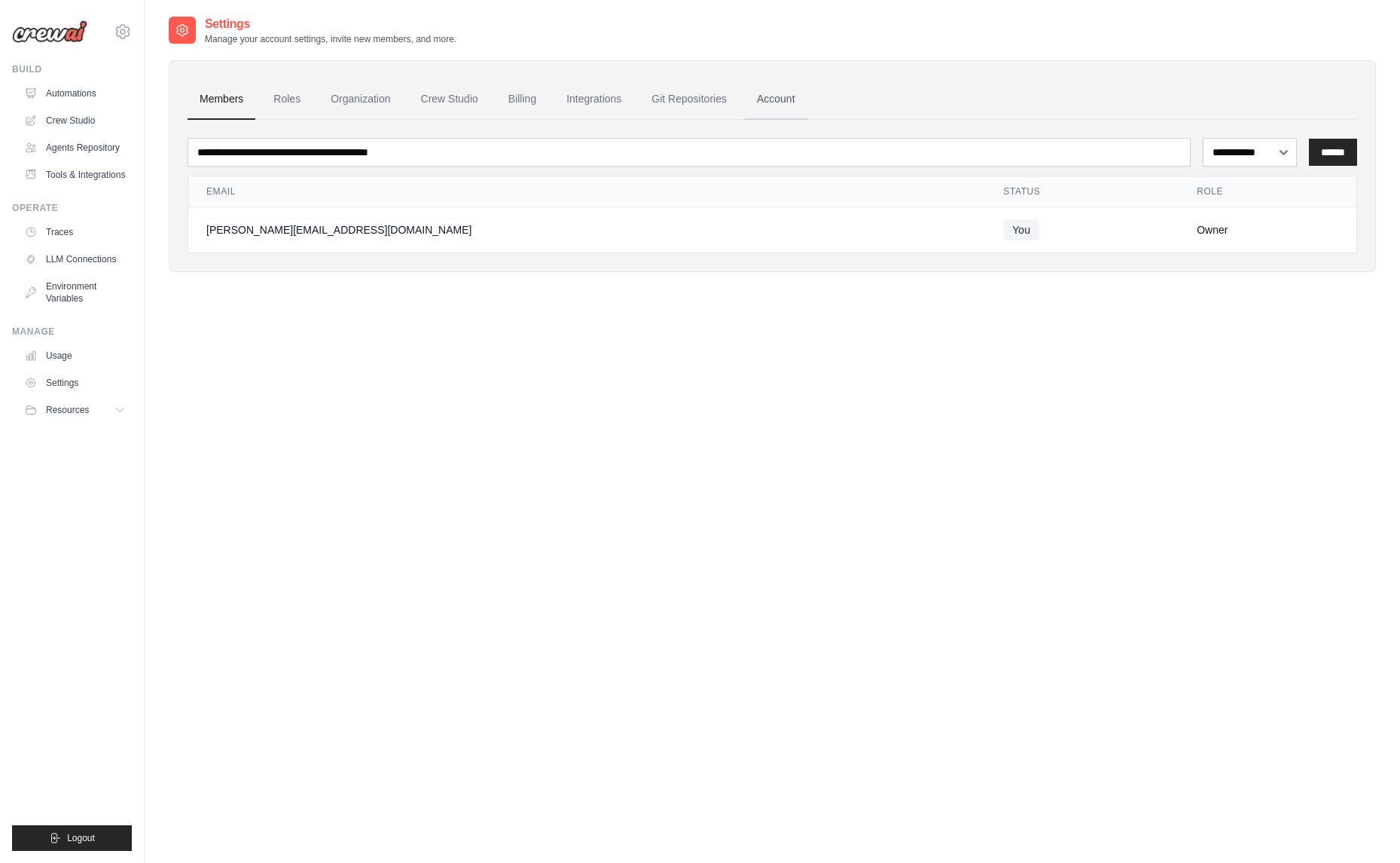
click at [803, 106] on link "Account" at bounding box center [776, 99] width 63 height 41
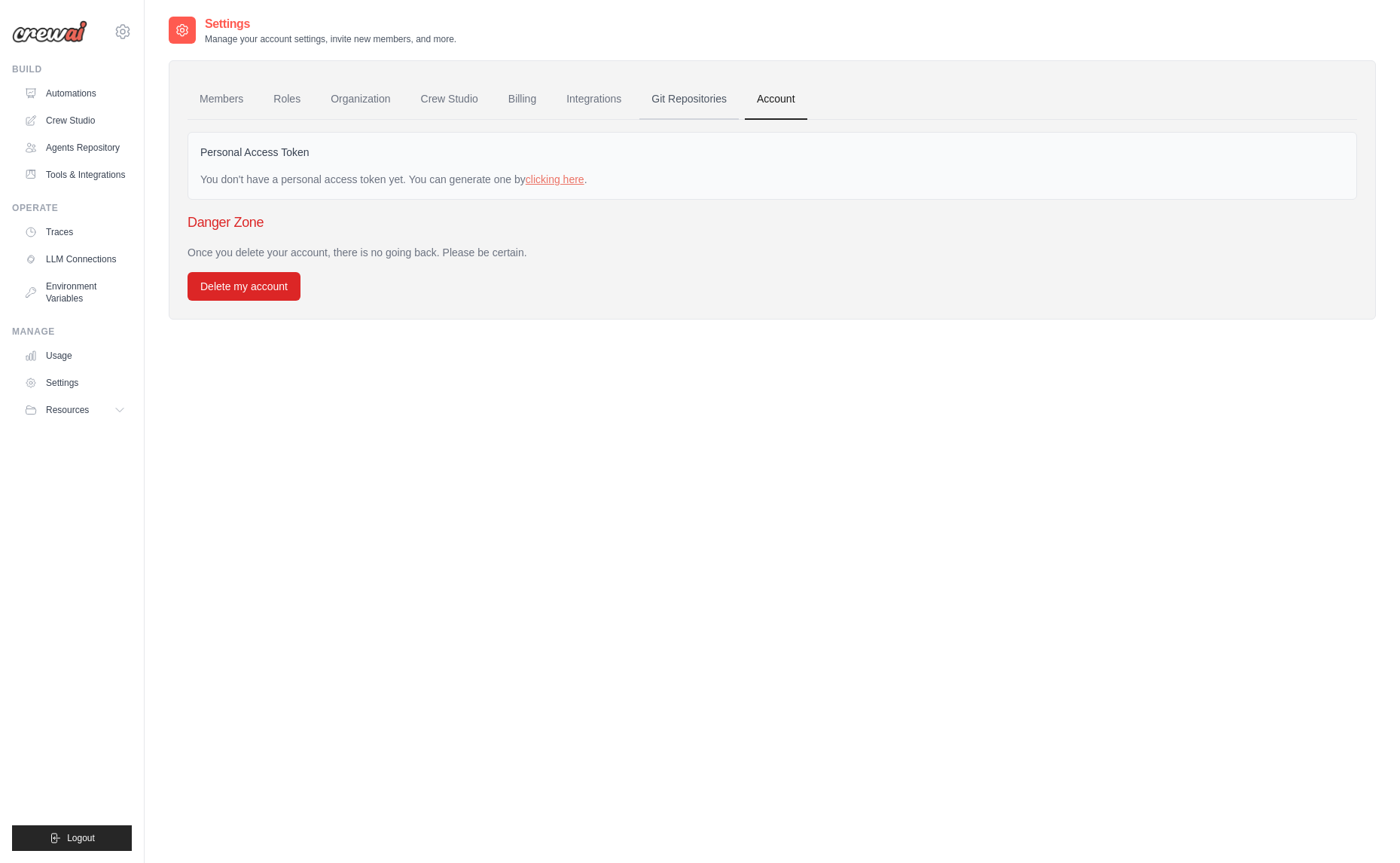
click at [735, 114] on link "Git Repositories" at bounding box center [689, 99] width 99 height 41
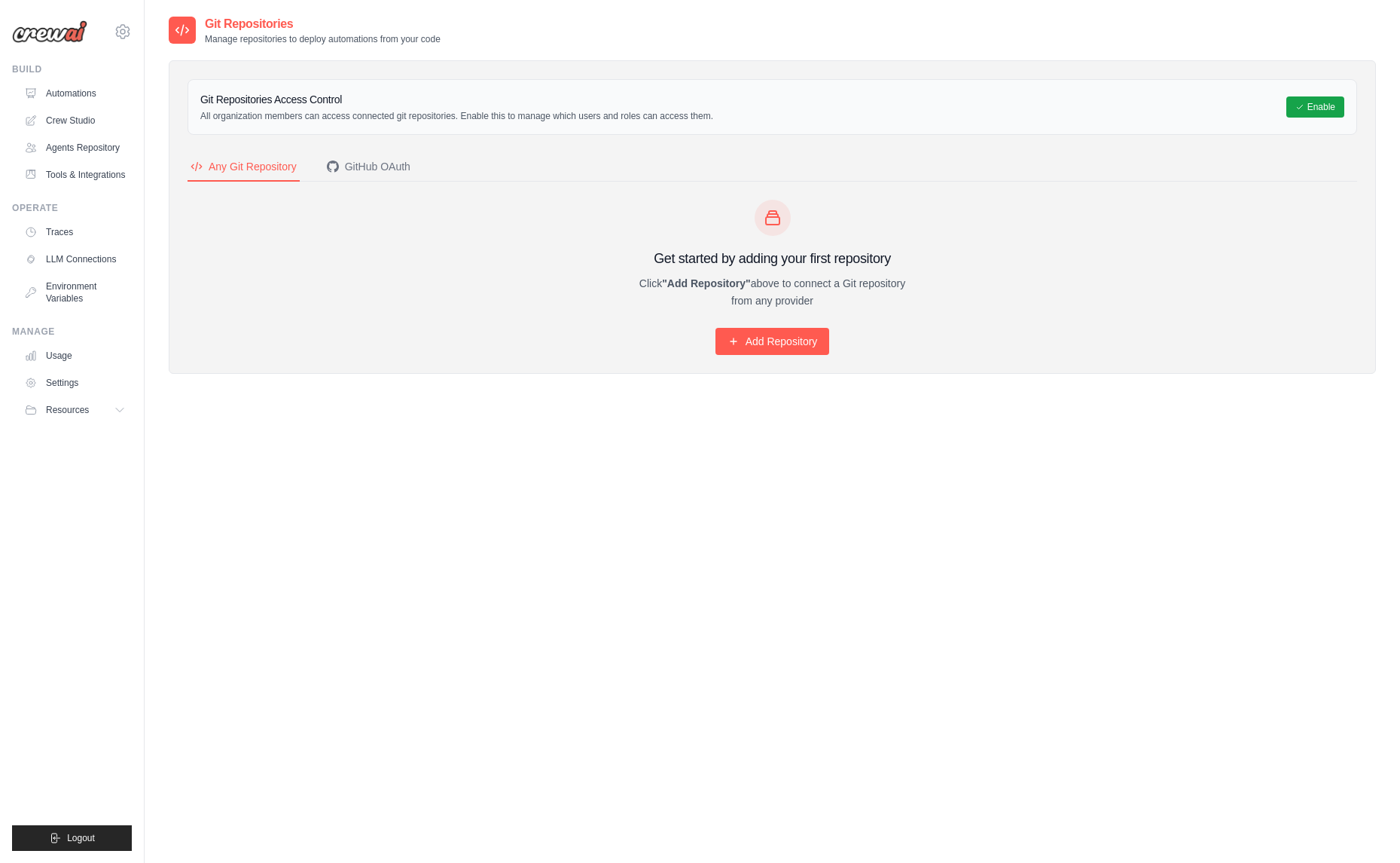
drag, startPoint x: 165, startPoint y: 27, endPoint x: 147, endPoint y: 20, distance: 19.3
click at [168, 27] on div "Delete Repository Warning: This action will affect existing deployments. Cancel…" at bounding box center [772, 447] width 1255 height 863
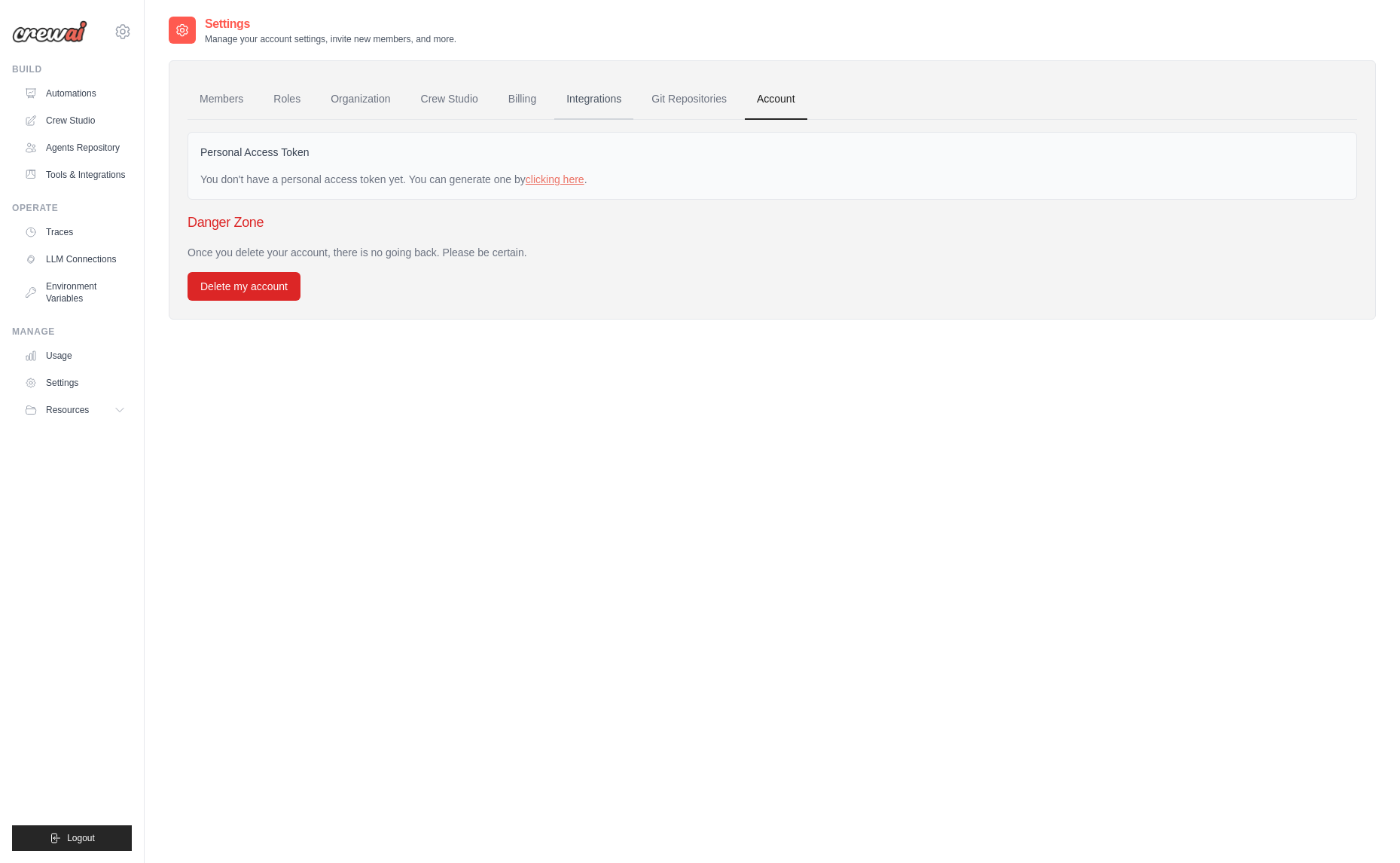
click at [589, 106] on link "Integrations" at bounding box center [593, 99] width 79 height 41
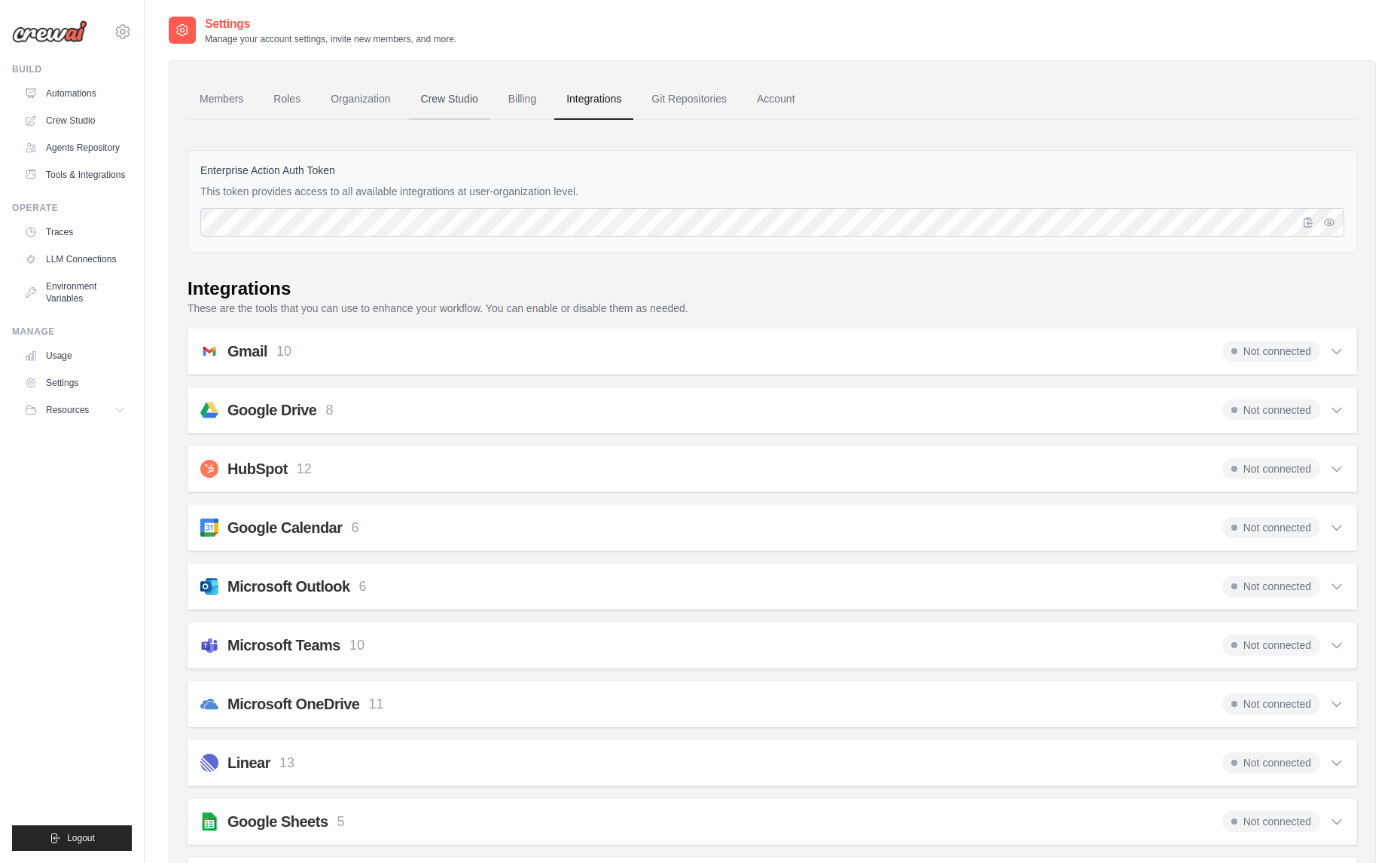
click at [491, 89] on link "Crew Studio" at bounding box center [450, 99] width 81 height 41
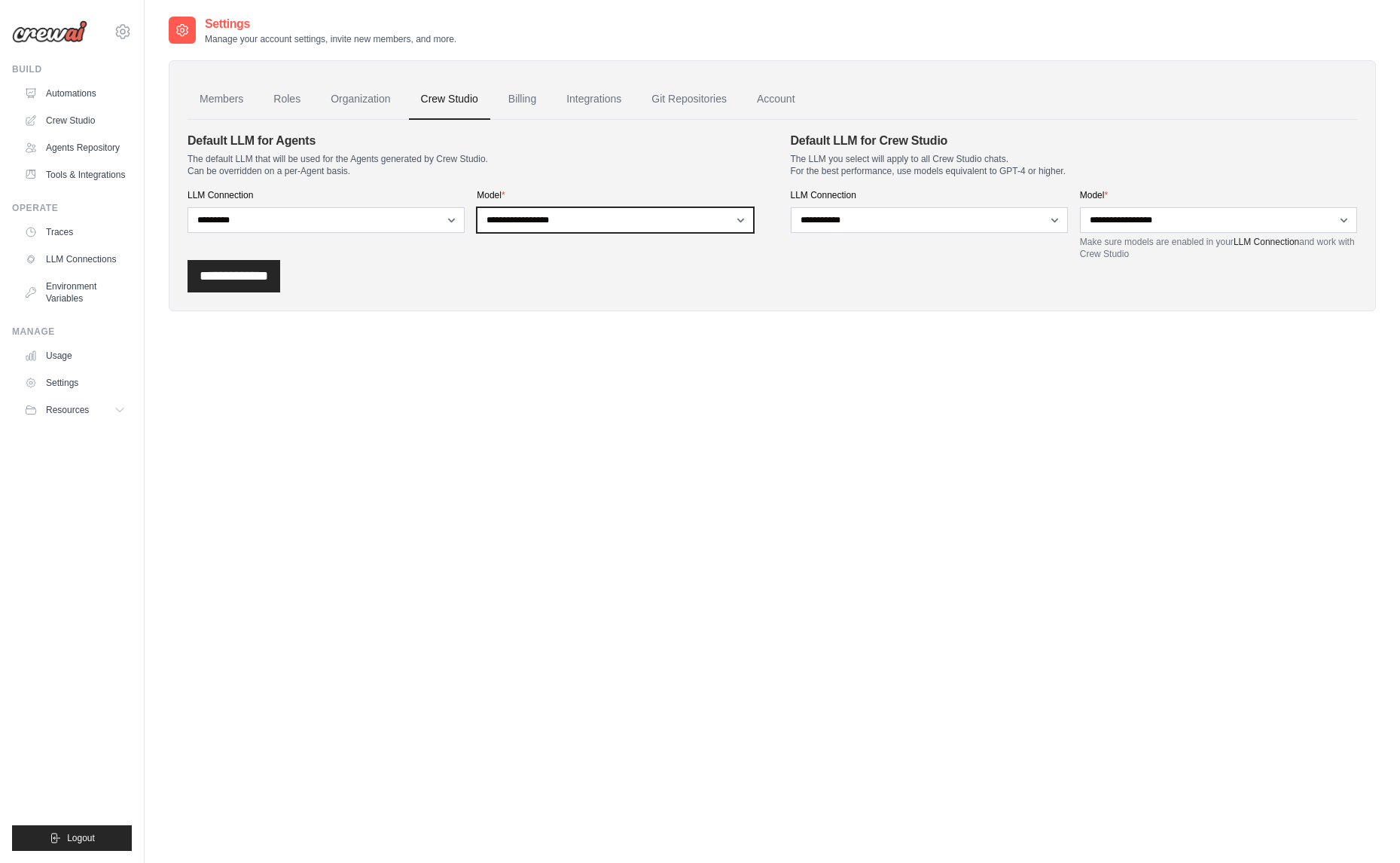
click at [519, 223] on select "**********" at bounding box center [615, 219] width 278 height 26
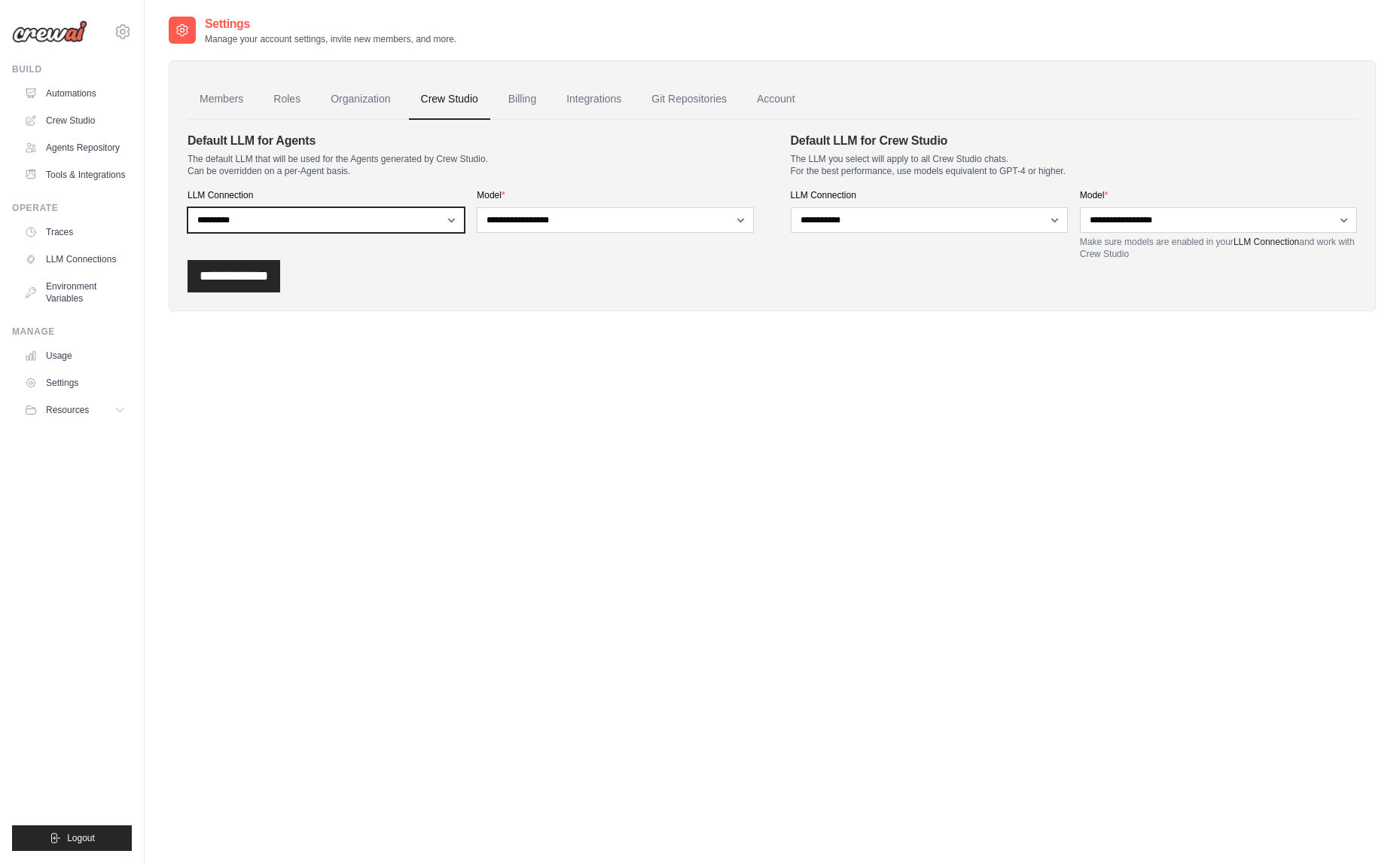
click at [339, 230] on select "**********" at bounding box center [326, 219] width 278 height 26
click at [358, 209] on select "**********" at bounding box center [326, 219] width 278 height 26
select select "****"
click at [187, 207] on select "**********" at bounding box center [326, 219] width 278 height 26
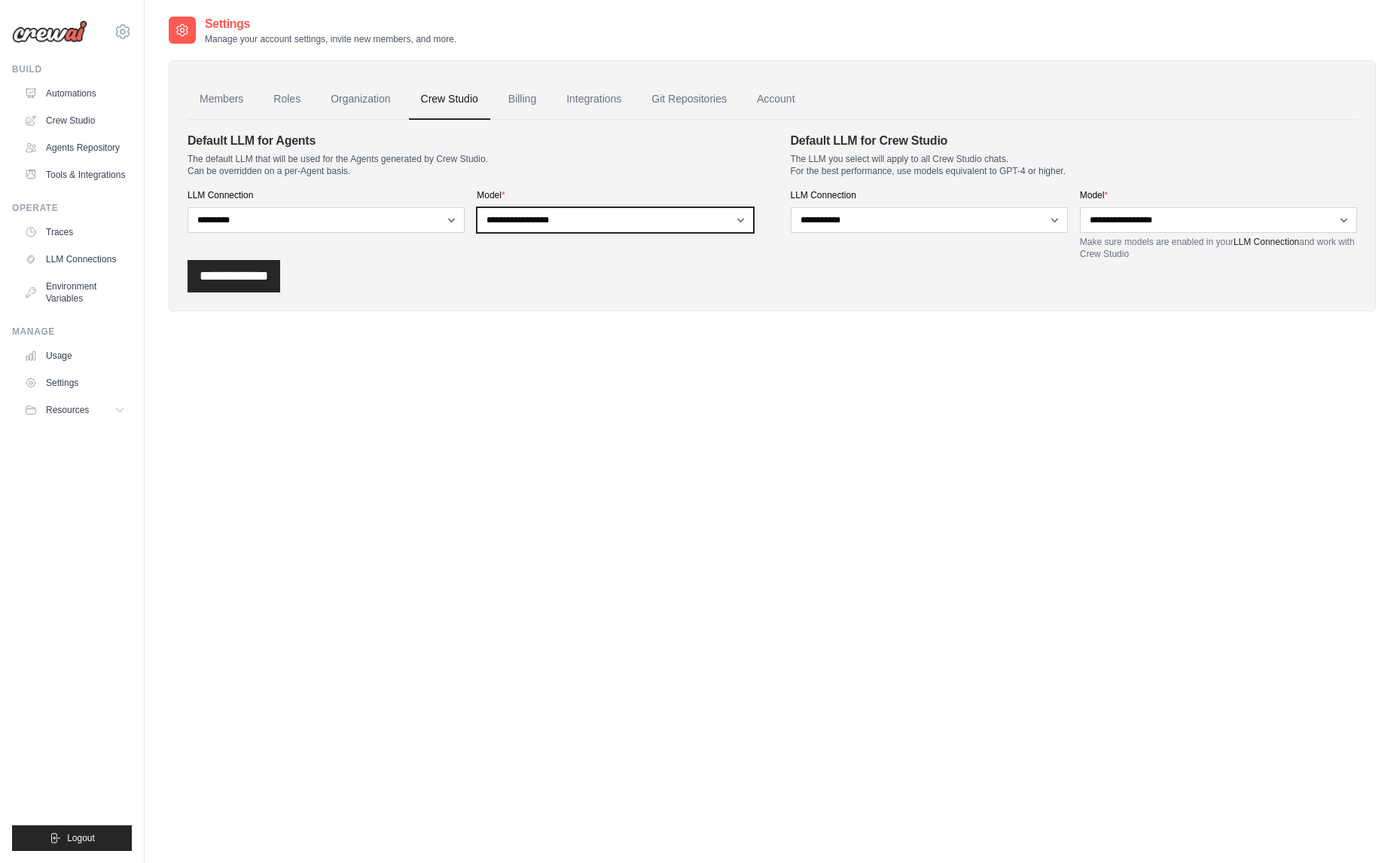
click at [567, 222] on select "**********" at bounding box center [615, 219] width 278 height 26
select select "**********"
click at [476, 207] on select "**********" at bounding box center [615, 219] width 278 height 26
click at [550, 220] on select "**********" at bounding box center [615, 219] width 278 height 26
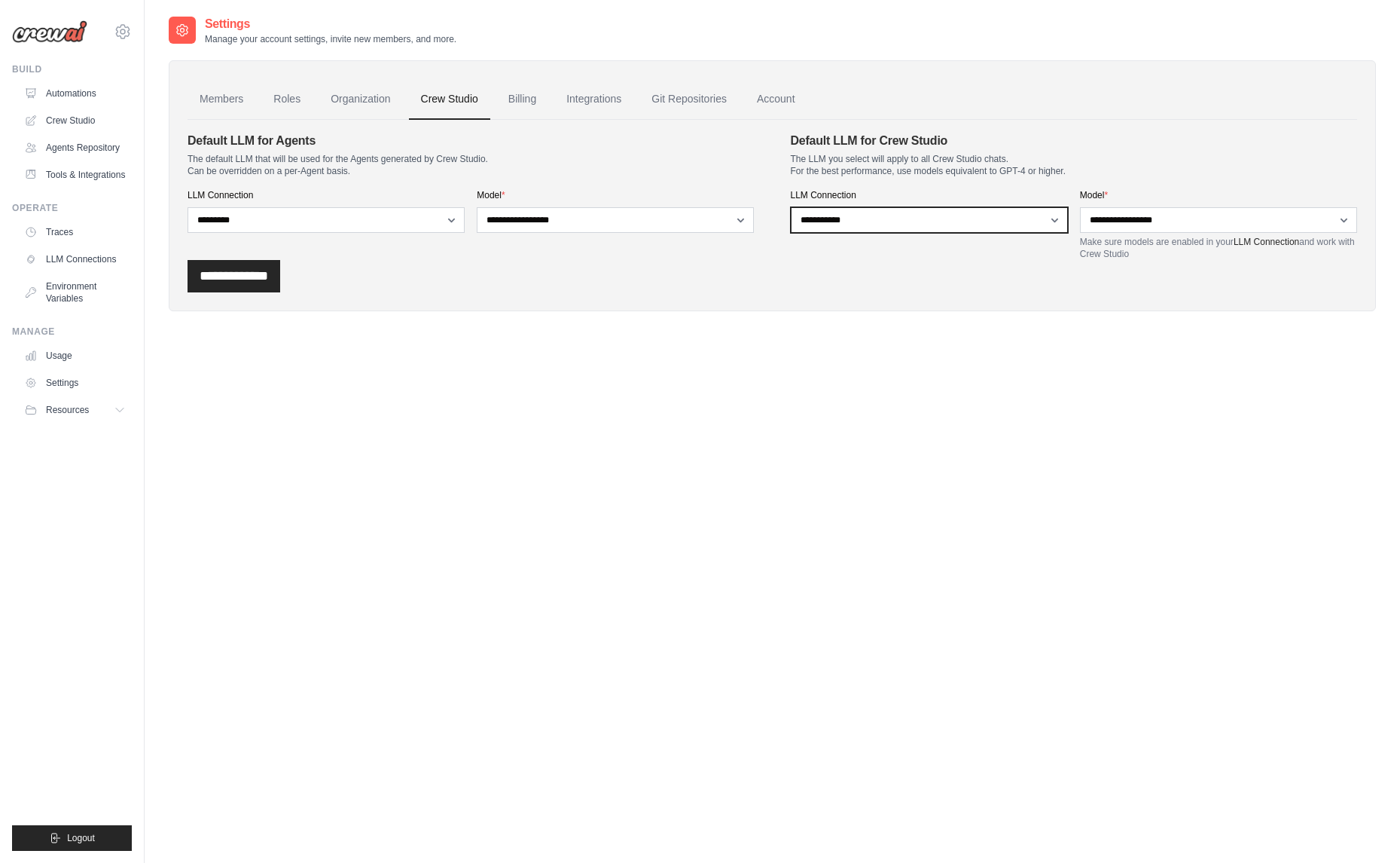
click at [881, 217] on select "**********" at bounding box center [930, 219] width 278 height 26
click at [445, 198] on label "LLM Connection" at bounding box center [326, 195] width 278 height 12
click at [445, 207] on select "**********" at bounding box center [326, 219] width 278 height 26
click at [374, 99] on link "Organization" at bounding box center [360, 99] width 84 height 41
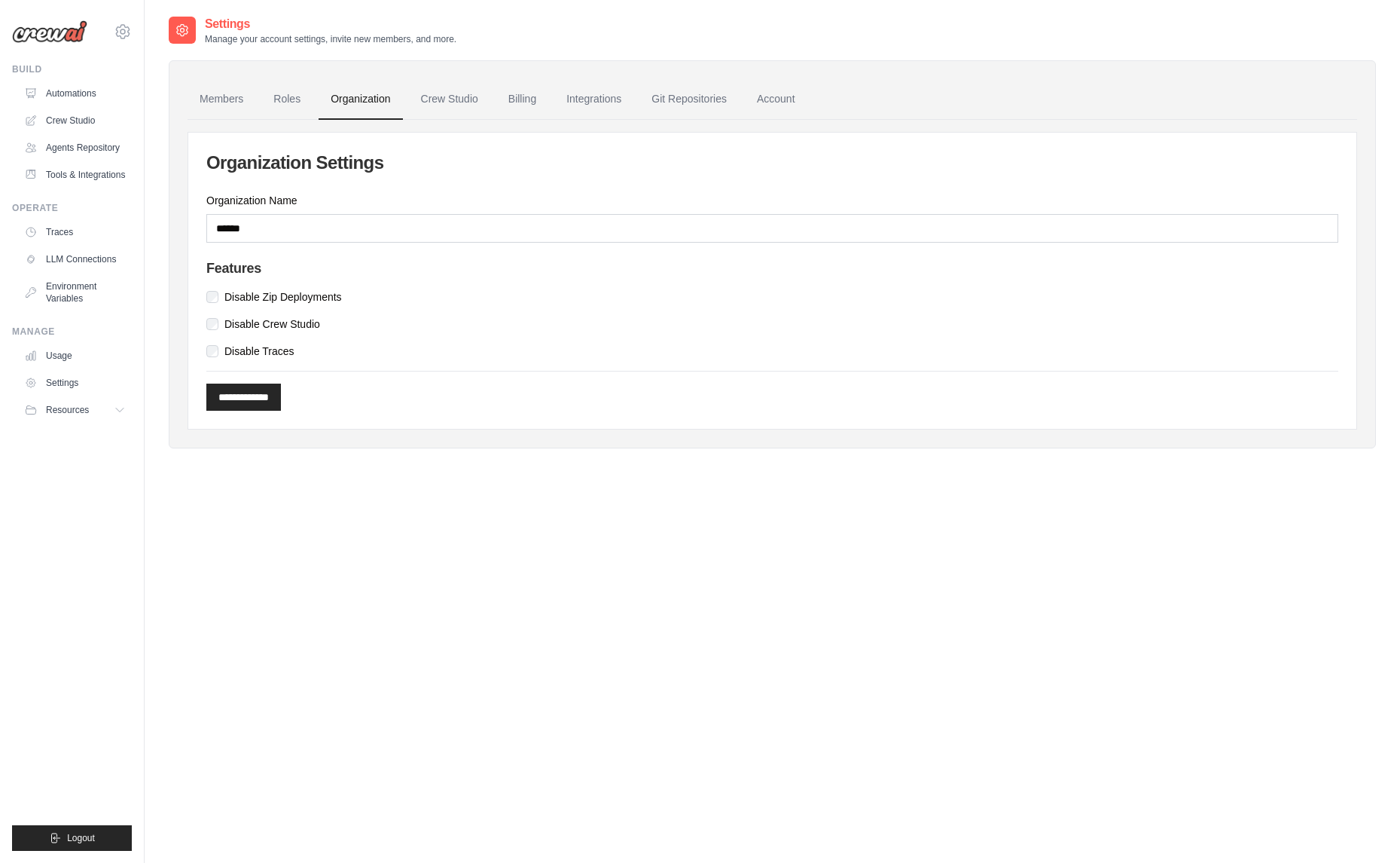
click at [374, 99] on link "Organization" at bounding box center [360, 99] width 84 height 41
click at [309, 94] on link "Roles" at bounding box center [287, 99] width 51 height 41
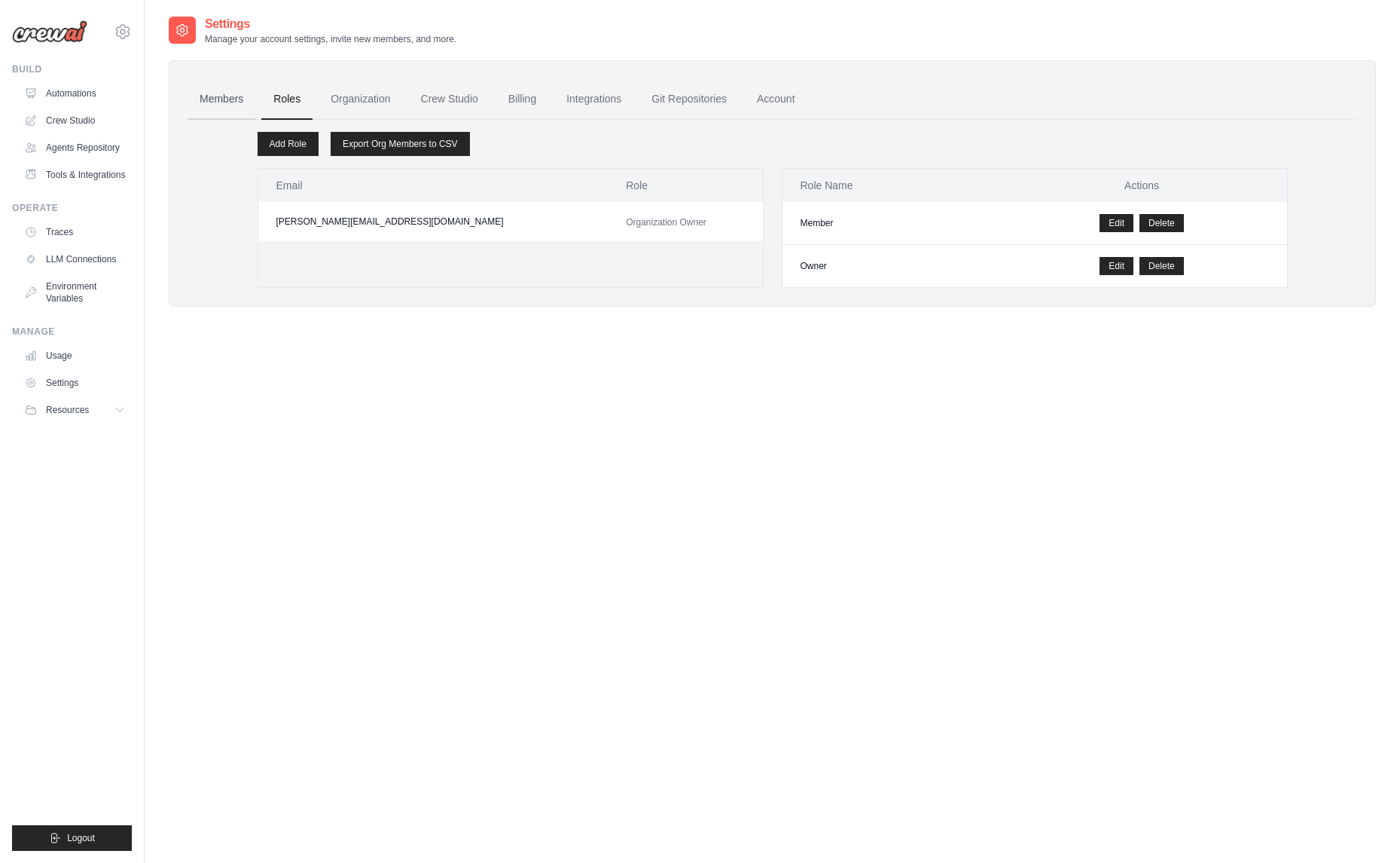
click at [205, 101] on link "Members" at bounding box center [221, 99] width 68 height 41
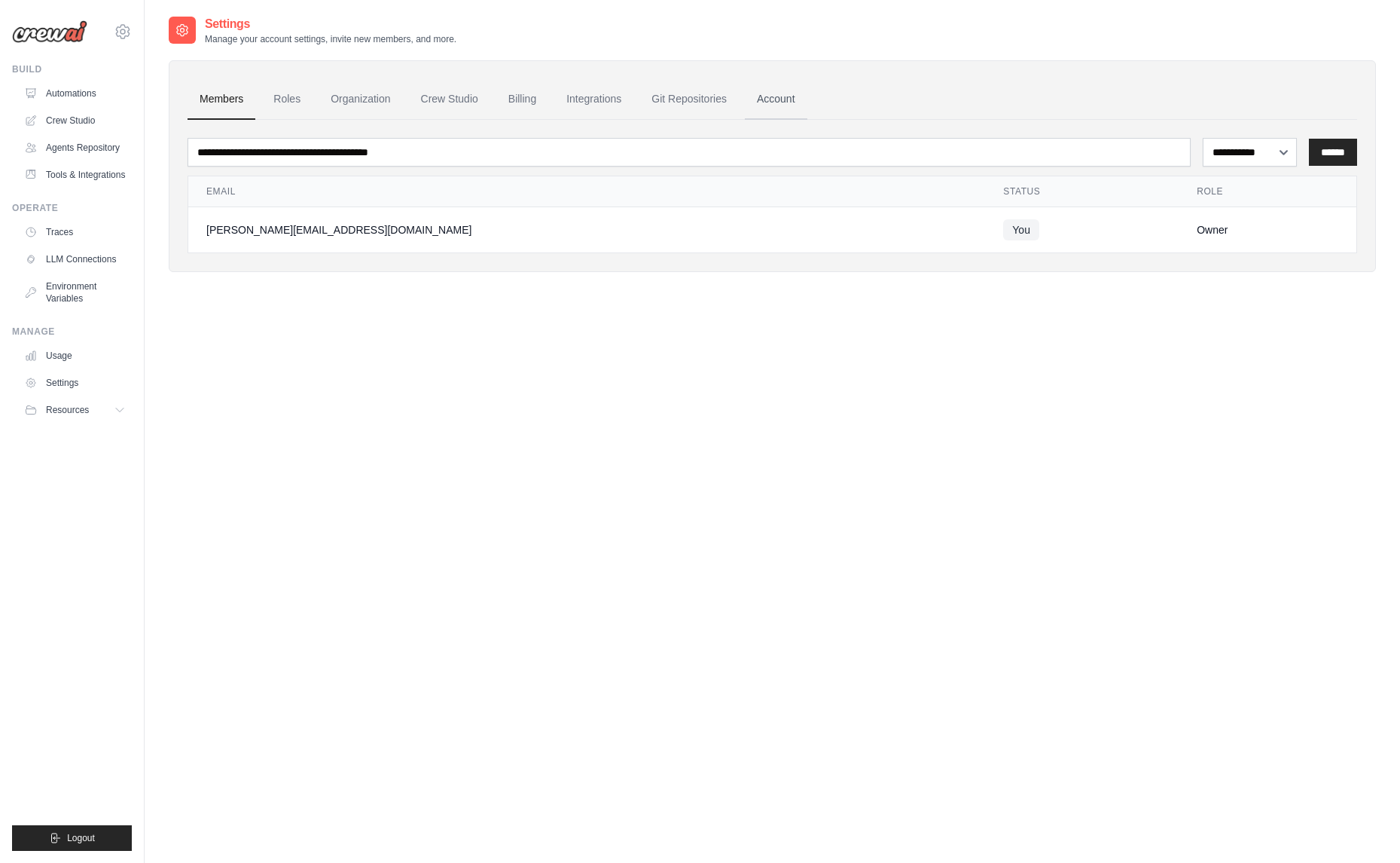
click at [788, 99] on link "Account" at bounding box center [776, 99] width 63 height 41
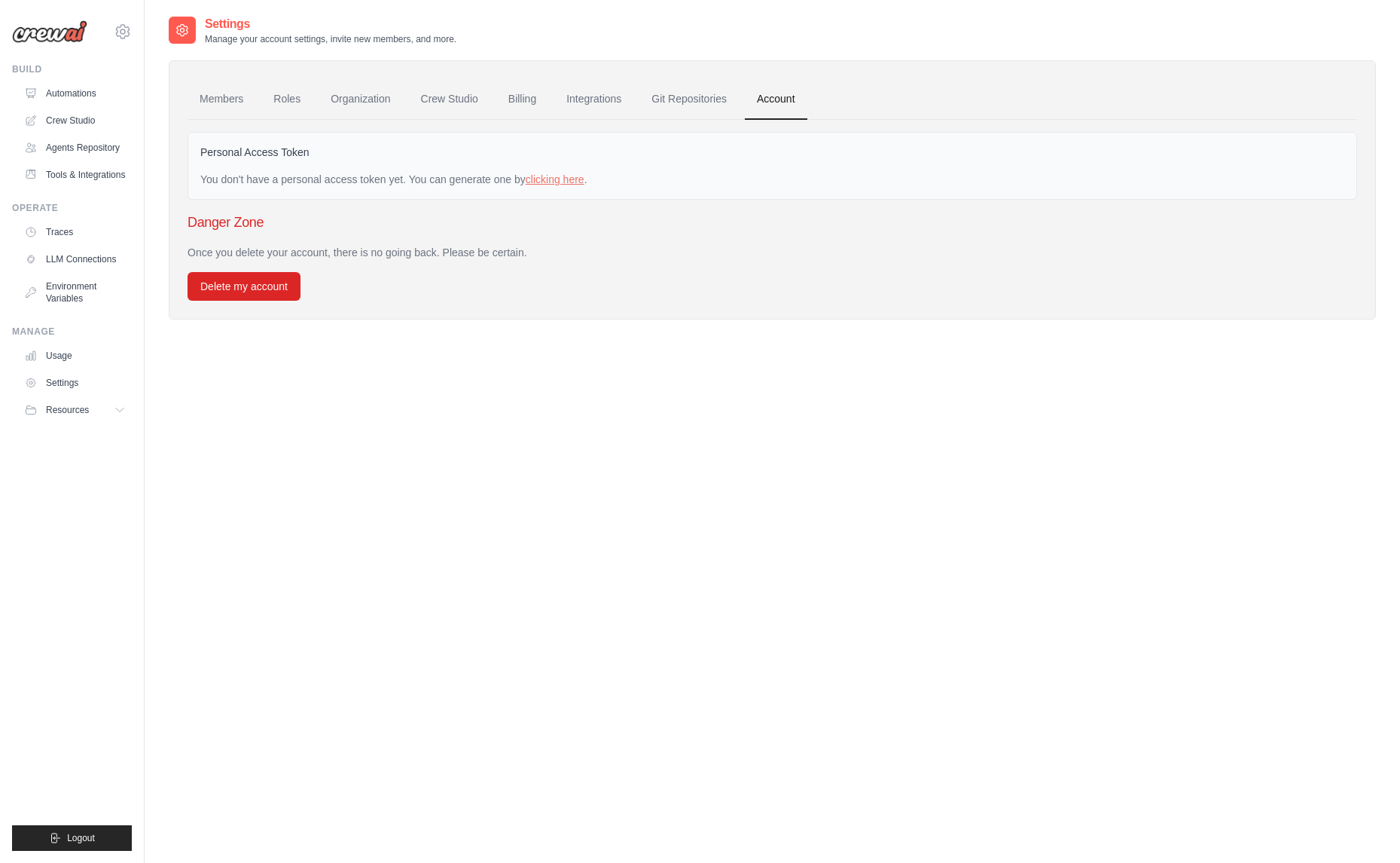
click at [724, 101] on link "Git Repositories" at bounding box center [689, 99] width 99 height 41
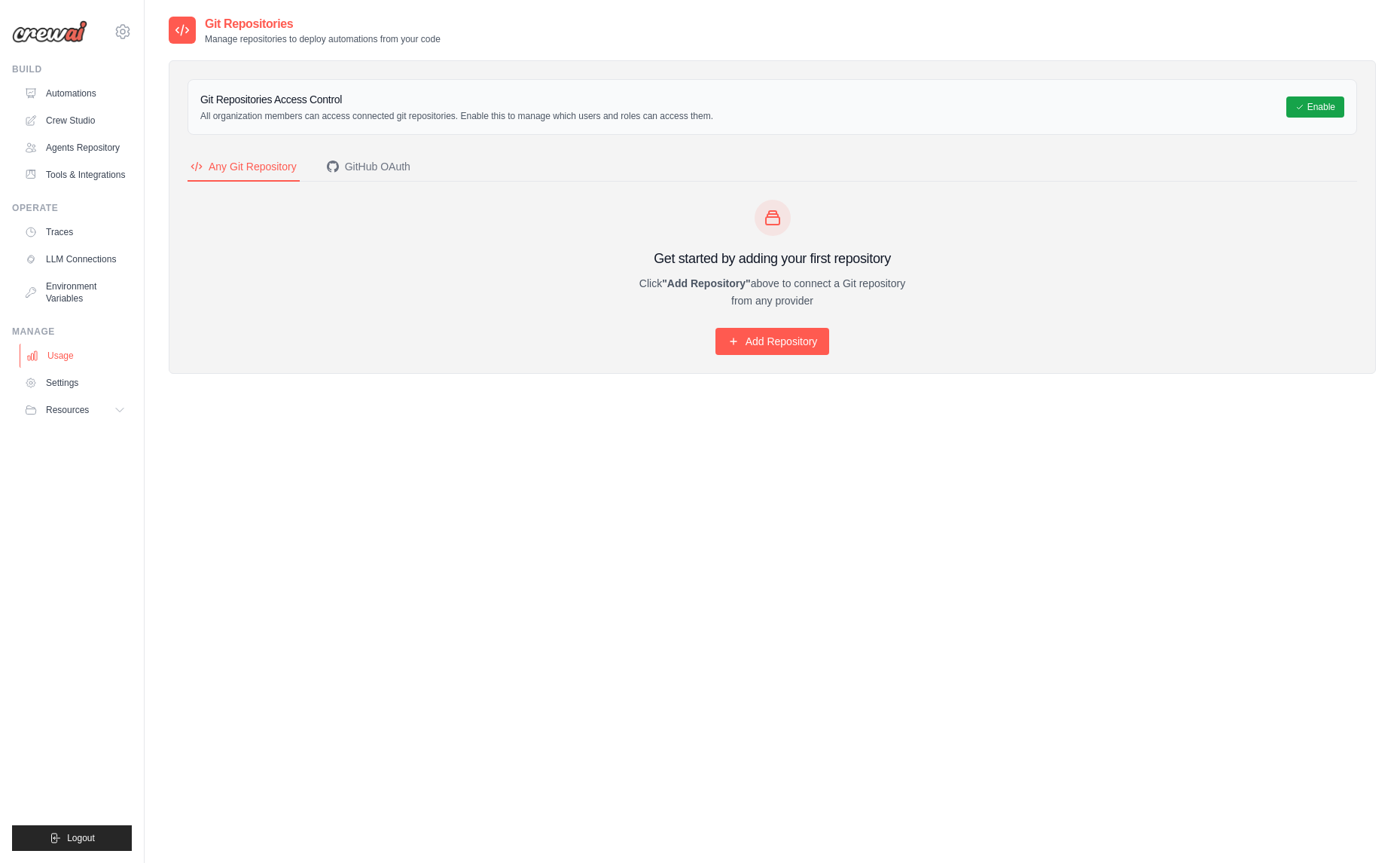
click at [44, 366] on link "Usage" at bounding box center [76, 355] width 114 height 24
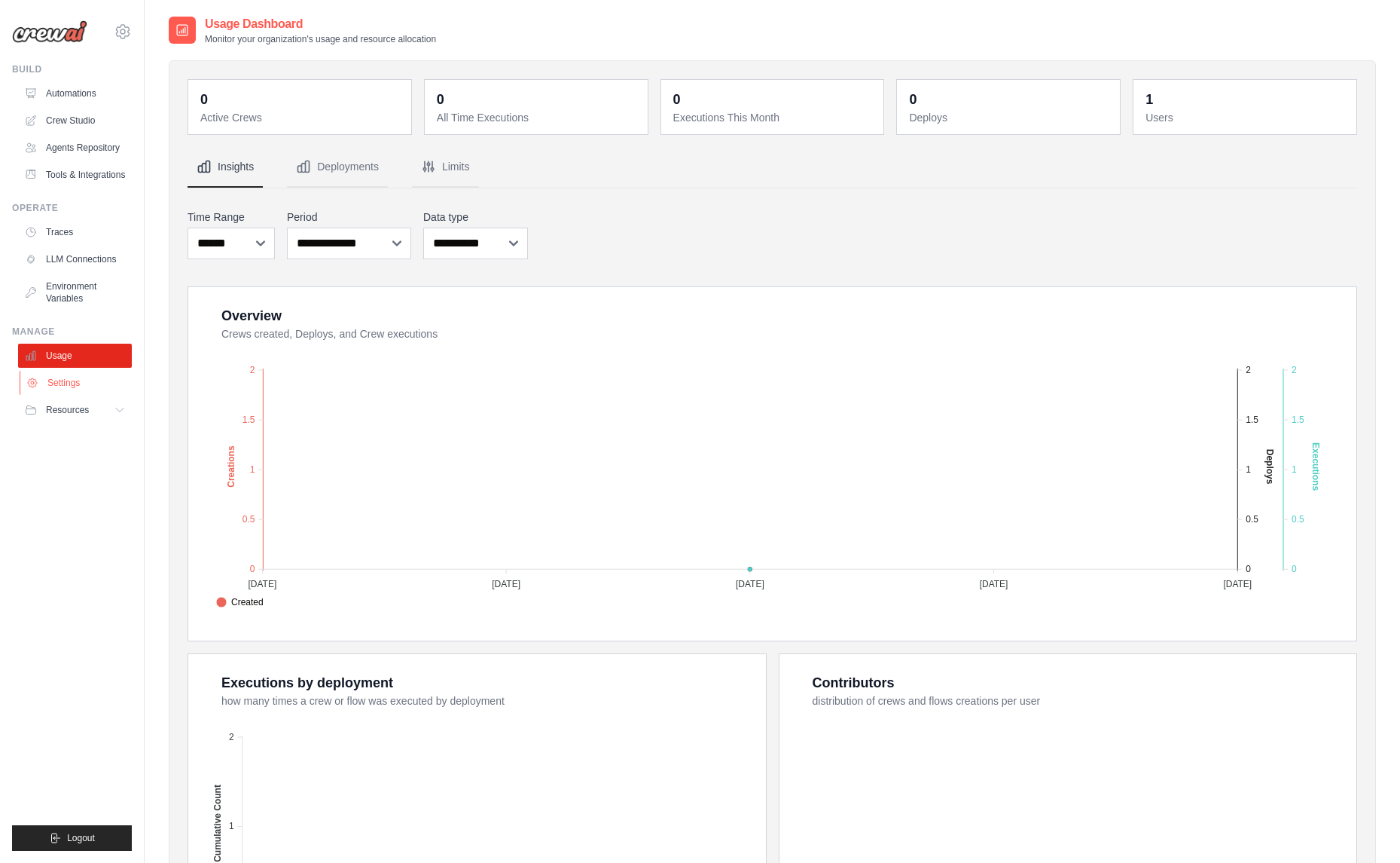
click at [68, 394] on link "Settings" at bounding box center [76, 382] width 114 height 24
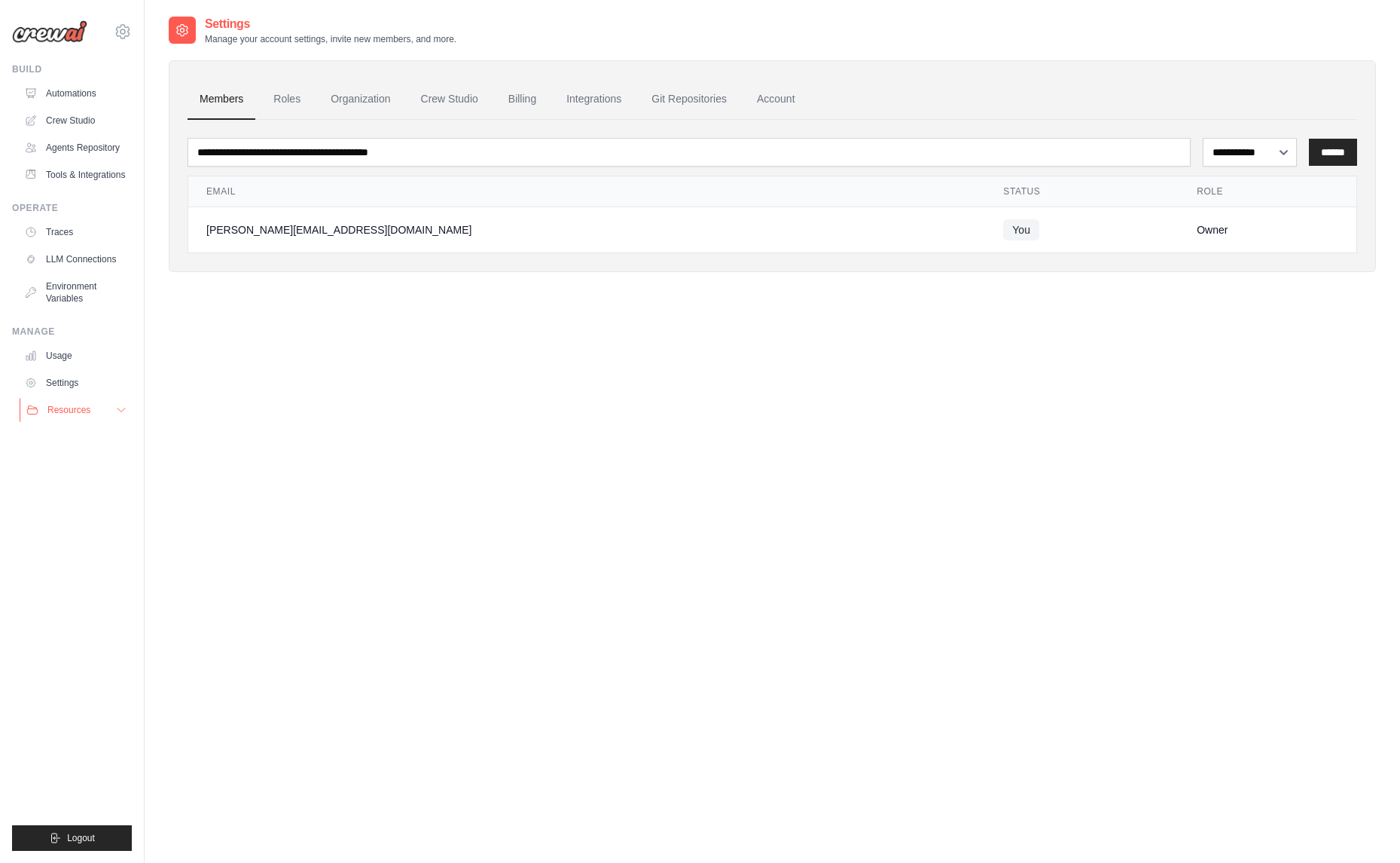
click at [69, 422] on button "Resources" at bounding box center [76, 409] width 114 height 24
click at [85, 302] on link "Environment Variables" at bounding box center [76, 292] width 114 height 36
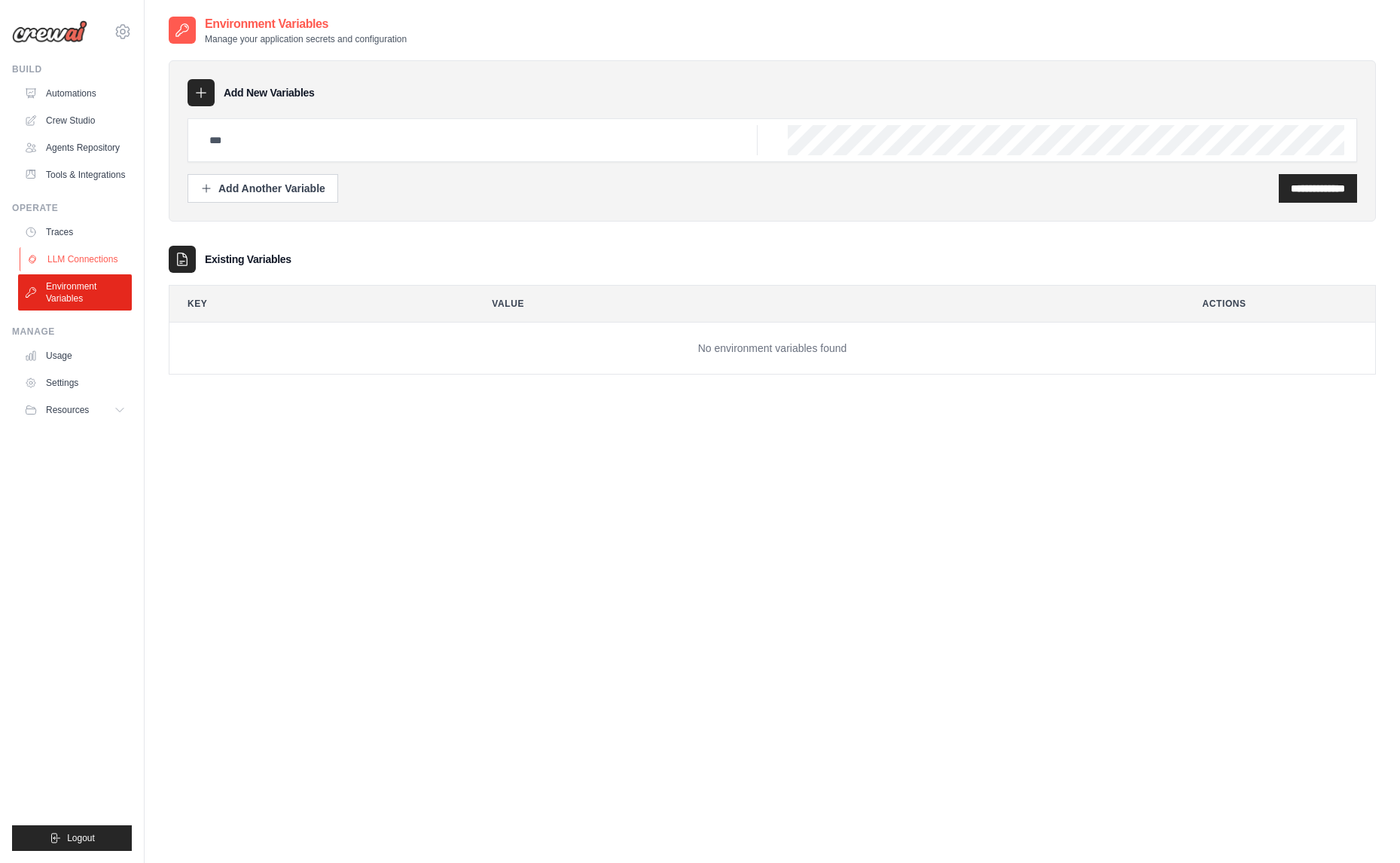
click at [70, 271] on link "LLM Connections" at bounding box center [76, 258] width 114 height 24
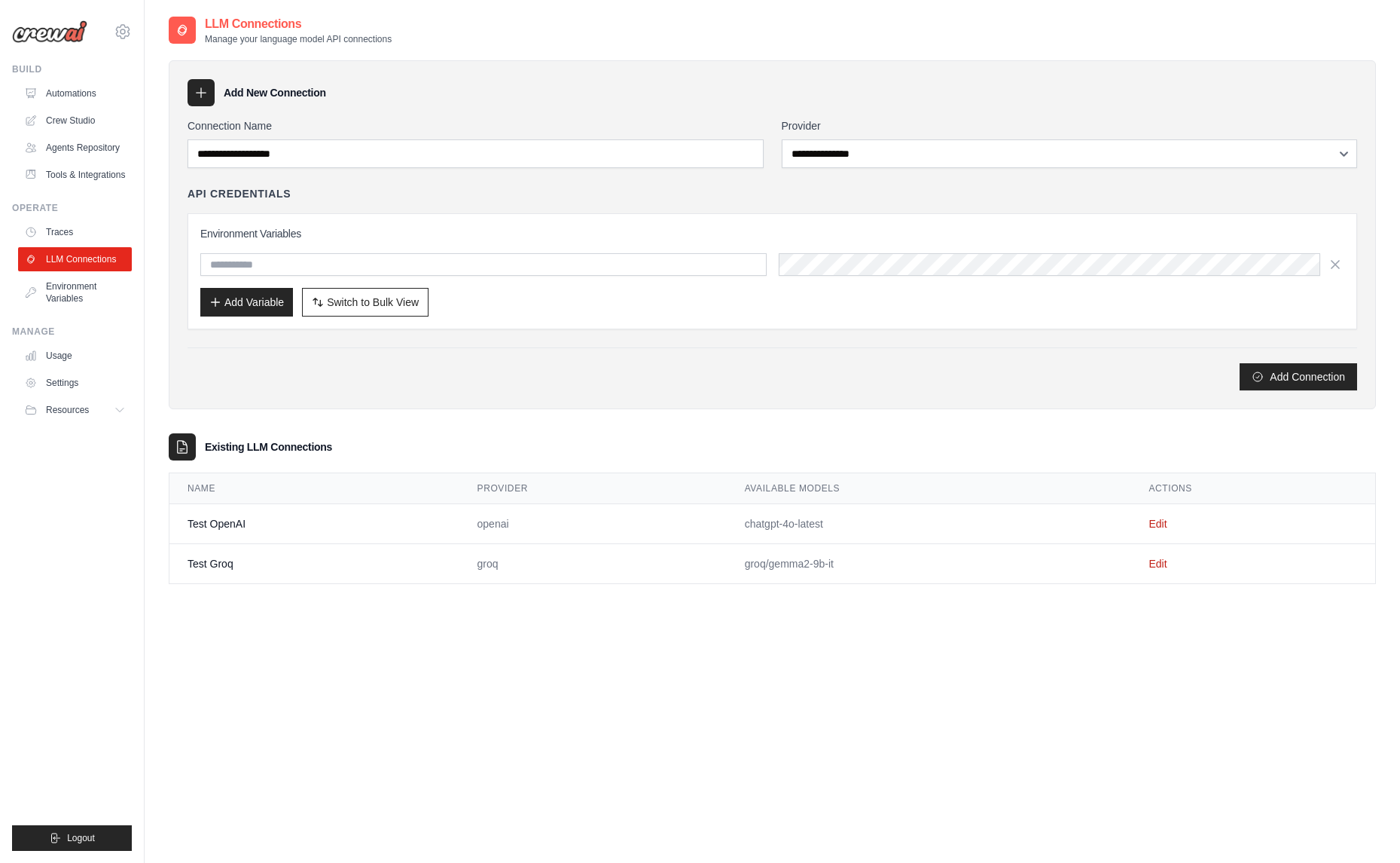
click at [878, 177] on div "**********" at bounding box center [772, 255] width 1169 height 272
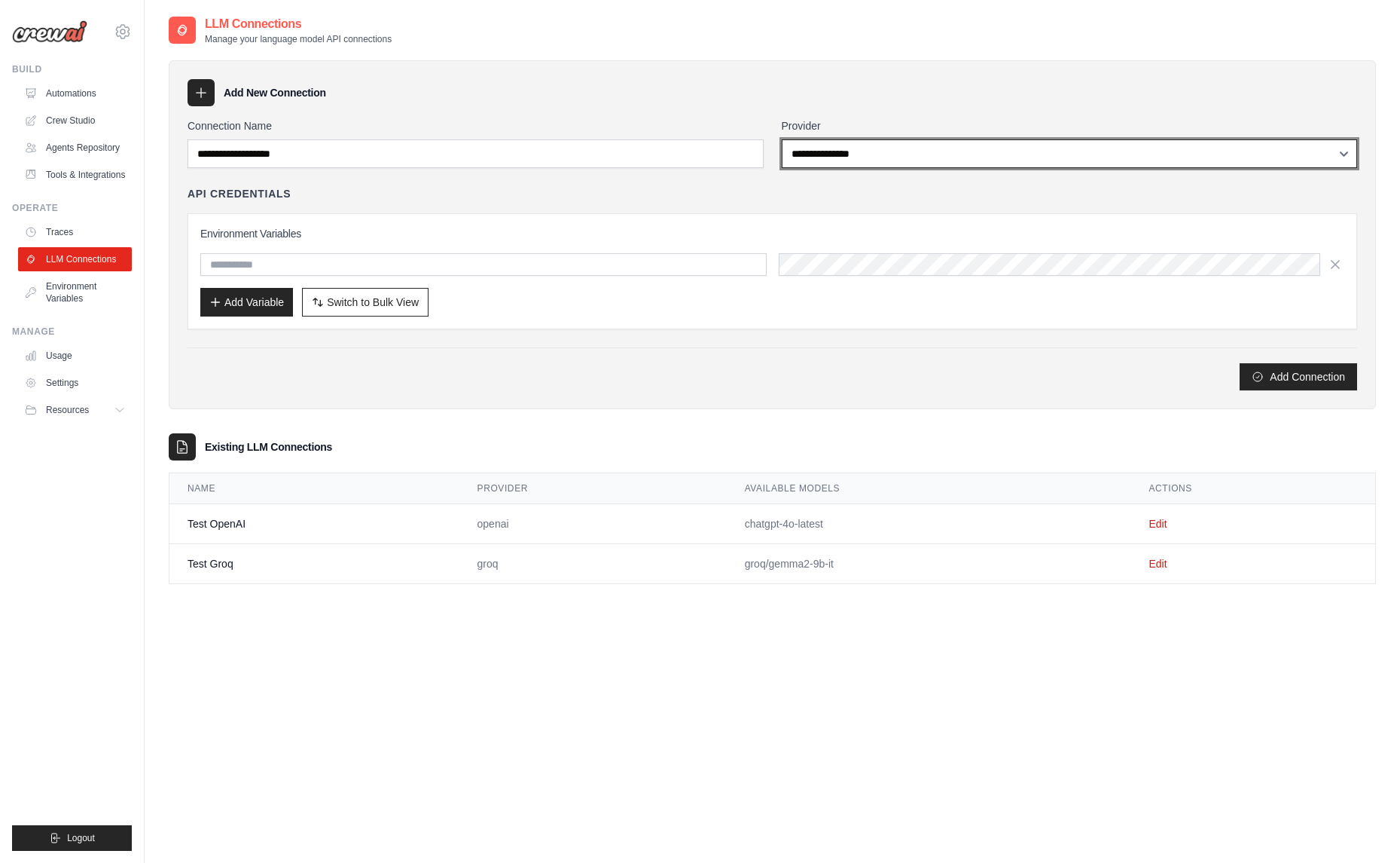
click at [872, 158] on select "**********" at bounding box center [1069, 154] width 576 height 28
select select "*********"
click at [781, 140] on select "**********" at bounding box center [1069, 154] width 576 height 28
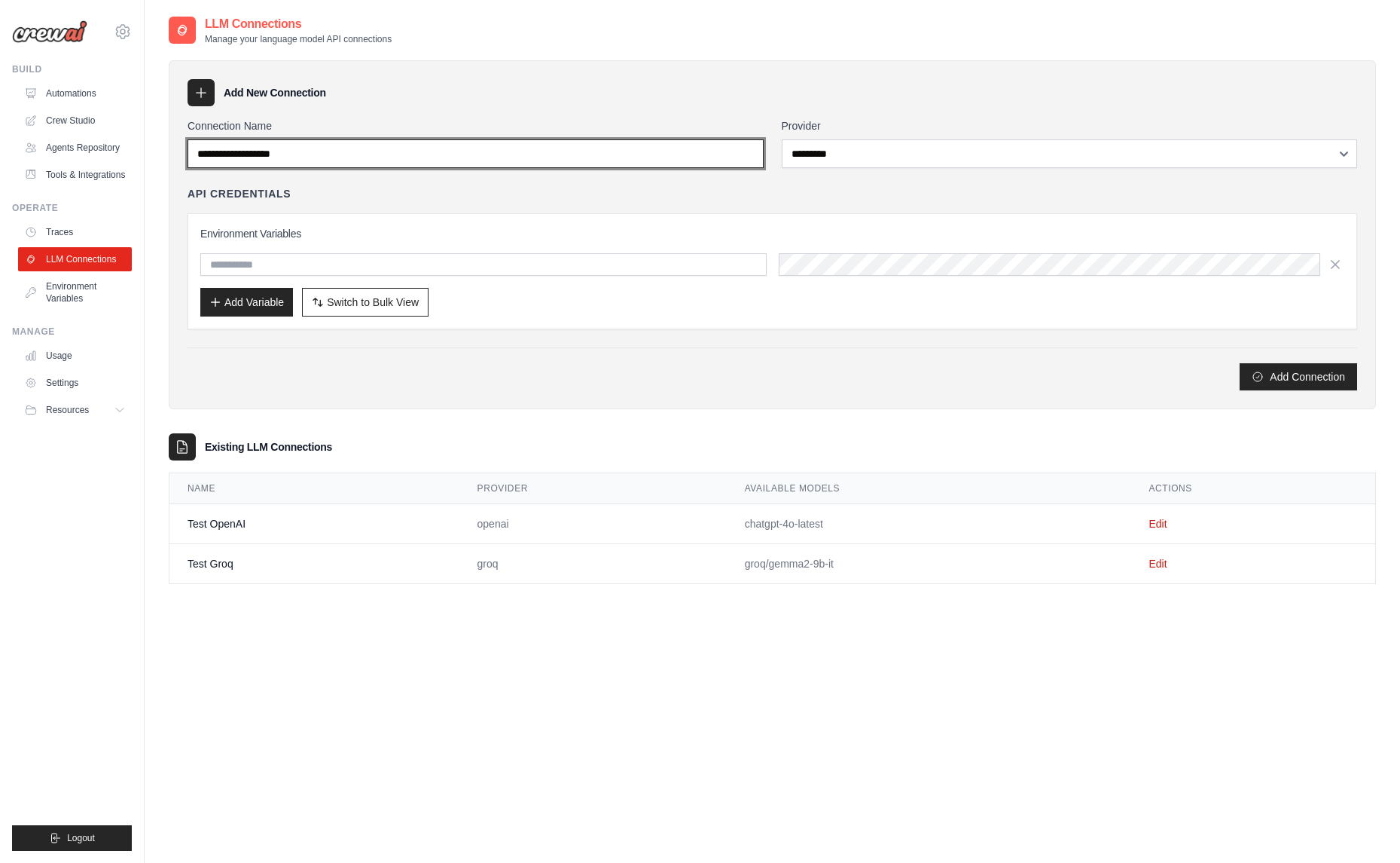
click at [369, 159] on input "Connection Name" at bounding box center [476, 154] width 576 height 28
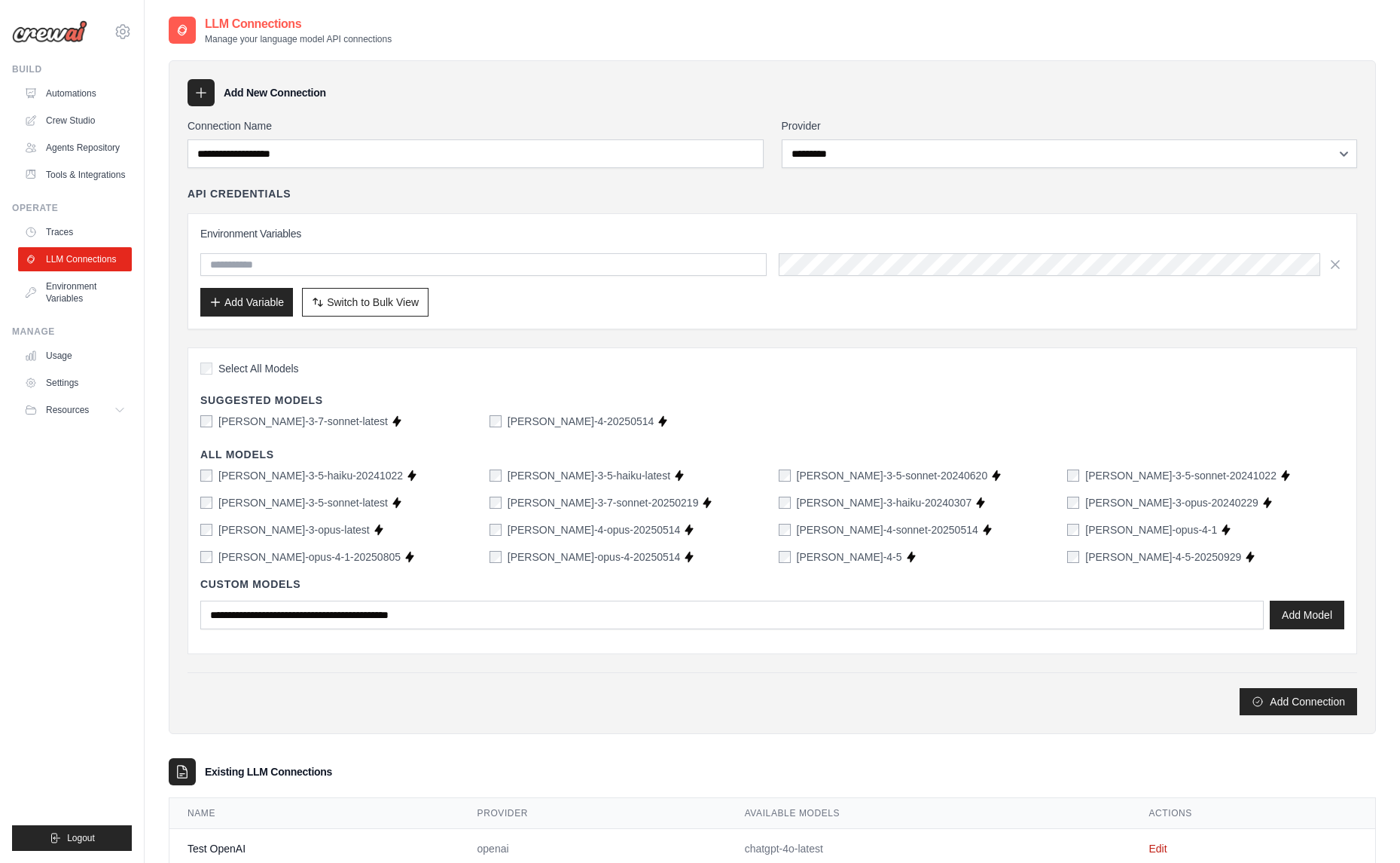
drag, startPoint x: 542, startPoint y: 90, endPoint x: 430, endPoint y: 242, distance: 188.8
click at [542, 90] on div "Add New Connection" at bounding box center [772, 92] width 1169 height 27
click at [832, 553] on label "claude-sonnet-4-5" at bounding box center [848, 556] width 105 height 15
click at [432, 226] on h3 "Environment Variables" at bounding box center [772, 233] width 1144 height 15
click at [53, 235] on link "Traces" at bounding box center [76, 232] width 114 height 24
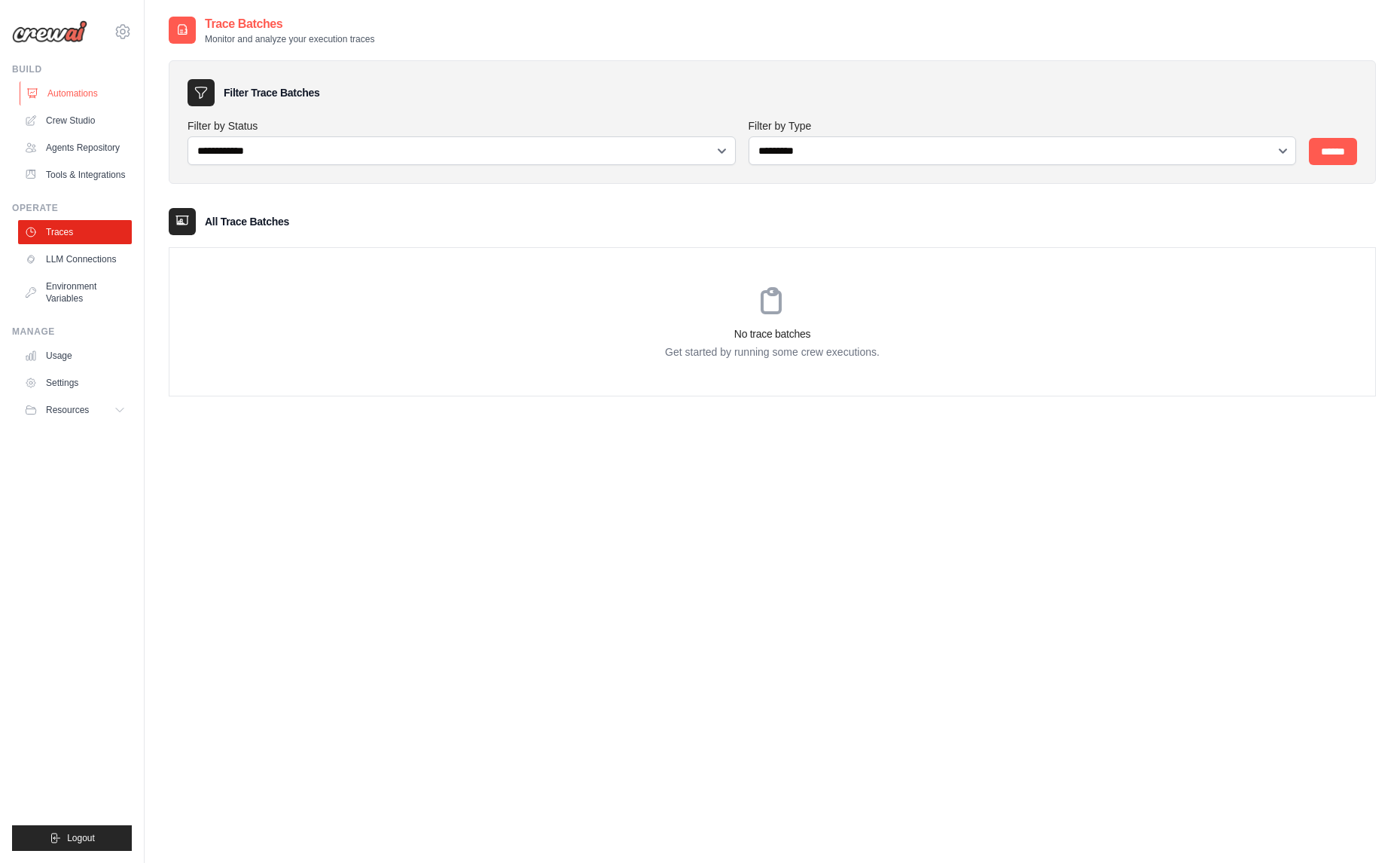
click at [53, 99] on link "Automations" at bounding box center [76, 93] width 114 height 24
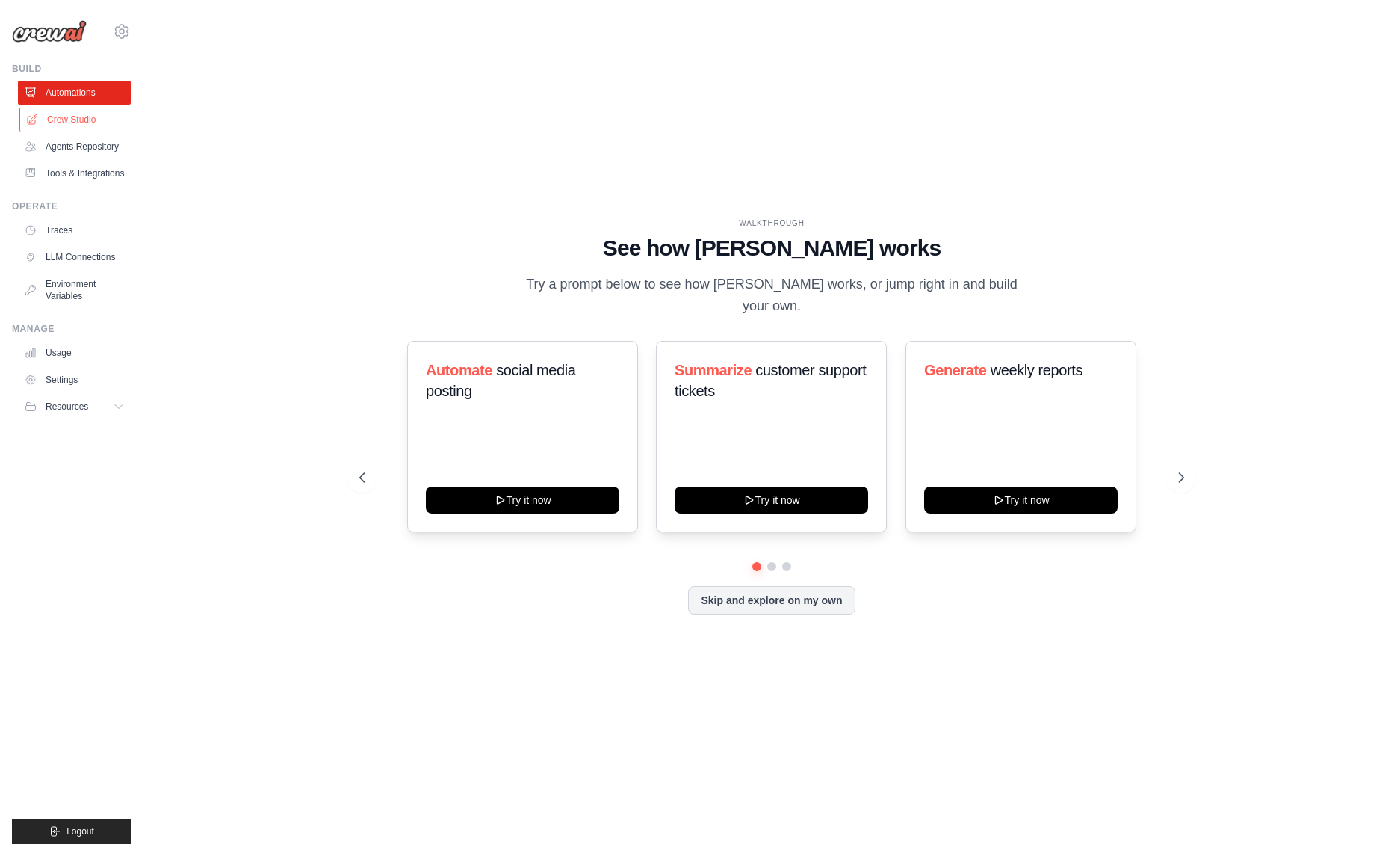
click at [75, 122] on link "Crew Studio" at bounding box center [75, 119] width 113 height 24
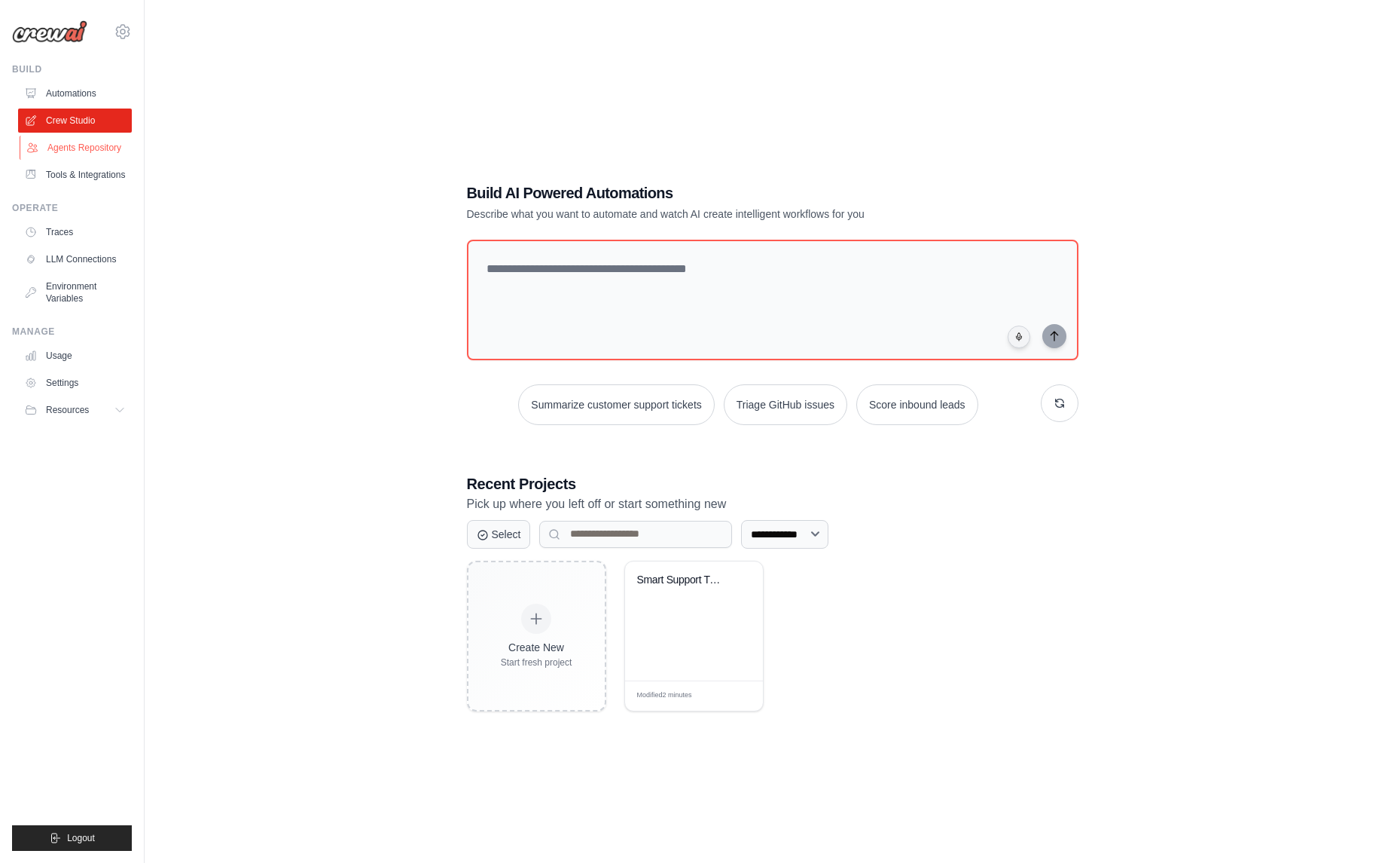
click at [87, 139] on link "Agents Repository" at bounding box center [76, 147] width 114 height 24
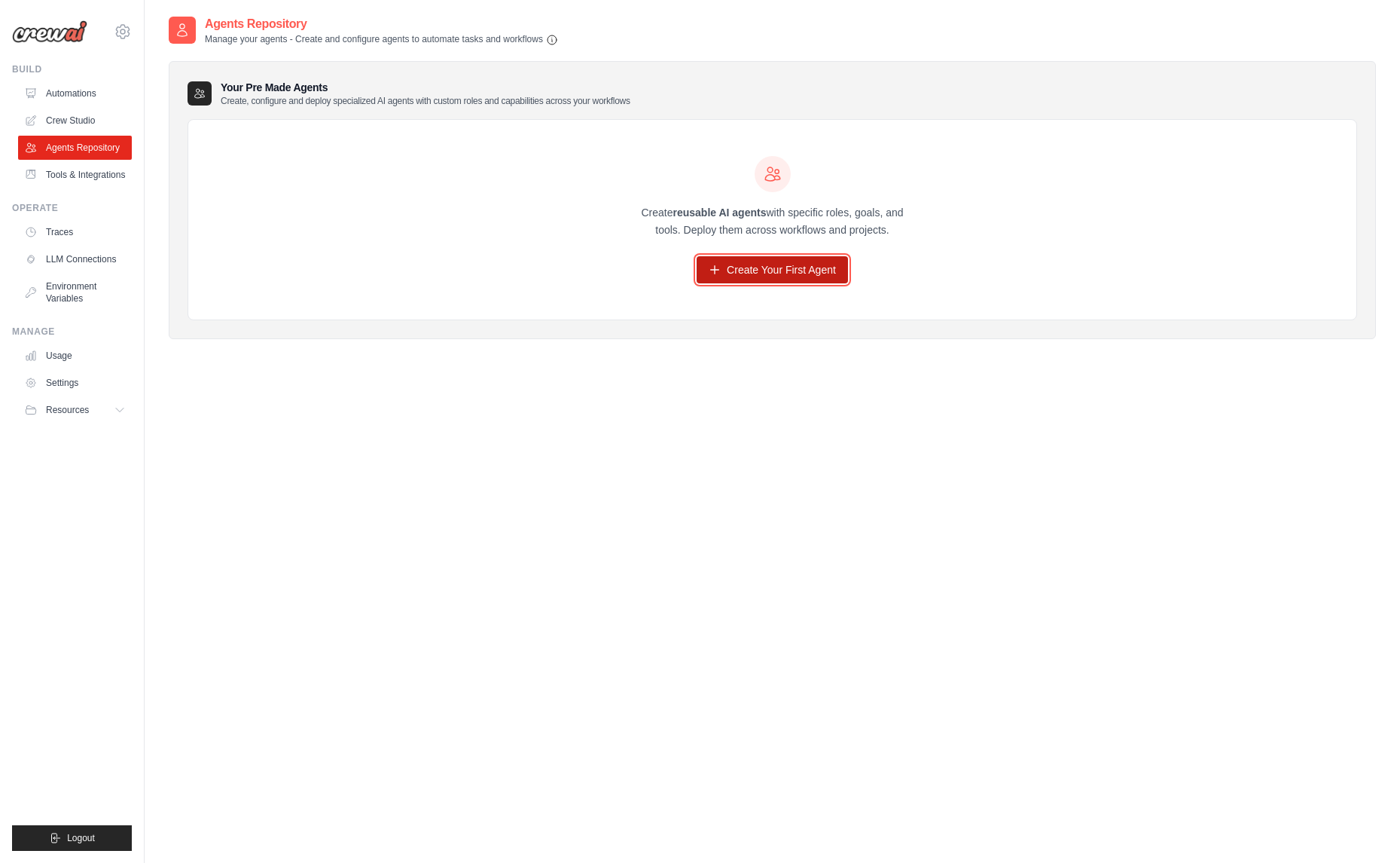
click at [817, 262] on link "Create Your First Agent" at bounding box center [772, 270] width 151 height 27
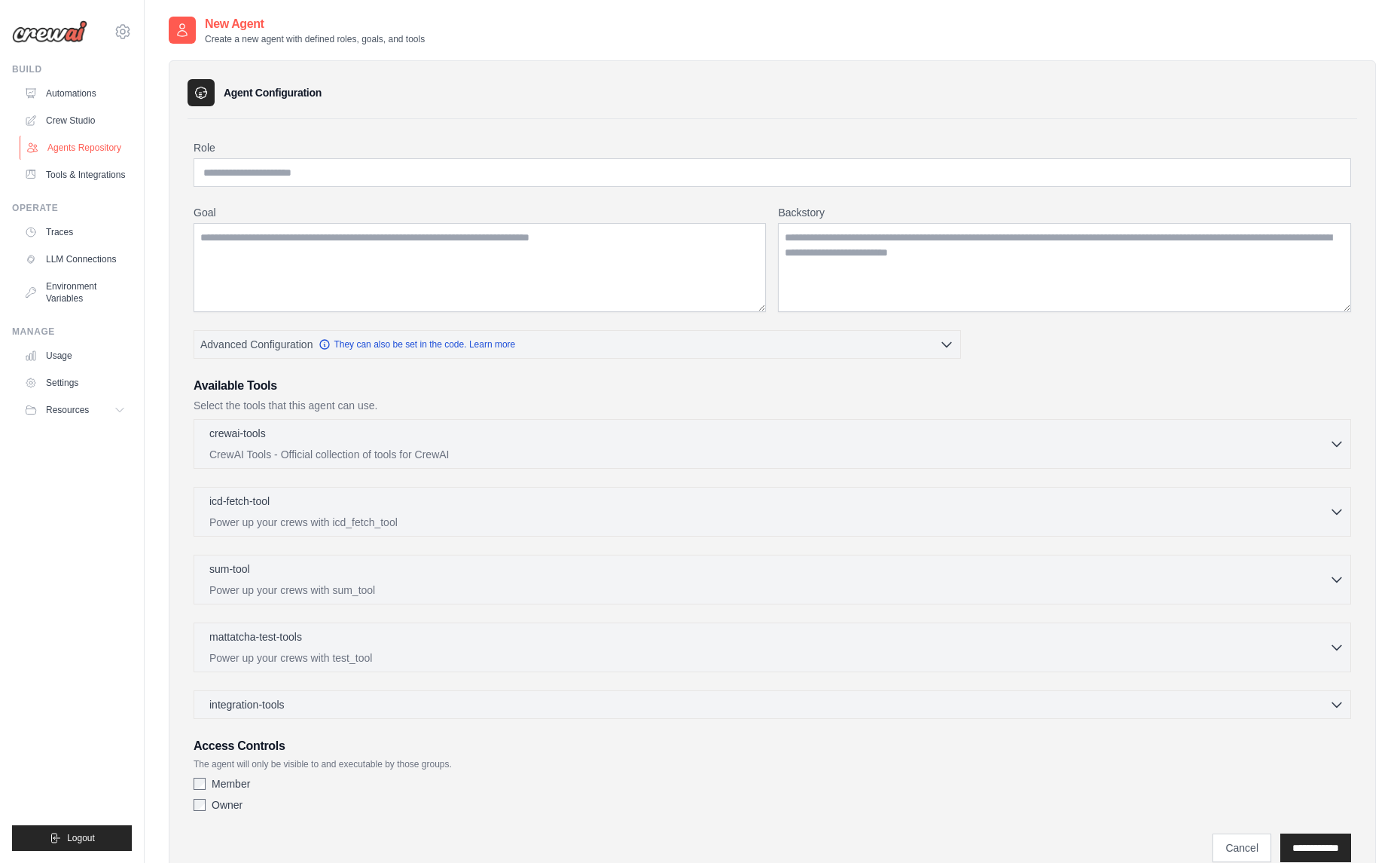
click at [37, 149] on icon at bounding box center [33, 148] width 12 height 12
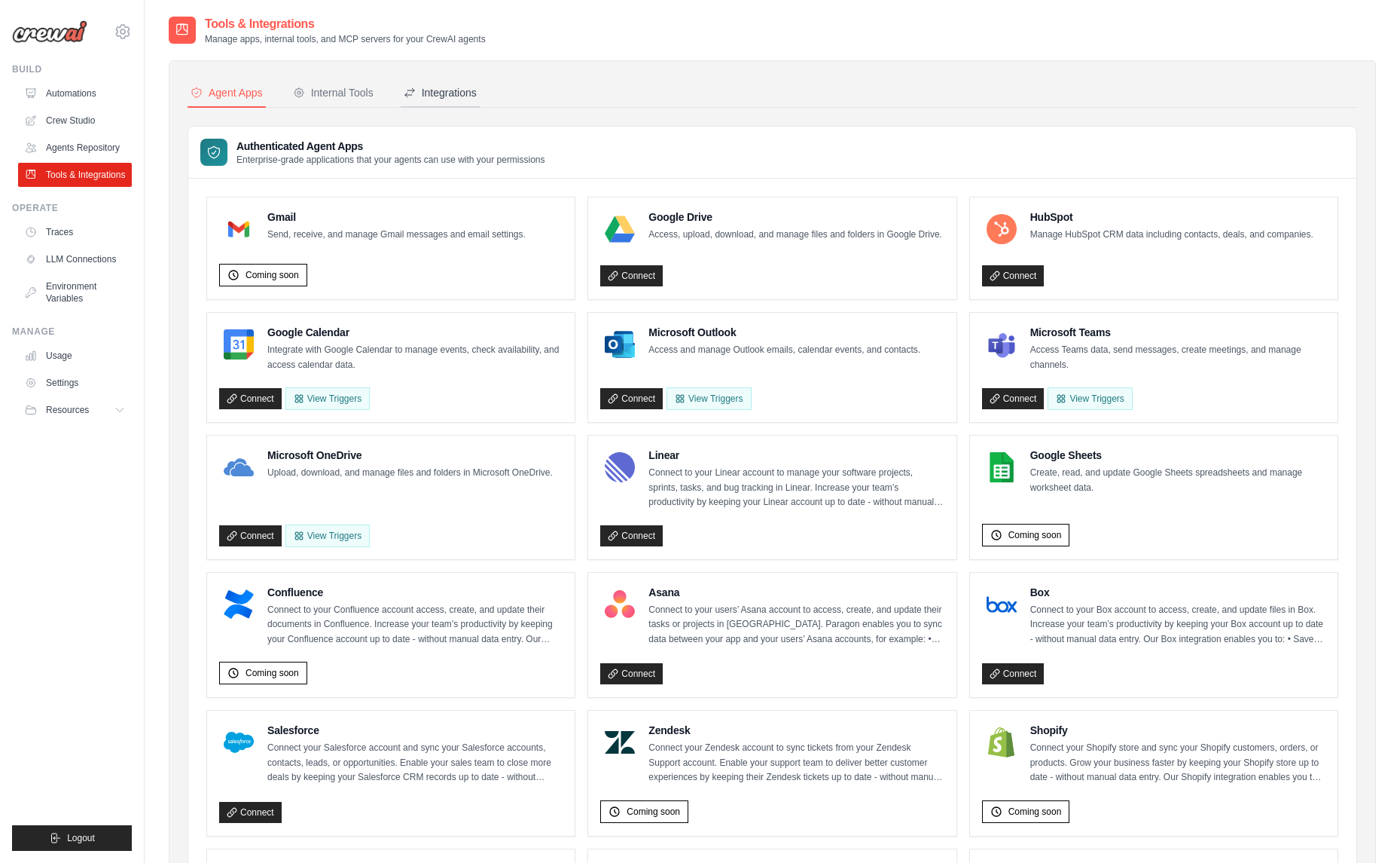
click at [415, 87] on icon at bounding box center [410, 93] width 12 height 12
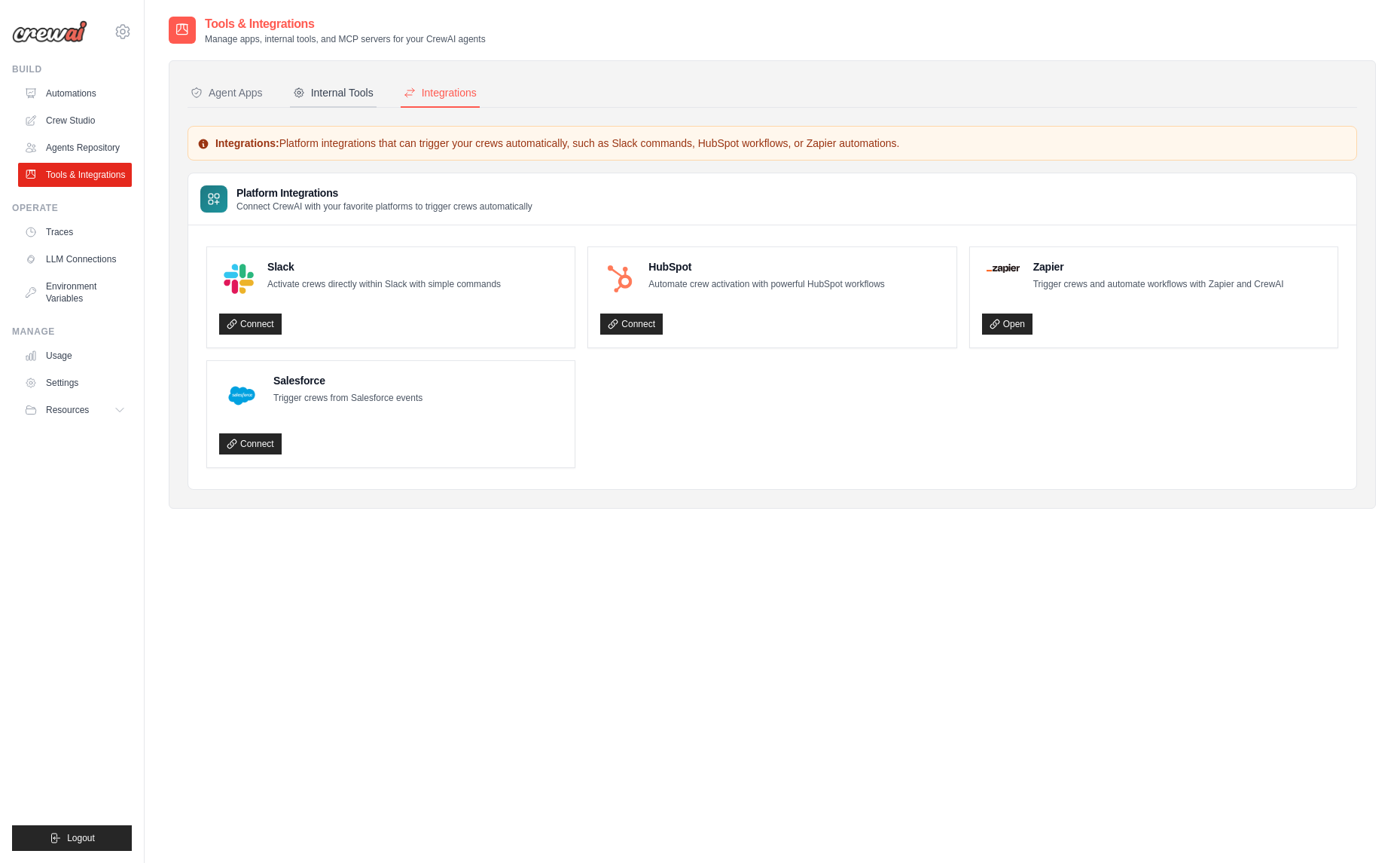
click at [339, 102] on button "Internal Tools" at bounding box center [333, 93] width 87 height 28
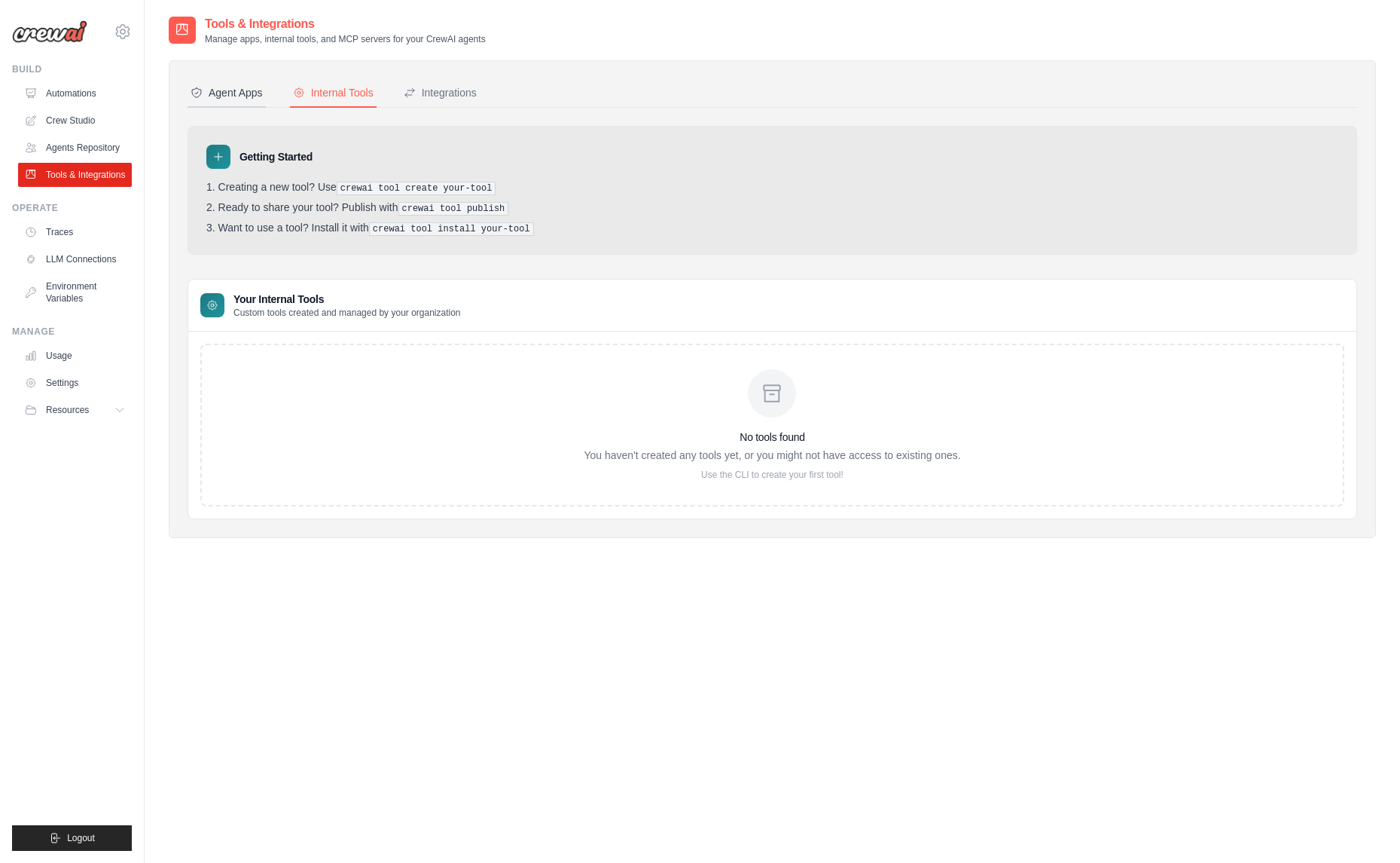
click at [229, 80] on button "Agent Apps" at bounding box center [226, 93] width 79 height 28
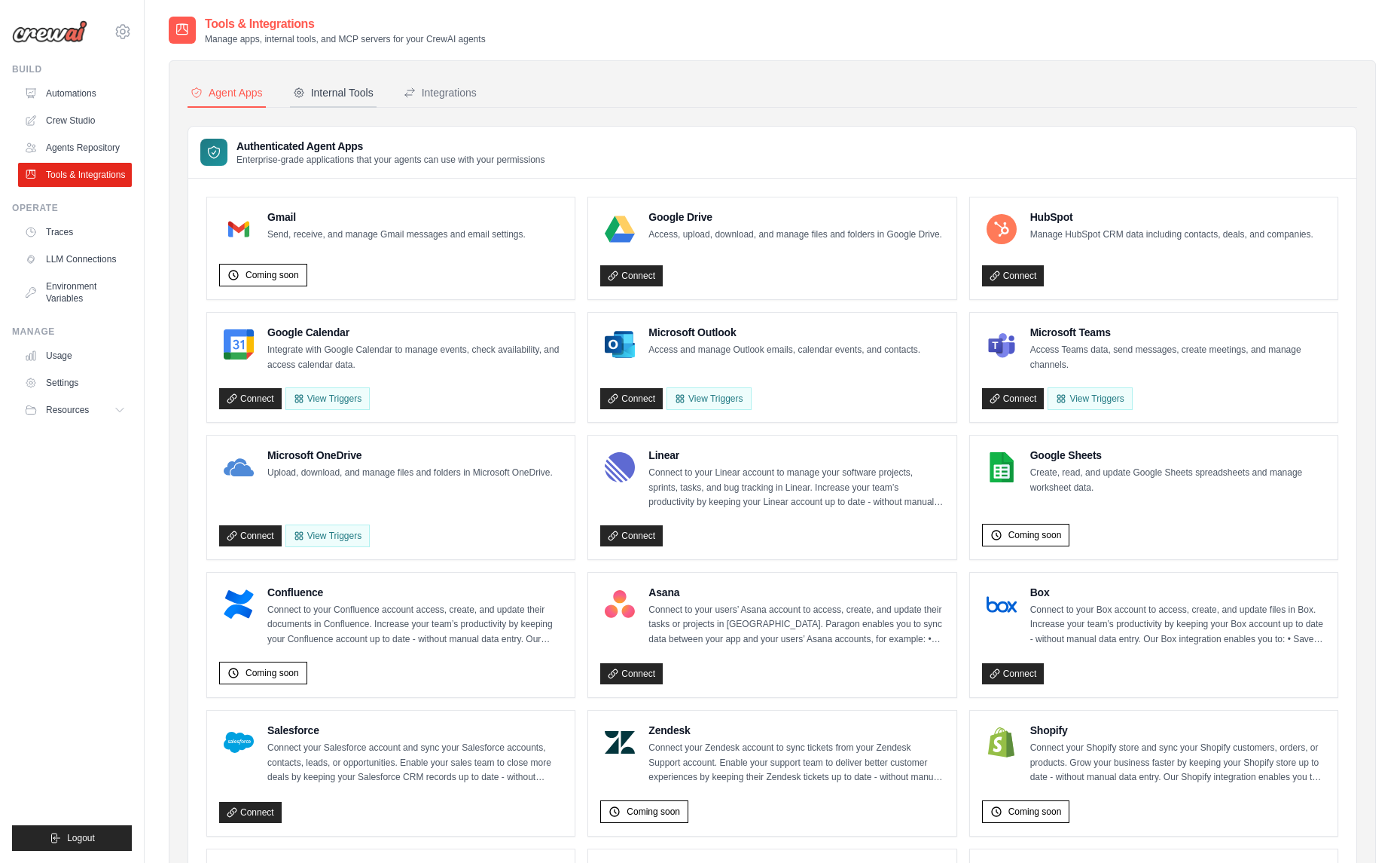
drag, startPoint x: 385, startPoint y: 106, endPoint x: 379, endPoint y: 101, distance: 7.8
click at [377, 106] on button "Internal Tools" at bounding box center [333, 93] width 87 height 28
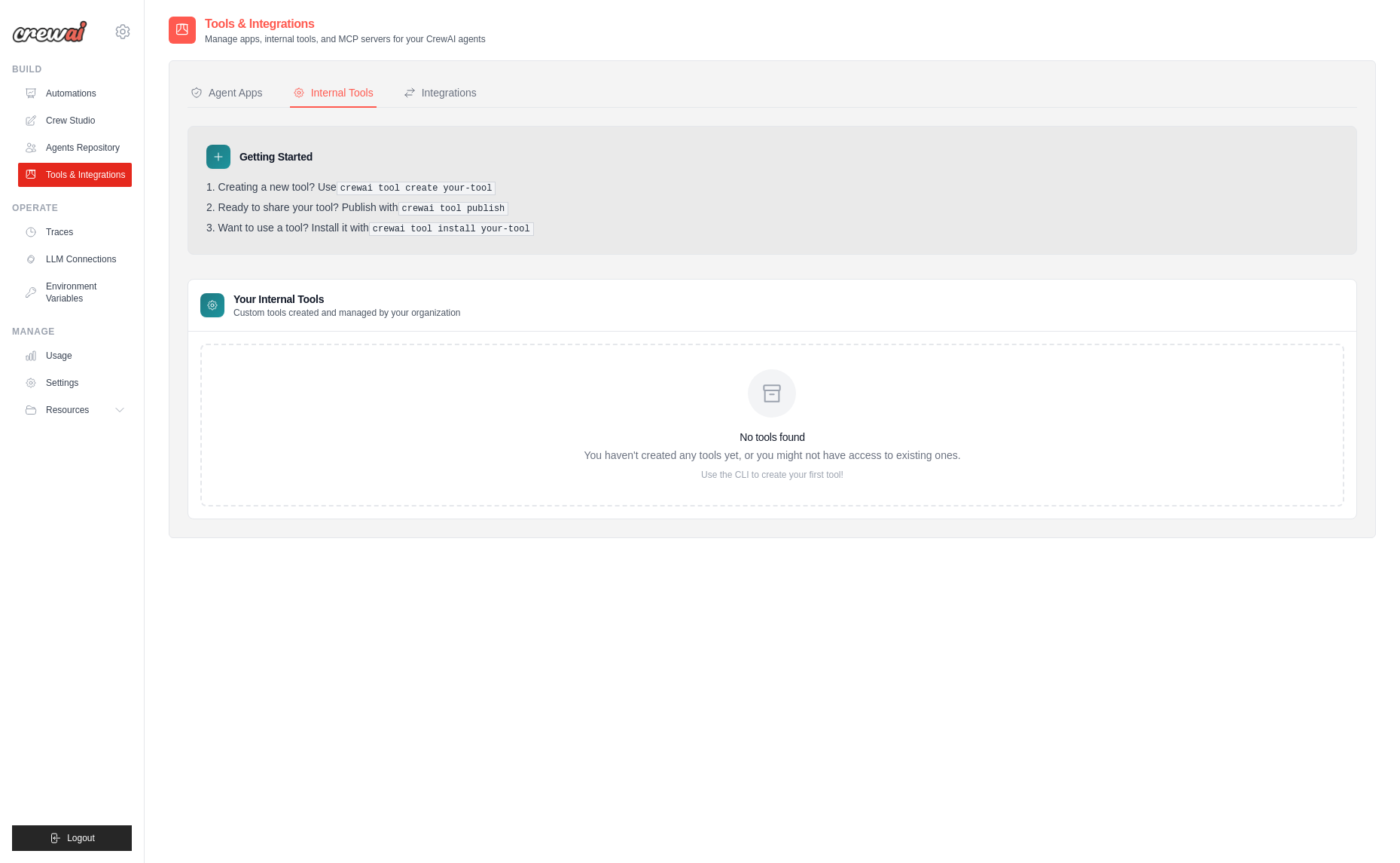
click at [693, 437] on h3 "No tools found" at bounding box center [772, 437] width 377 height 15
drag, startPoint x: 435, startPoint y: 182, endPoint x: 548, endPoint y: 195, distance: 113.7
click at [435, 182] on pre "crewai tool create your-tool" at bounding box center [416, 187] width 160 height 13
click at [132, 33] on div "aziz@ollang.com Settings Build Automations" at bounding box center [72, 432] width 145 height 863
click at [127, 32] on icon at bounding box center [123, 32] width 18 height 18
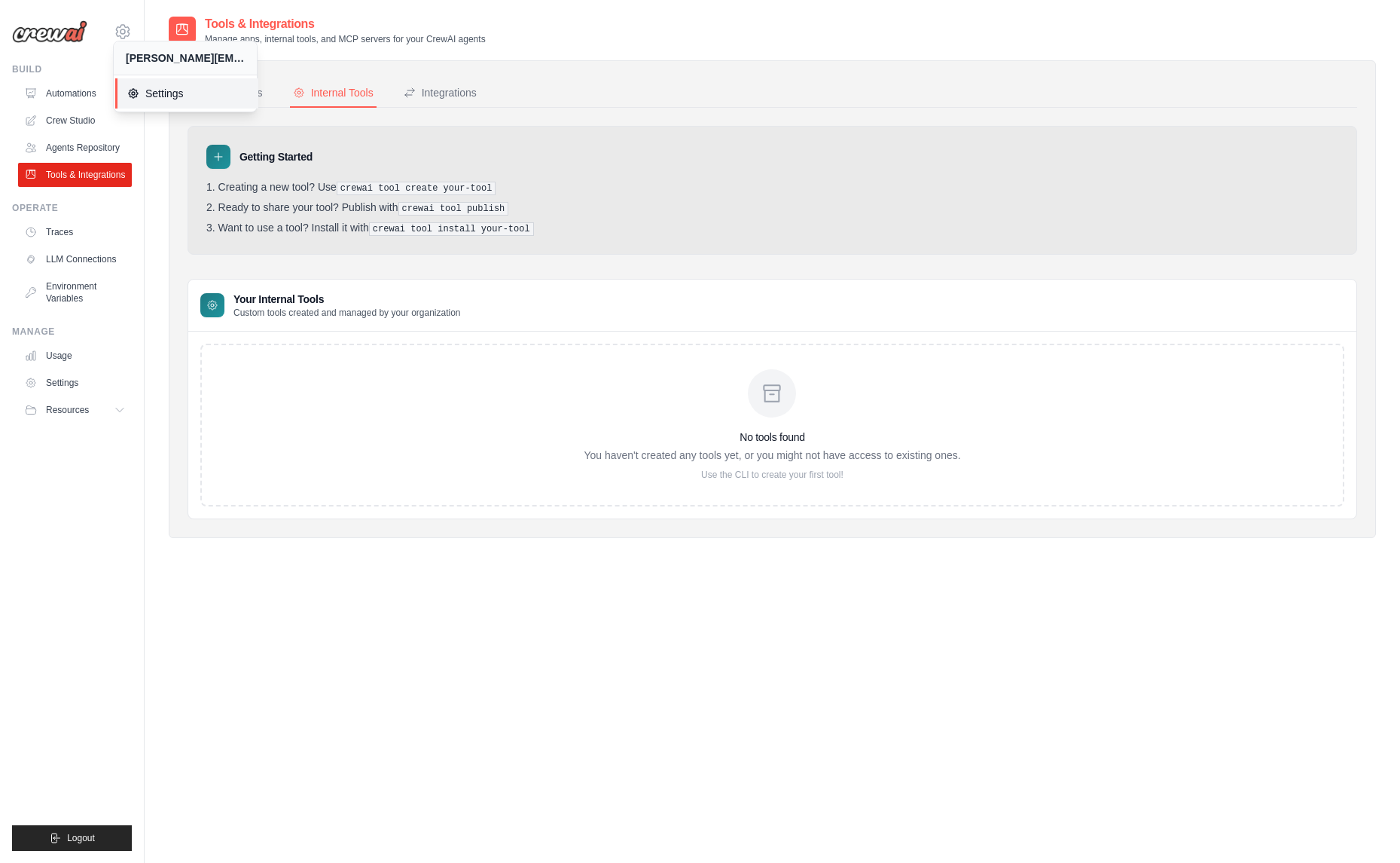
click at [180, 91] on span "Settings" at bounding box center [186, 93] width 119 height 15
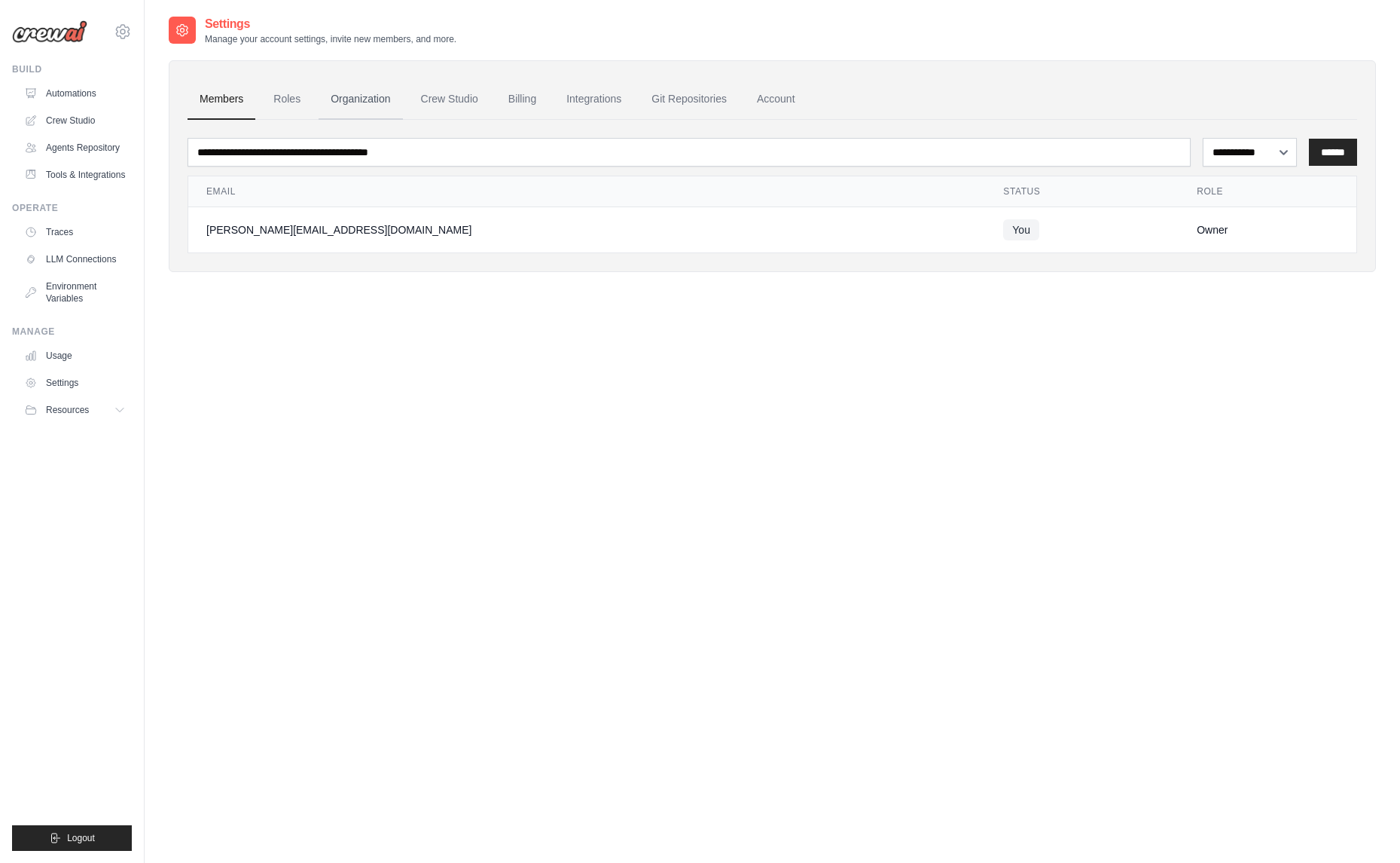
click at [324, 103] on link "Organization" at bounding box center [360, 99] width 84 height 41
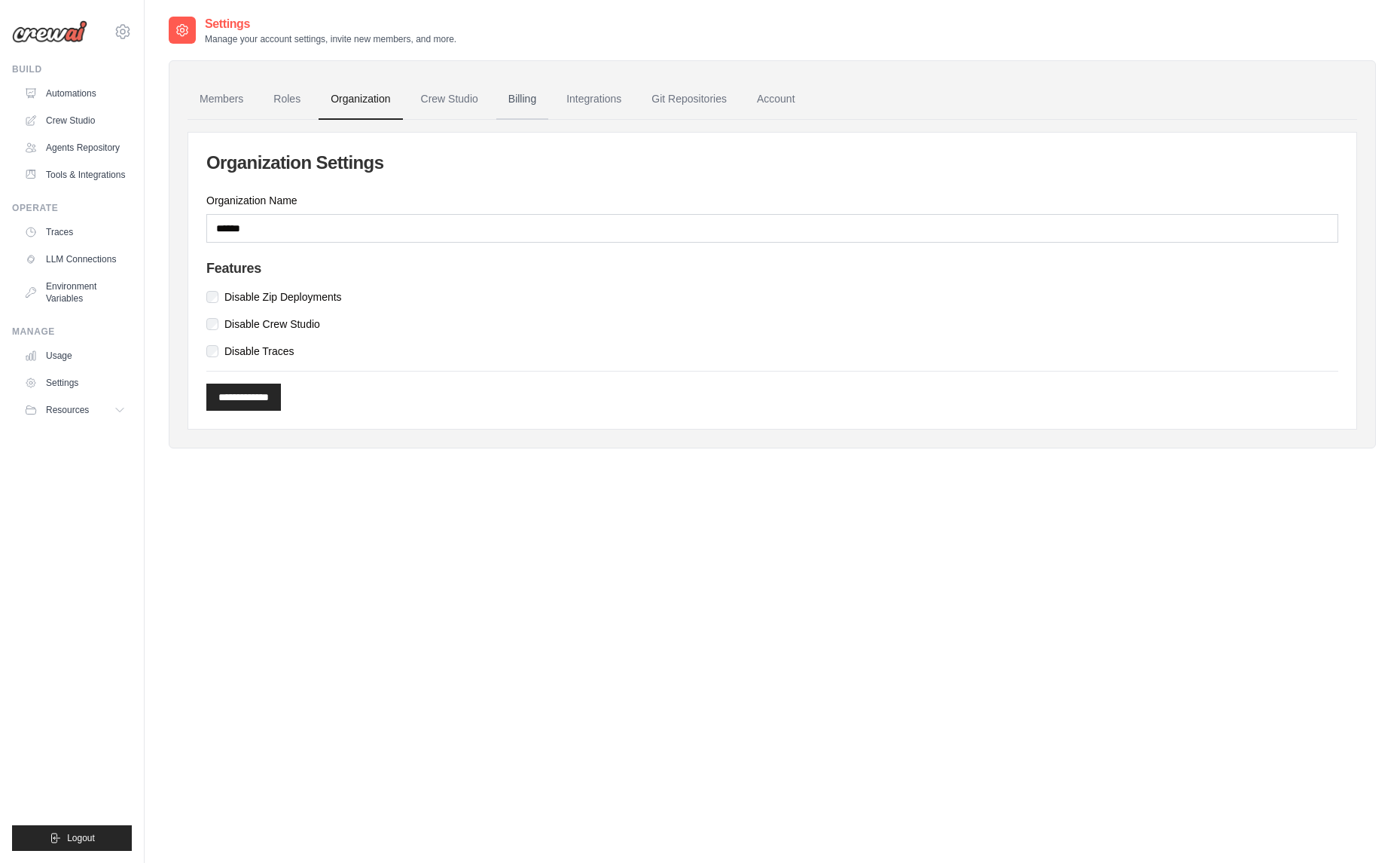
click at [522, 100] on link "Billing" at bounding box center [521, 99] width 52 height 41
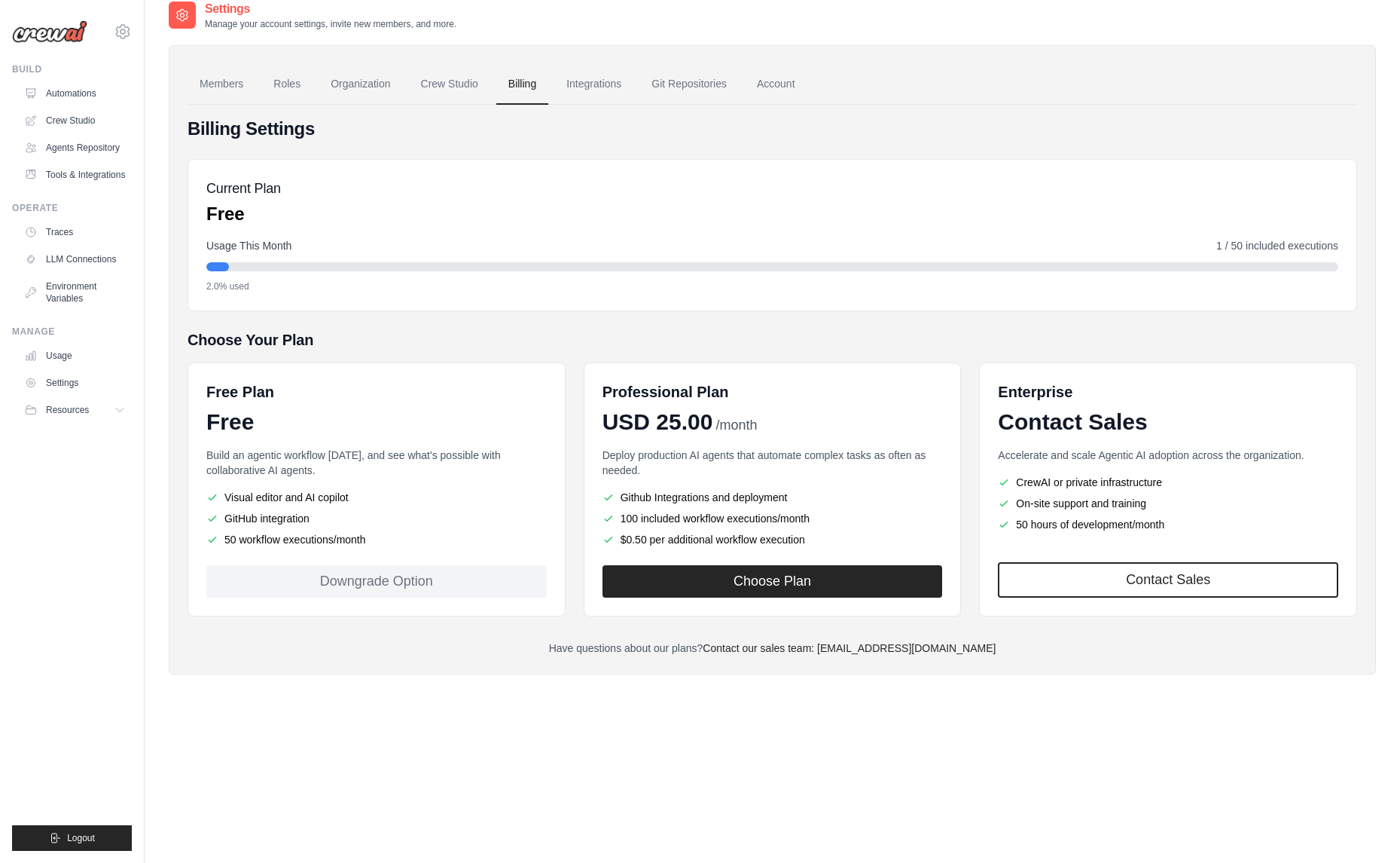
scroll to position [30, 0]
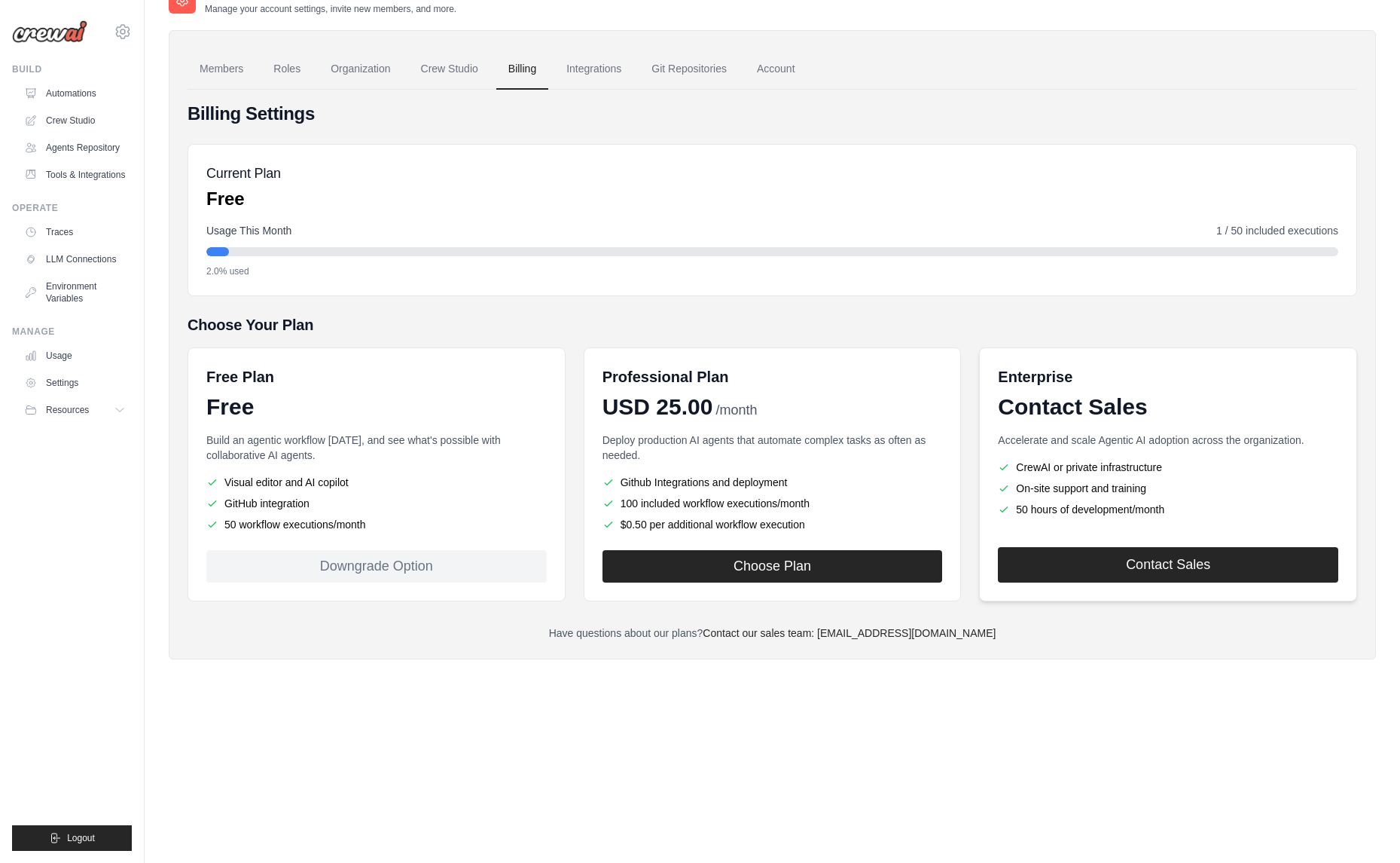
click at [1191, 569] on link "Contact Sales" at bounding box center [1168, 565] width 340 height 35
click at [1147, 563] on link "Contact Sales" at bounding box center [1168, 565] width 340 height 35
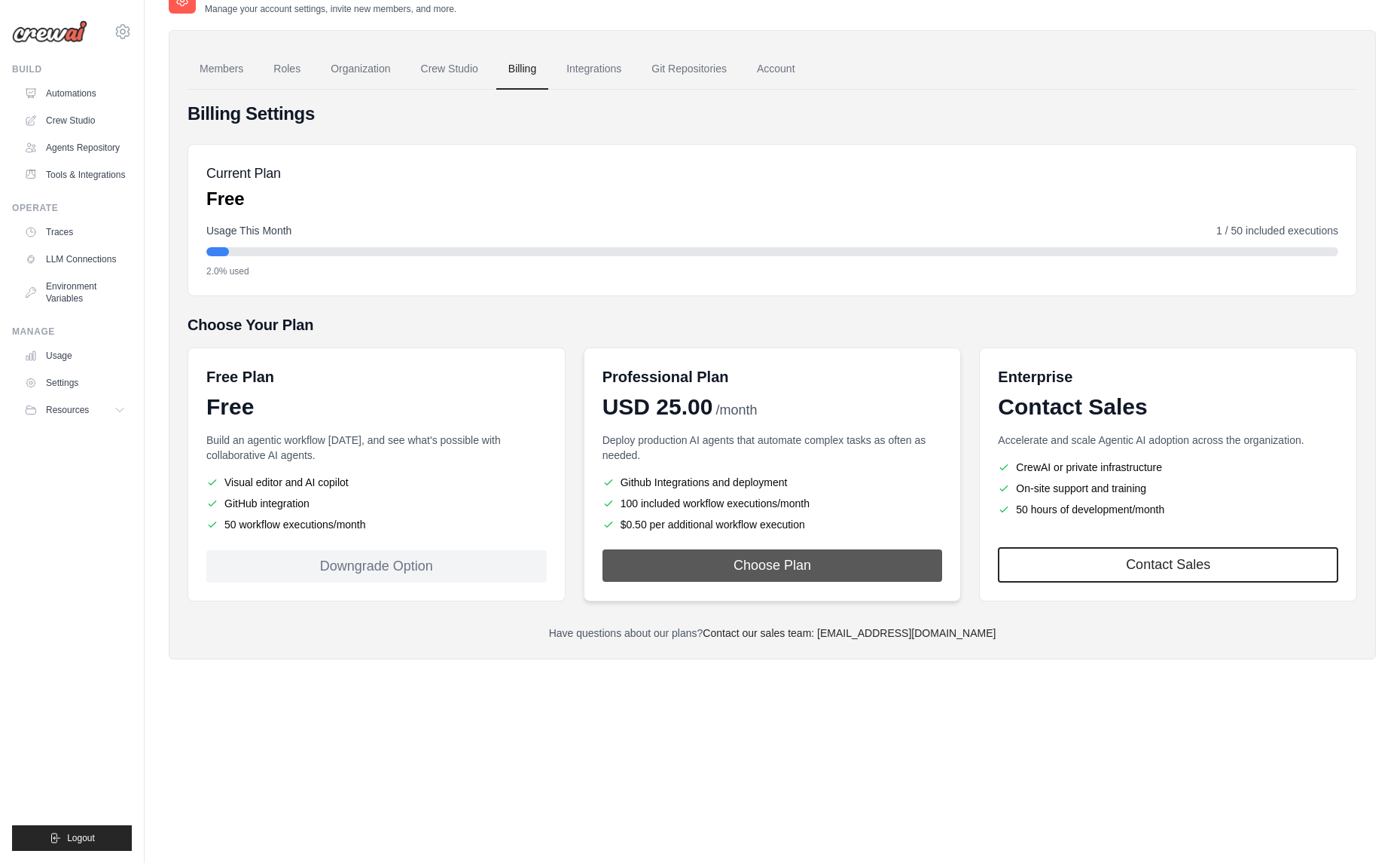
click at [708, 560] on button "Choose Plan" at bounding box center [772, 565] width 340 height 33
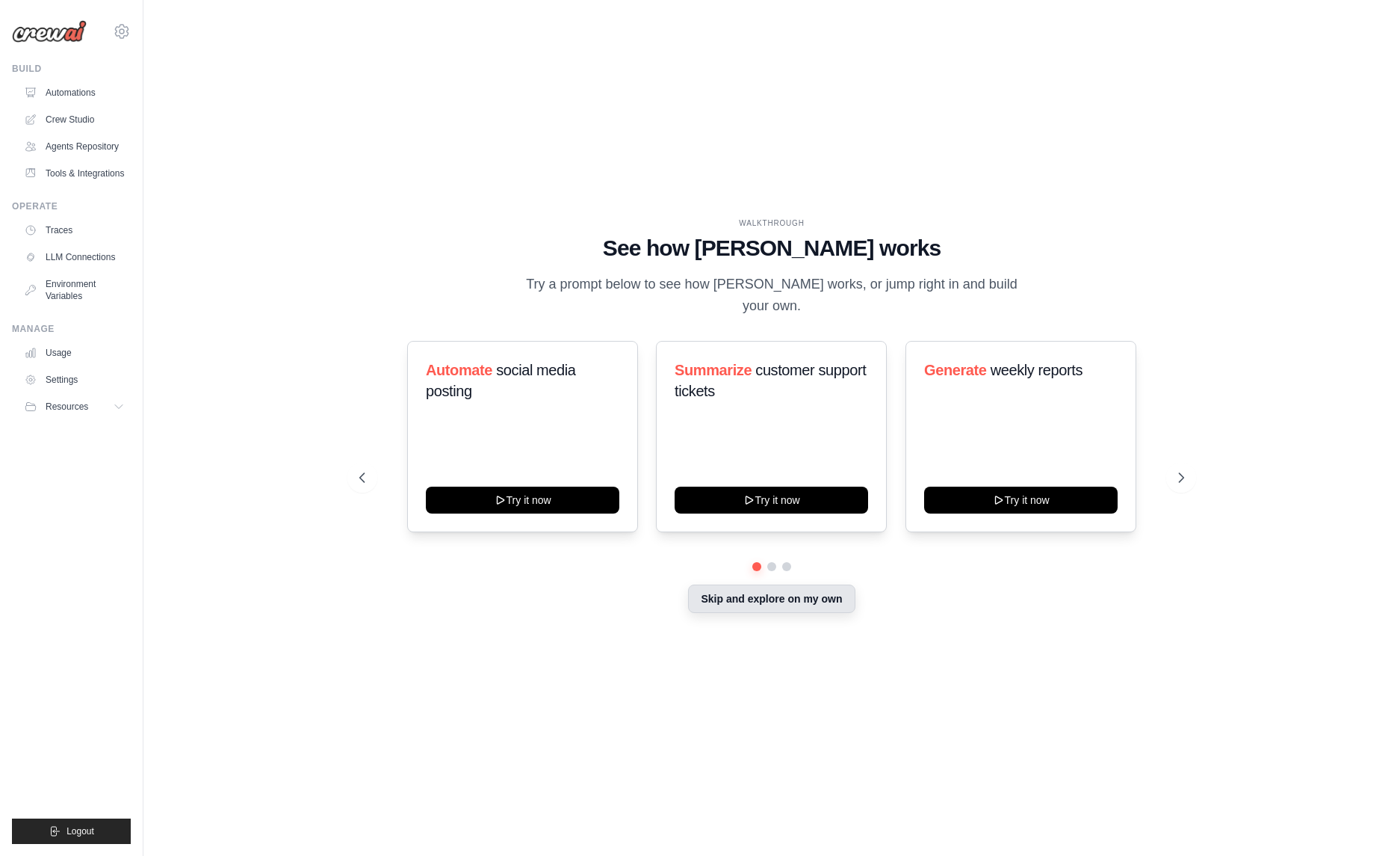
click at [804, 608] on button "Skip and explore on my own" at bounding box center [771, 598] width 167 height 28
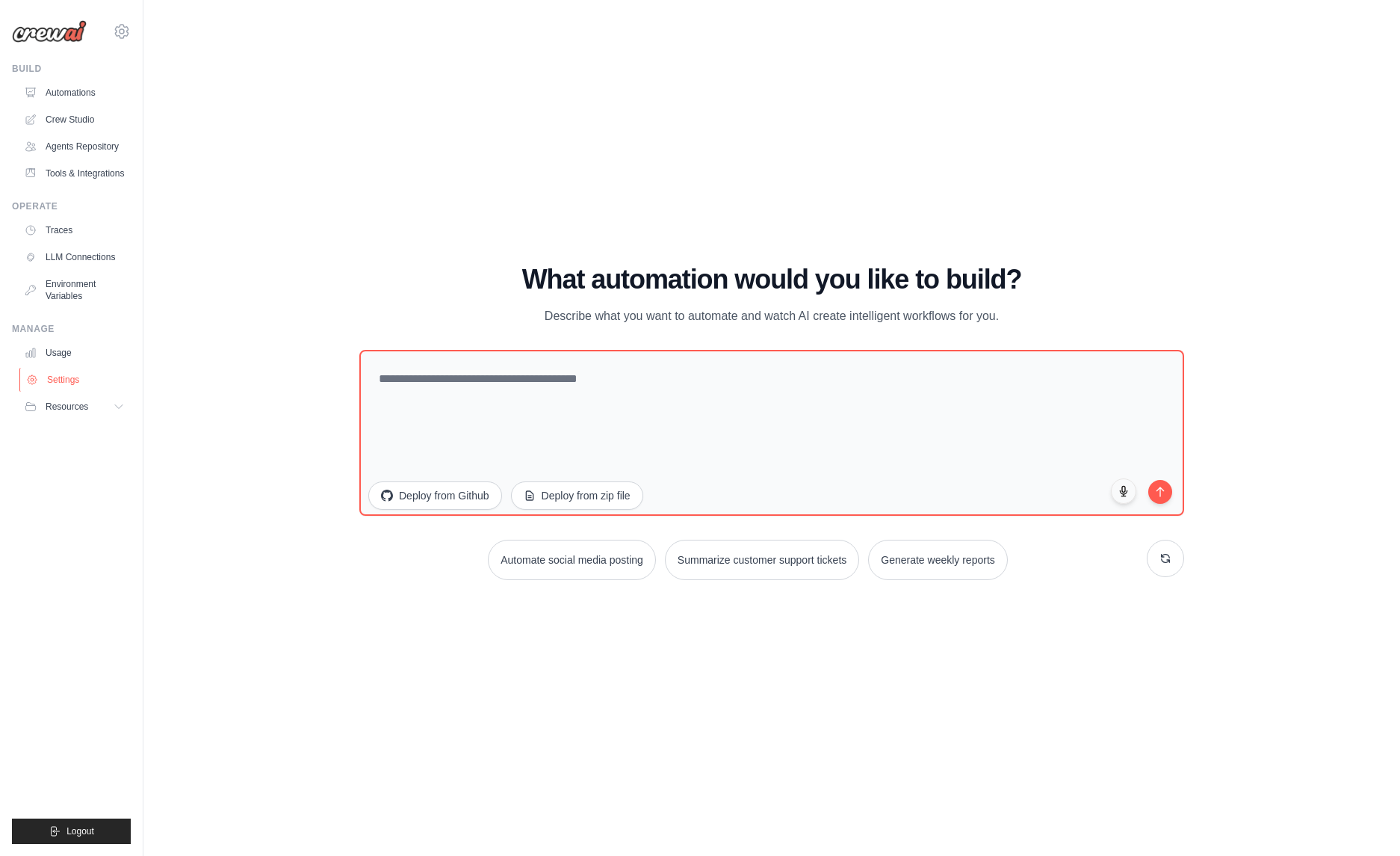
click at [37, 391] on link "Settings" at bounding box center [75, 379] width 113 height 24
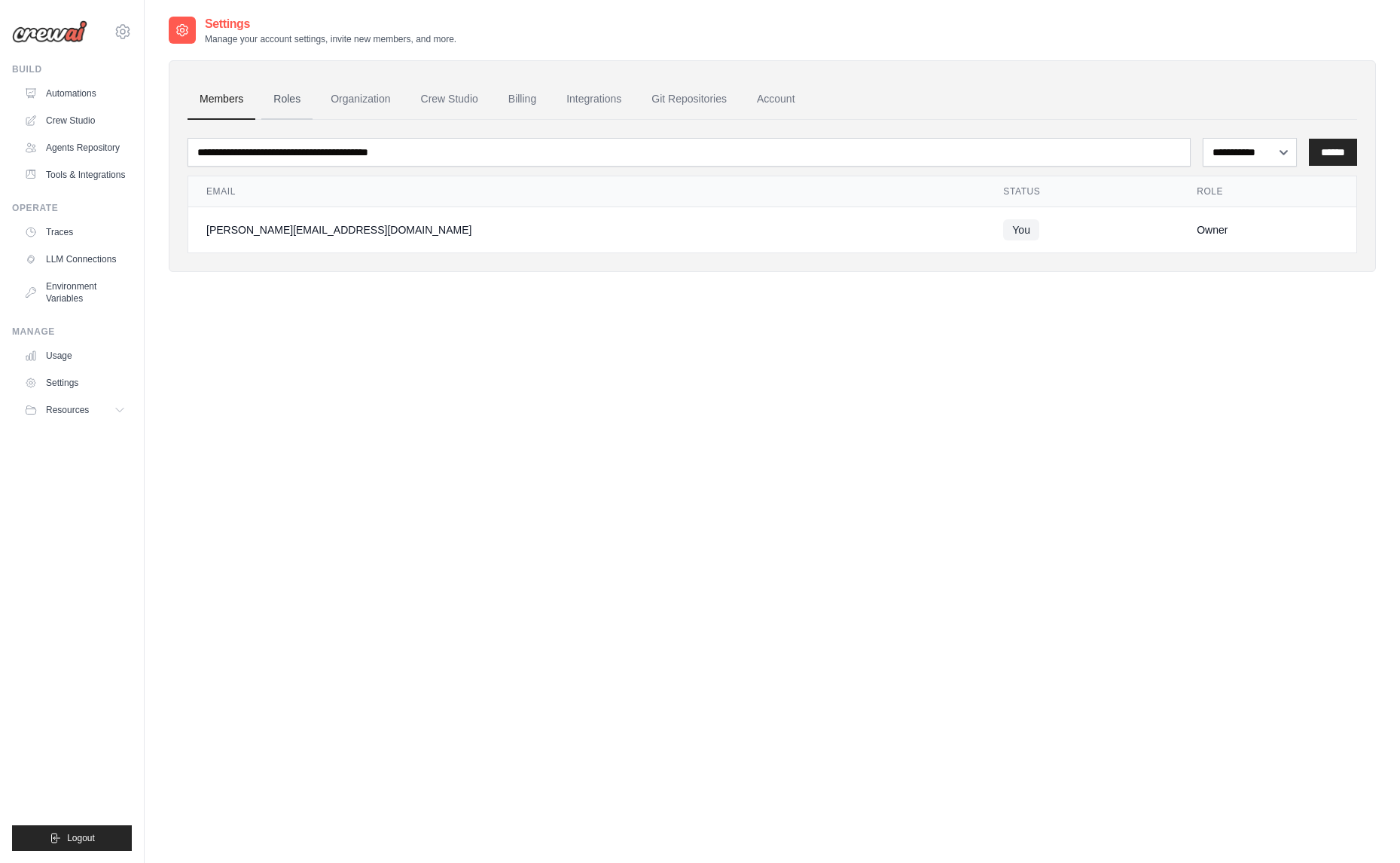
click at [305, 88] on link "Roles" at bounding box center [287, 99] width 51 height 41
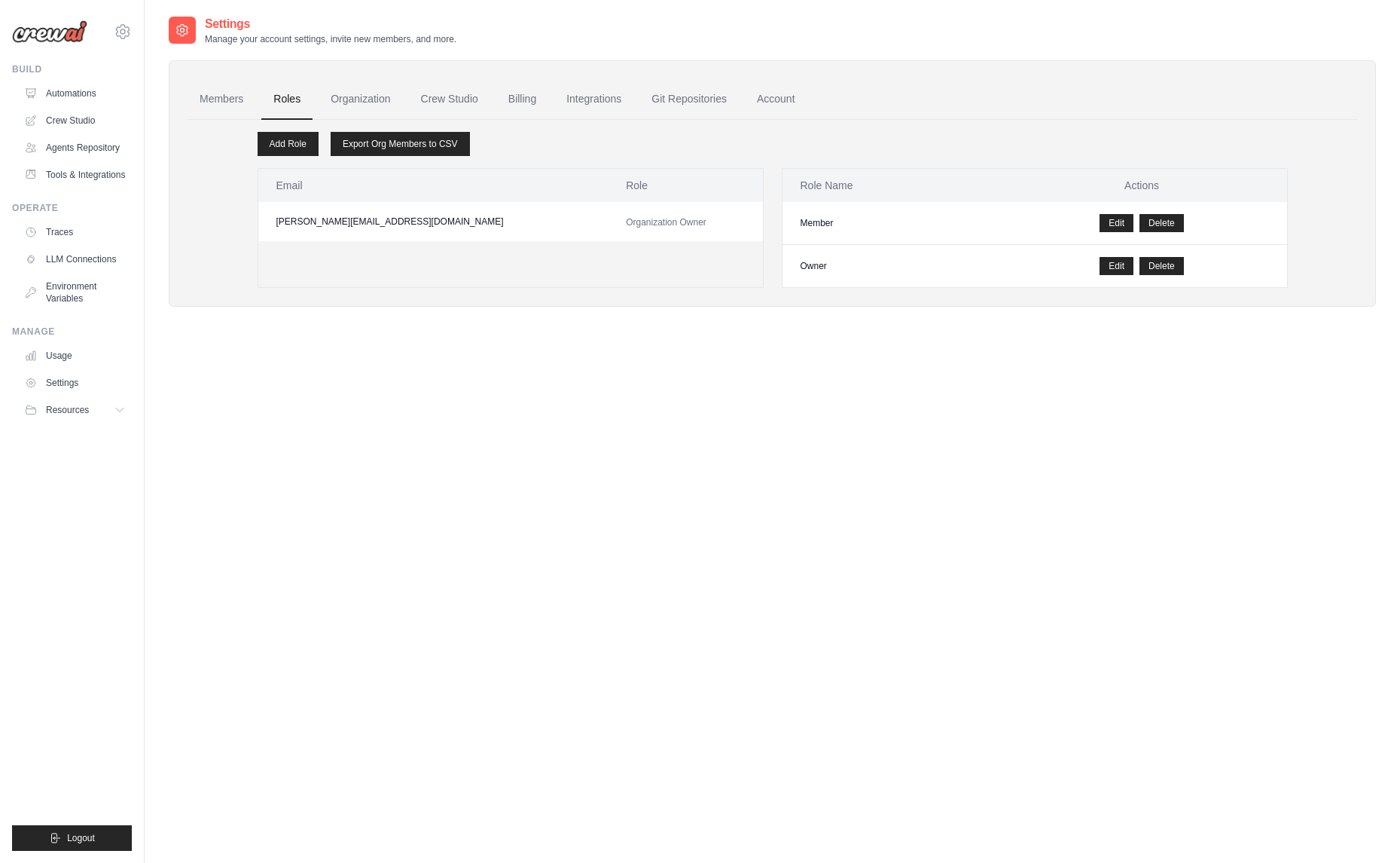
click at [351, 103] on link "Organization" at bounding box center [360, 99] width 84 height 41
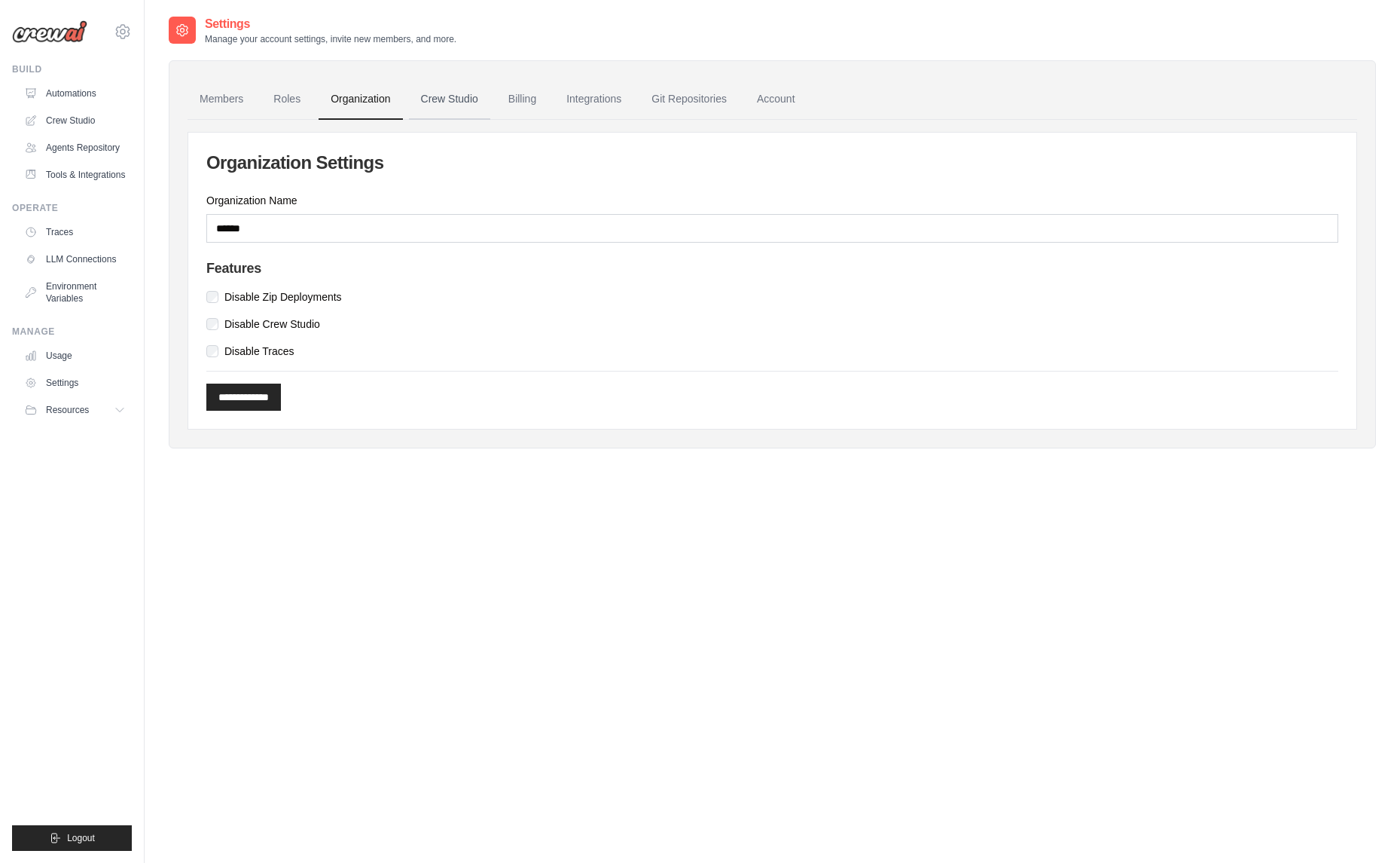
click at [489, 92] on link "Crew Studio" at bounding box center [450, 99] width 81 height 41
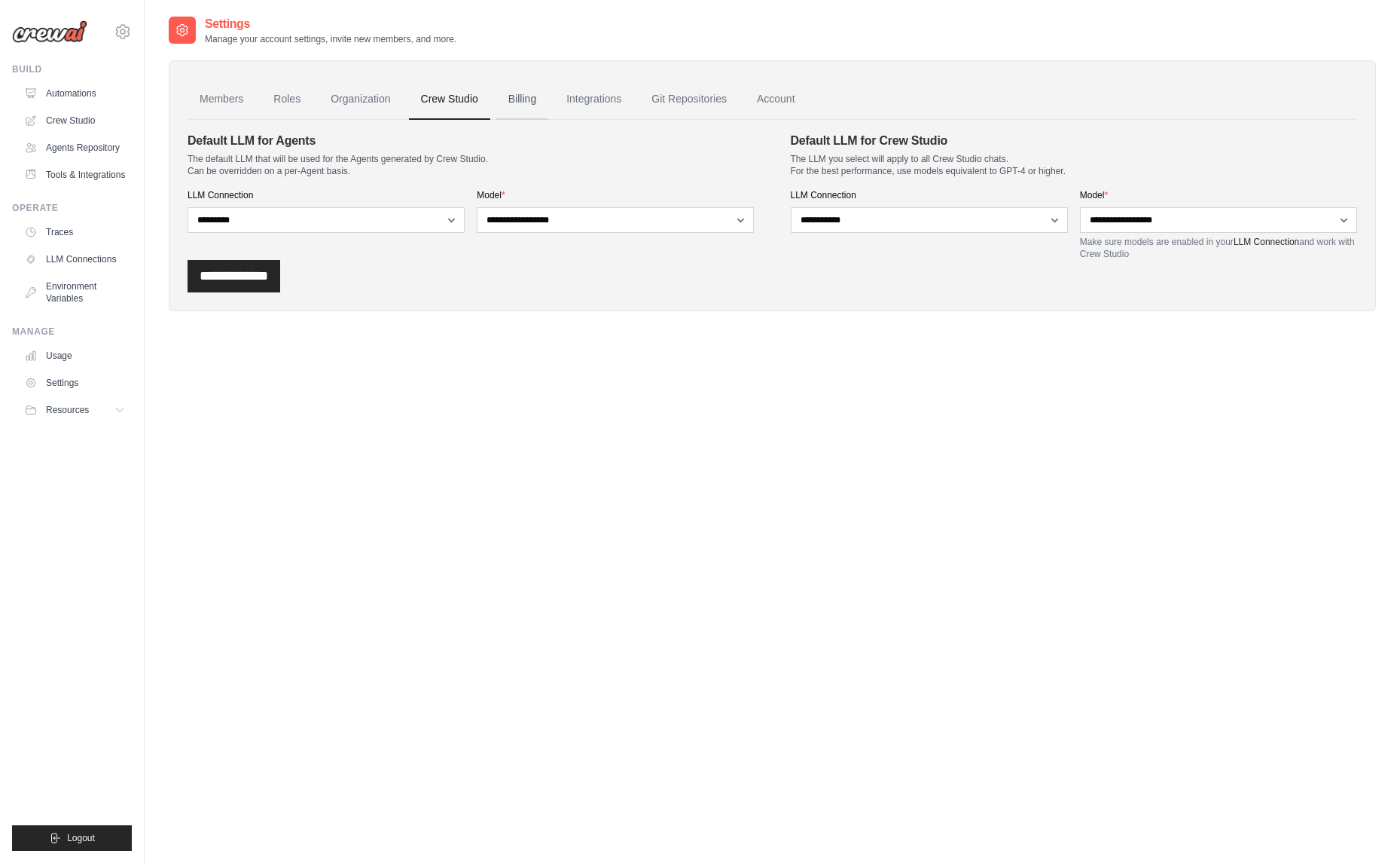
click at [524, 111] on link "Billing" at bounding box center [521, 99] width 52 height 41
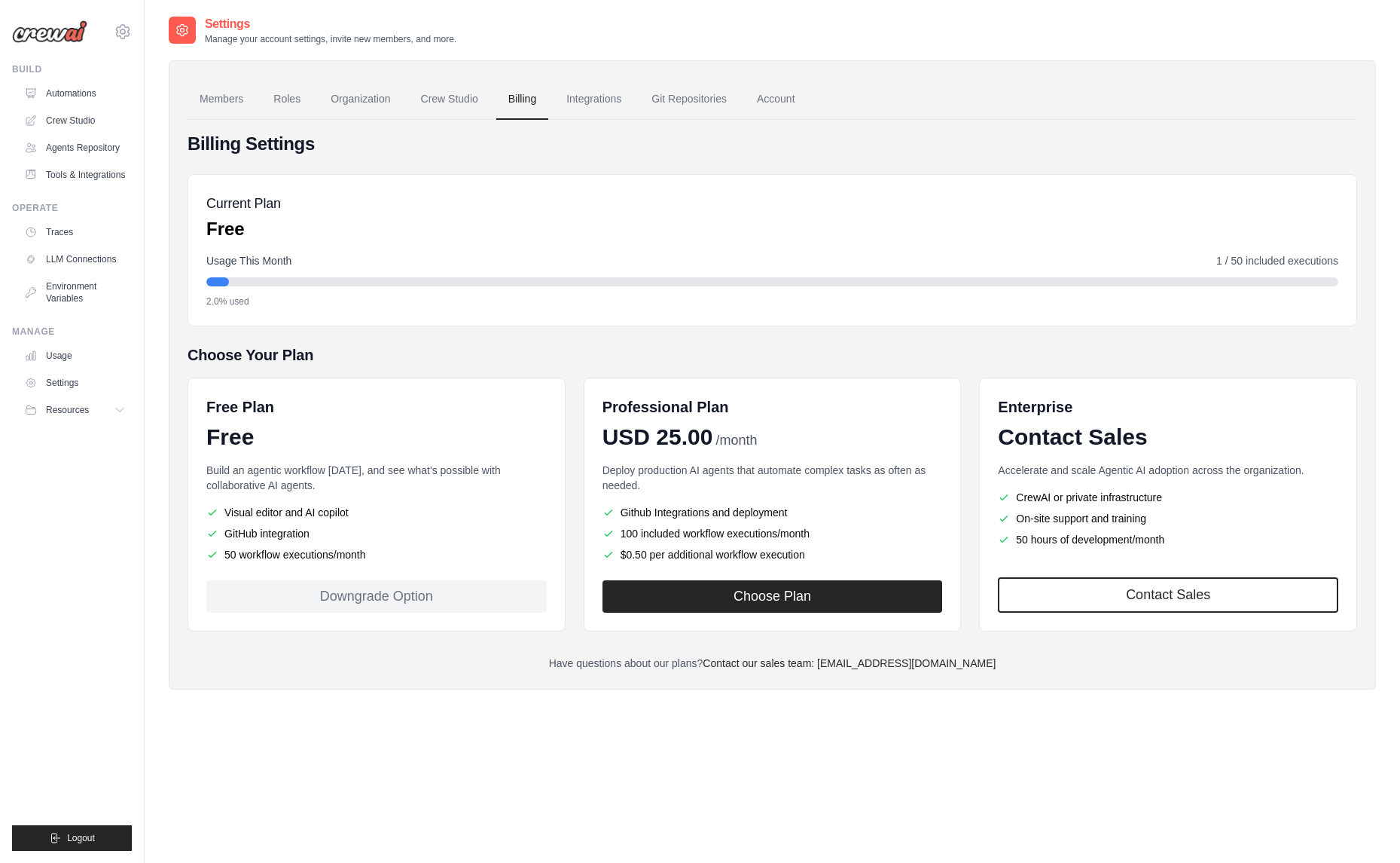
click at [293, 369] on div "Choose Your Plan Free Plan Free Build an agentic workflow today, and see what's…" at bounding box center [772, 487] width 1169 height 287
click at [328, 608] on div "Downgrade Option" at bounding box center [376, 596] width 340 height 33
click at [410, 589] on div "Downgrade Option" at bounding box center [376, 596] width 340 height 33
click at [194, 344] on h5 "Choose Your Plan" at bounding box center [772, 355] width 1169 height 21
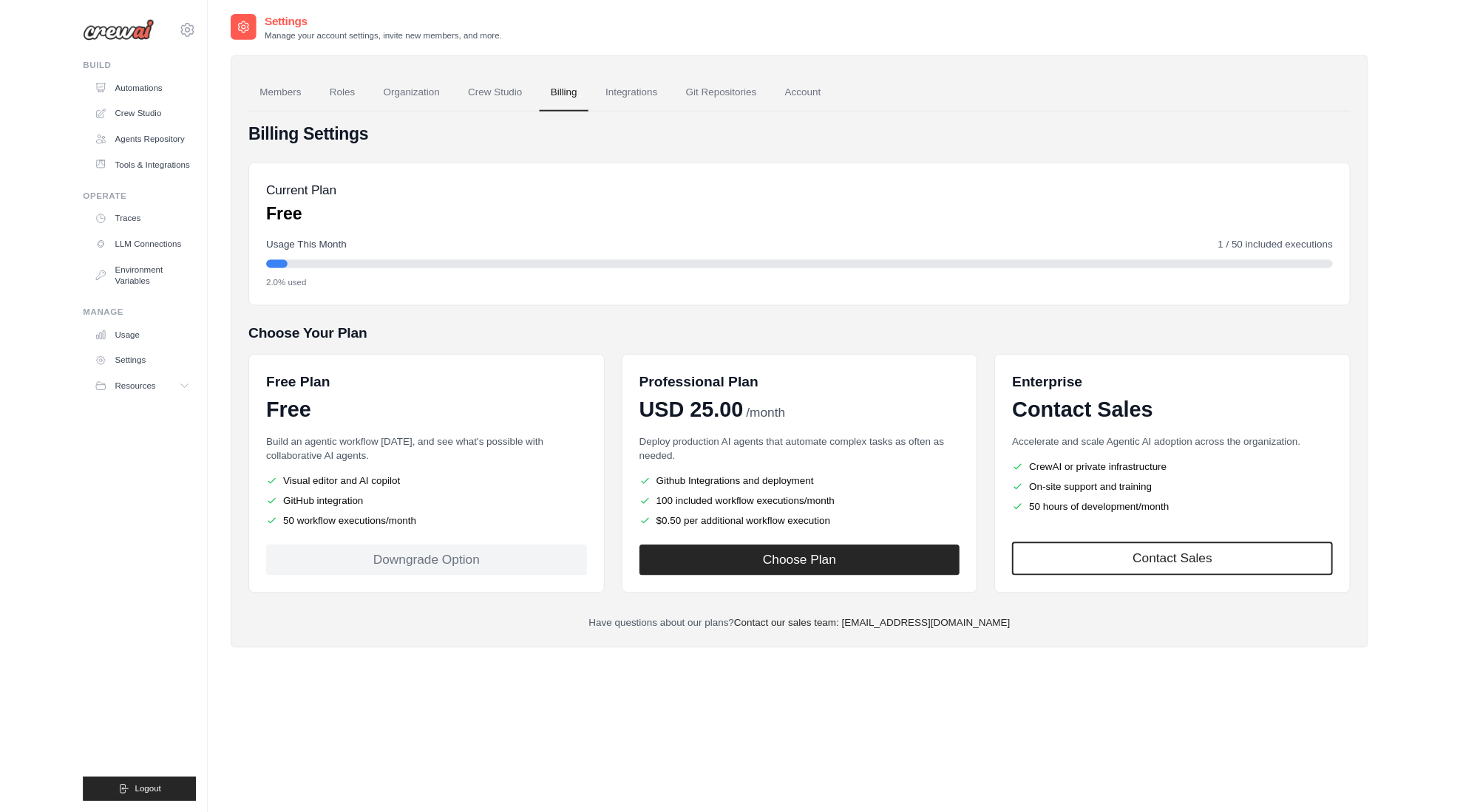
scroll to position [3, 0]
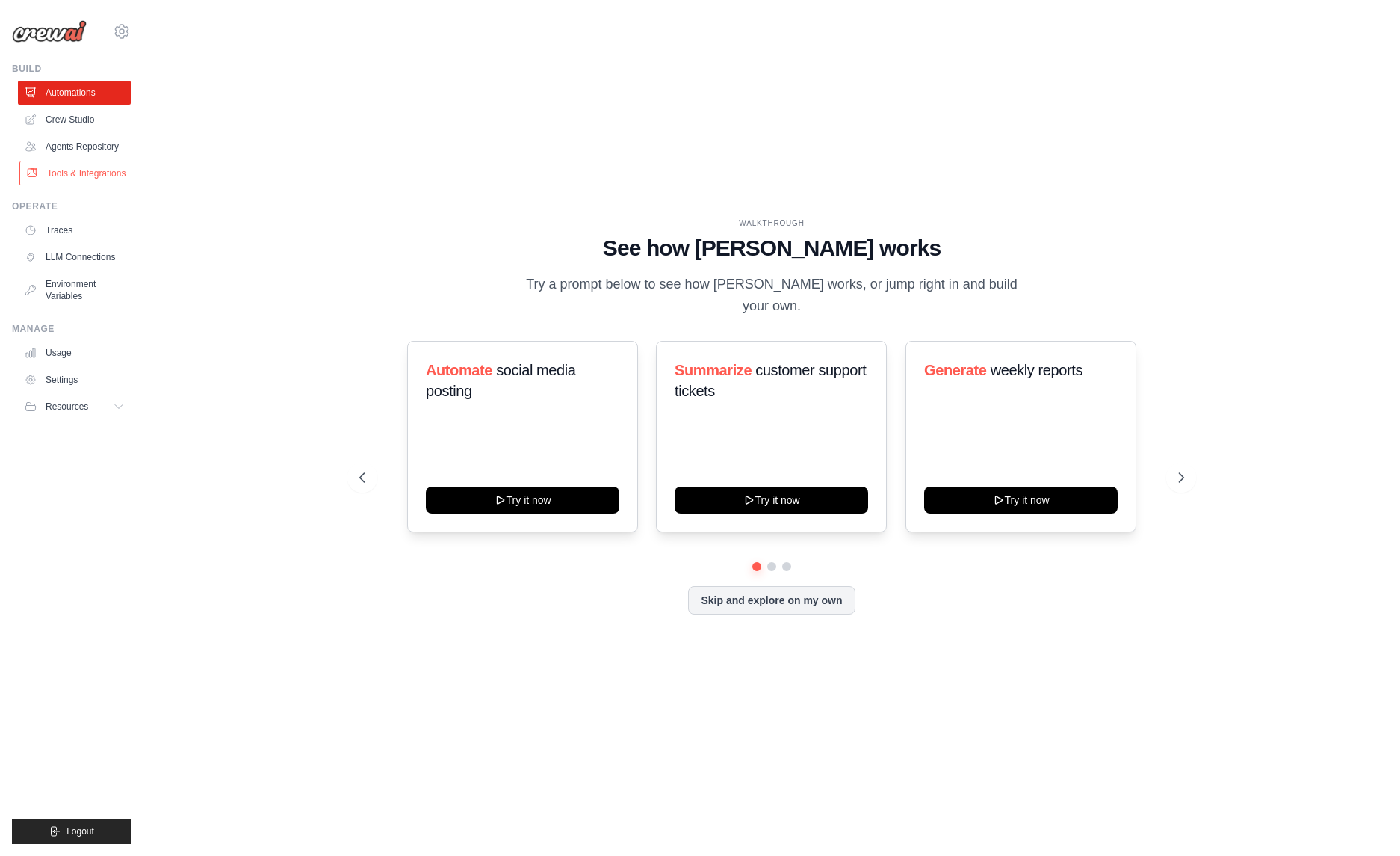
click at [71, 176] on link "Tools & Integrations" at bounding box center [75, 173] width 113 height 24
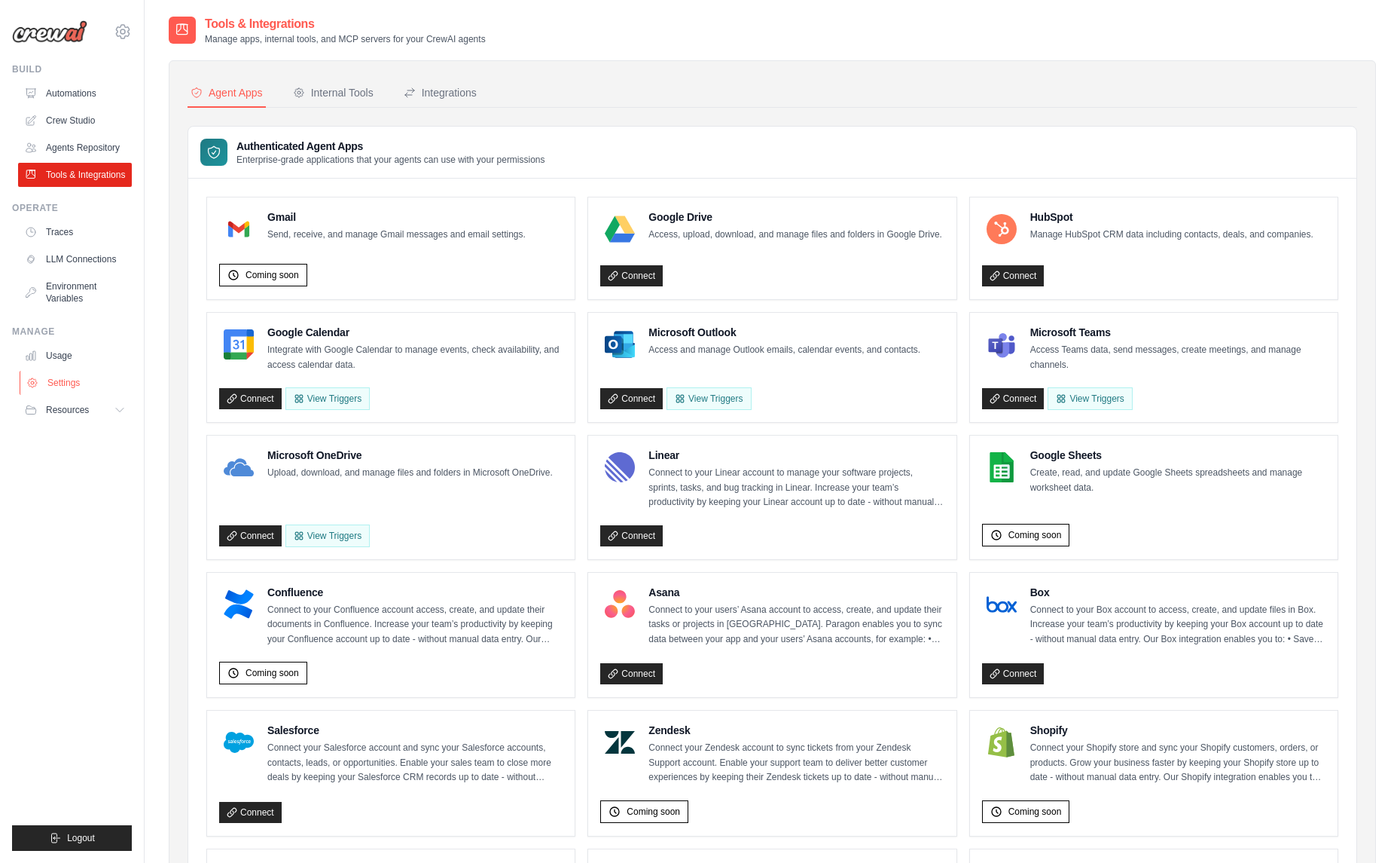
click at [61, 391] on link "Settings" at bounding box center [76, 382] width 114 height 24
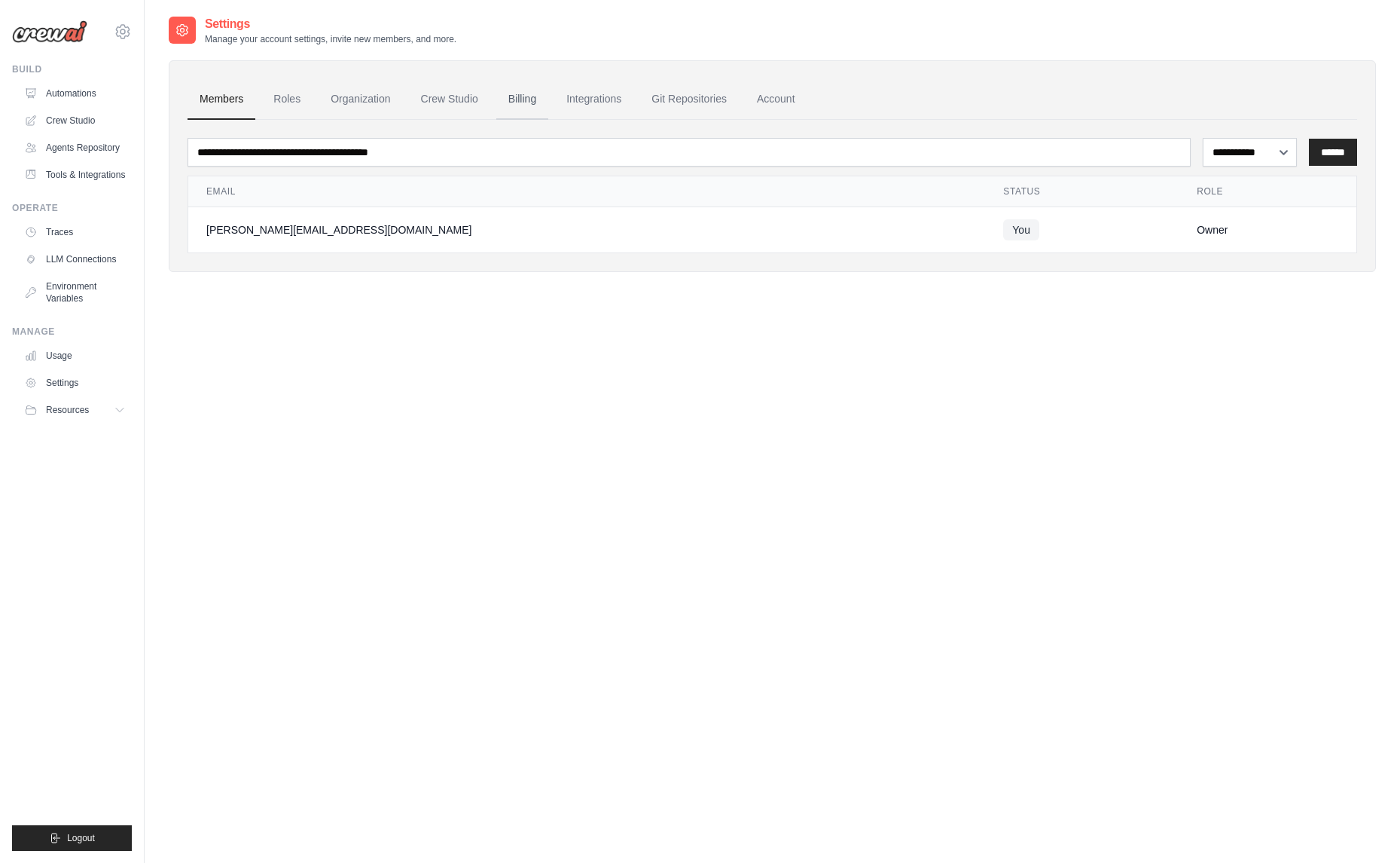
click at [548, 102] on link "Billing" at bounding box center [521, 99] width 52 height 41
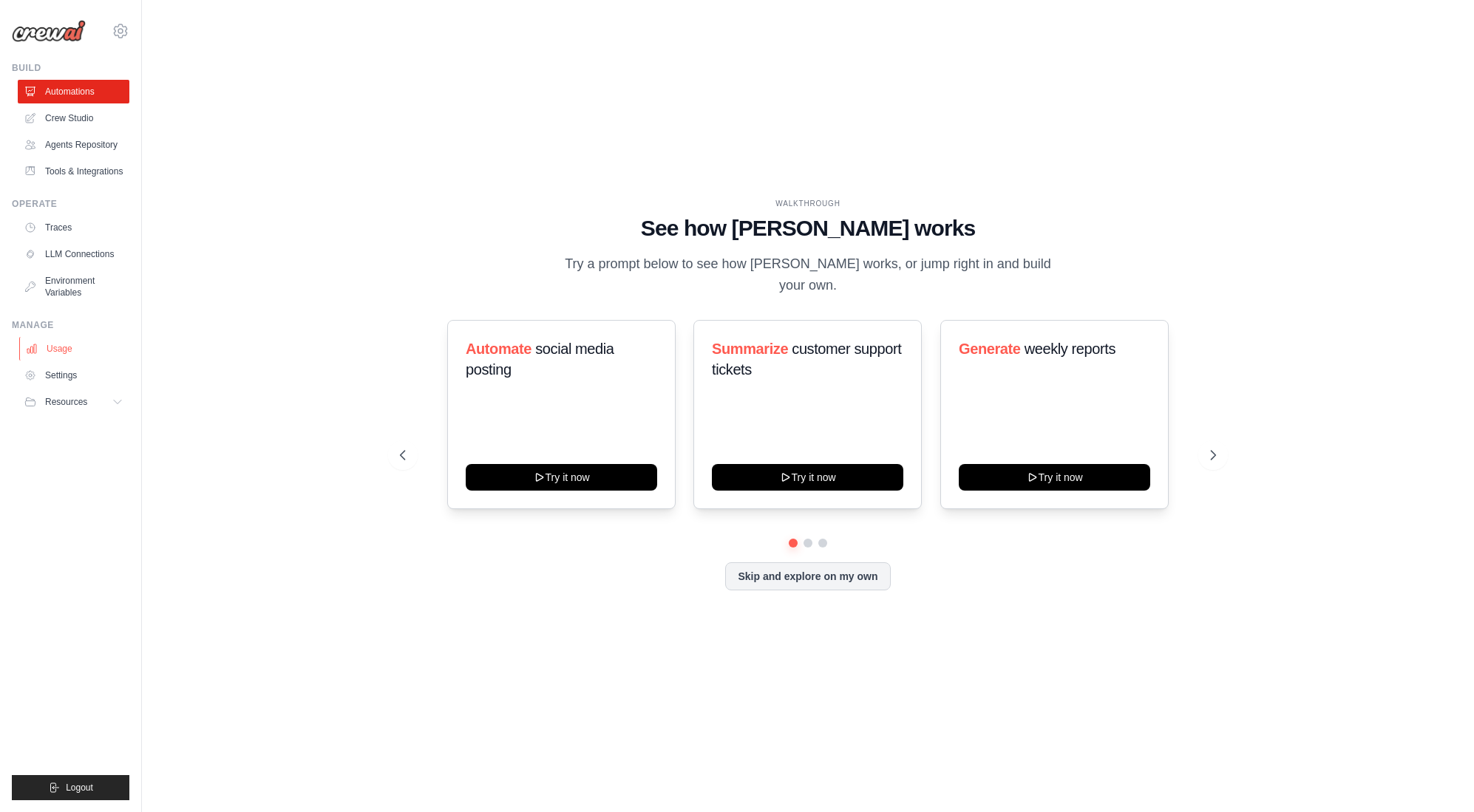
click at [59, 361] on link "Usage" at bounding box center [75, 349] width 112 height 23
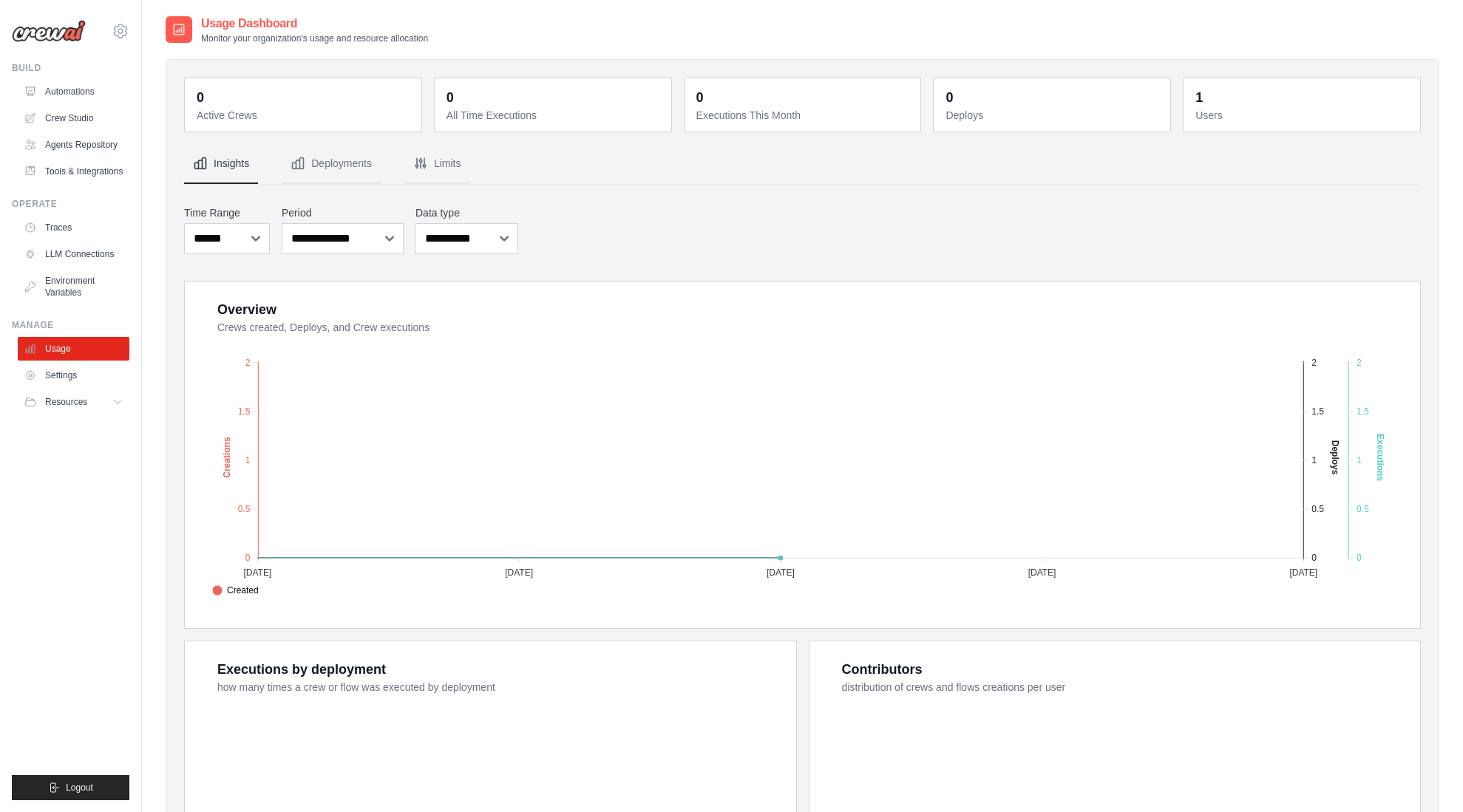
click at [52, 384] on link "Settings" at bounding box center [73, 375] width 112 height 23
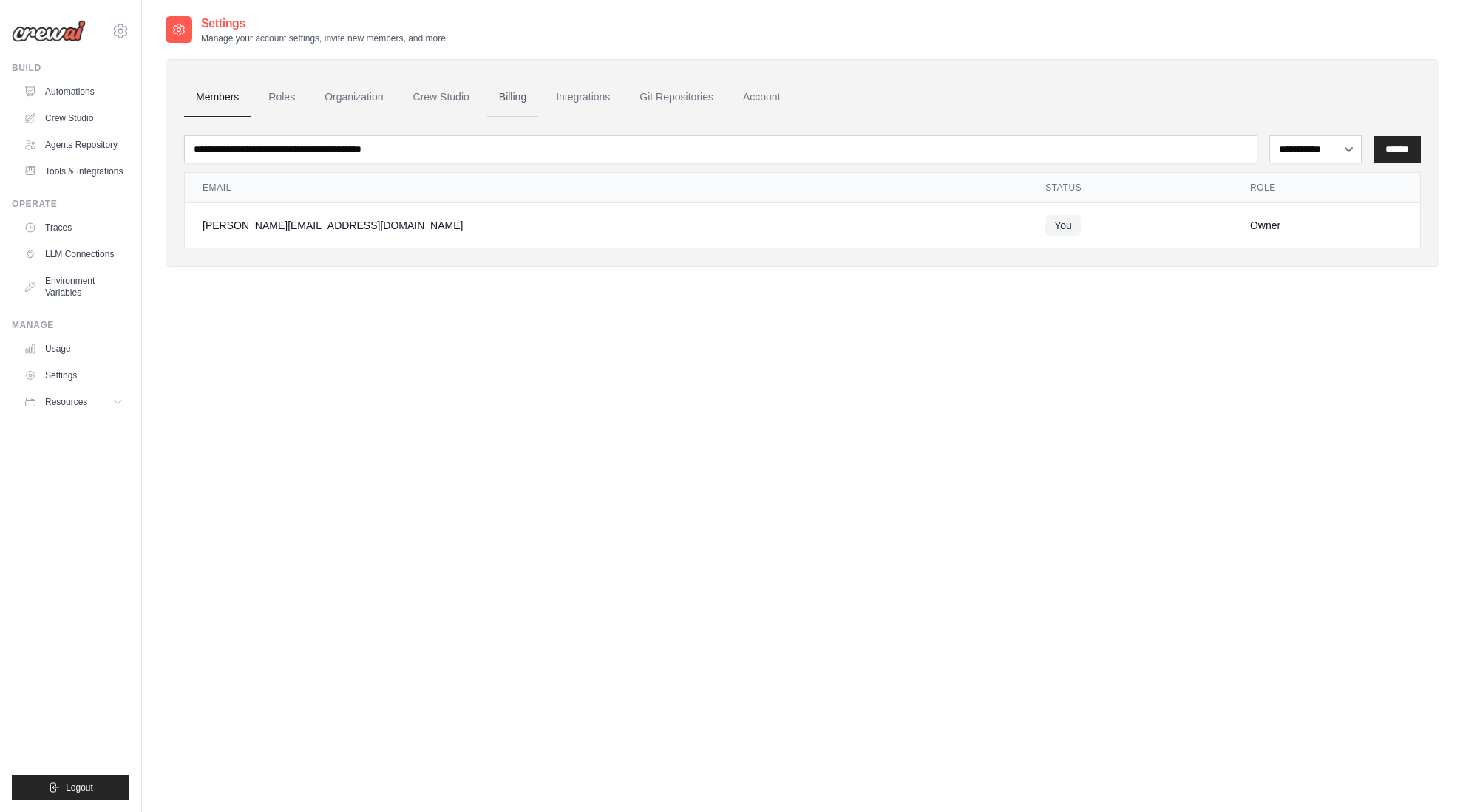
click at [516, 102] on link "Billing" at bounding box center [512, 97] width 51 height 40
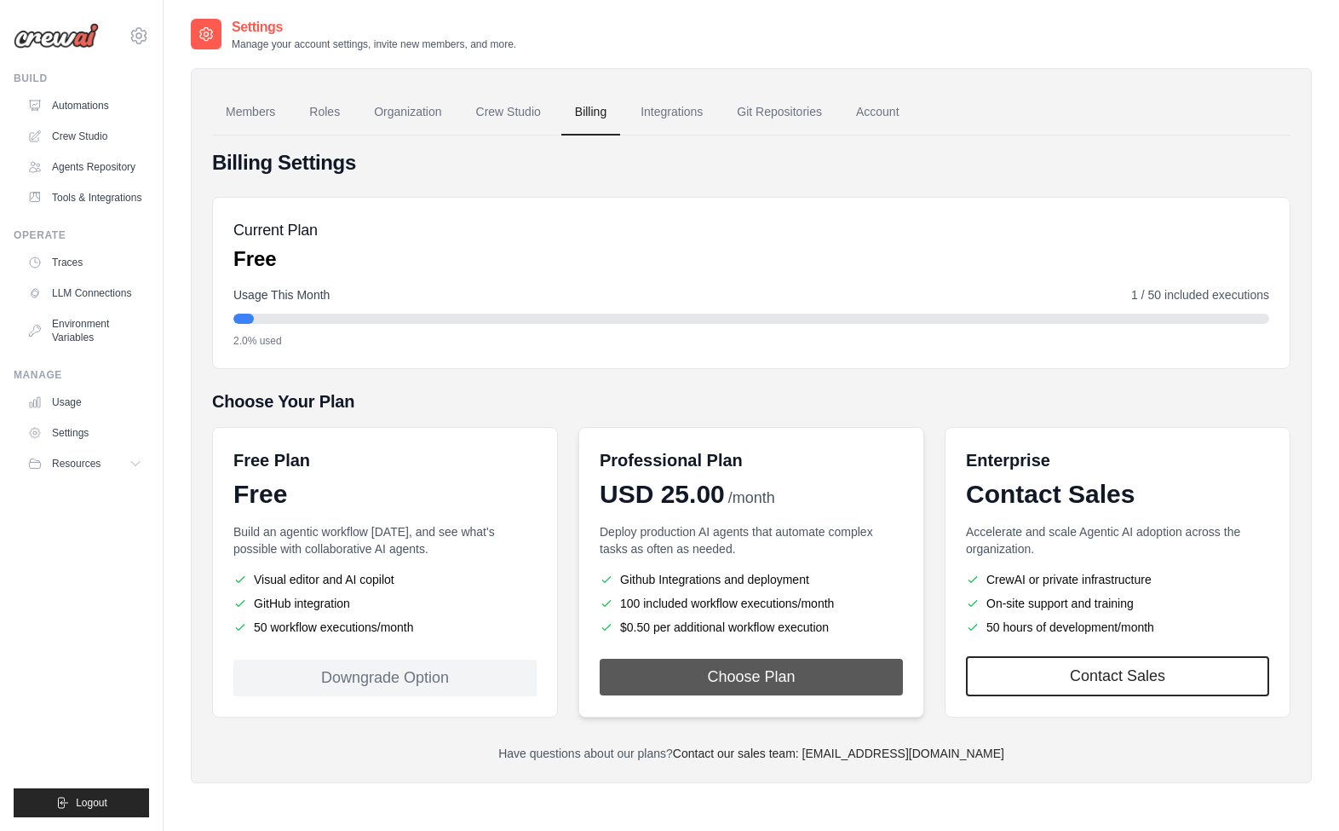
click at [740, 672] on button "Choose Plan" at bounding box center [751, 677] width 303 height 37
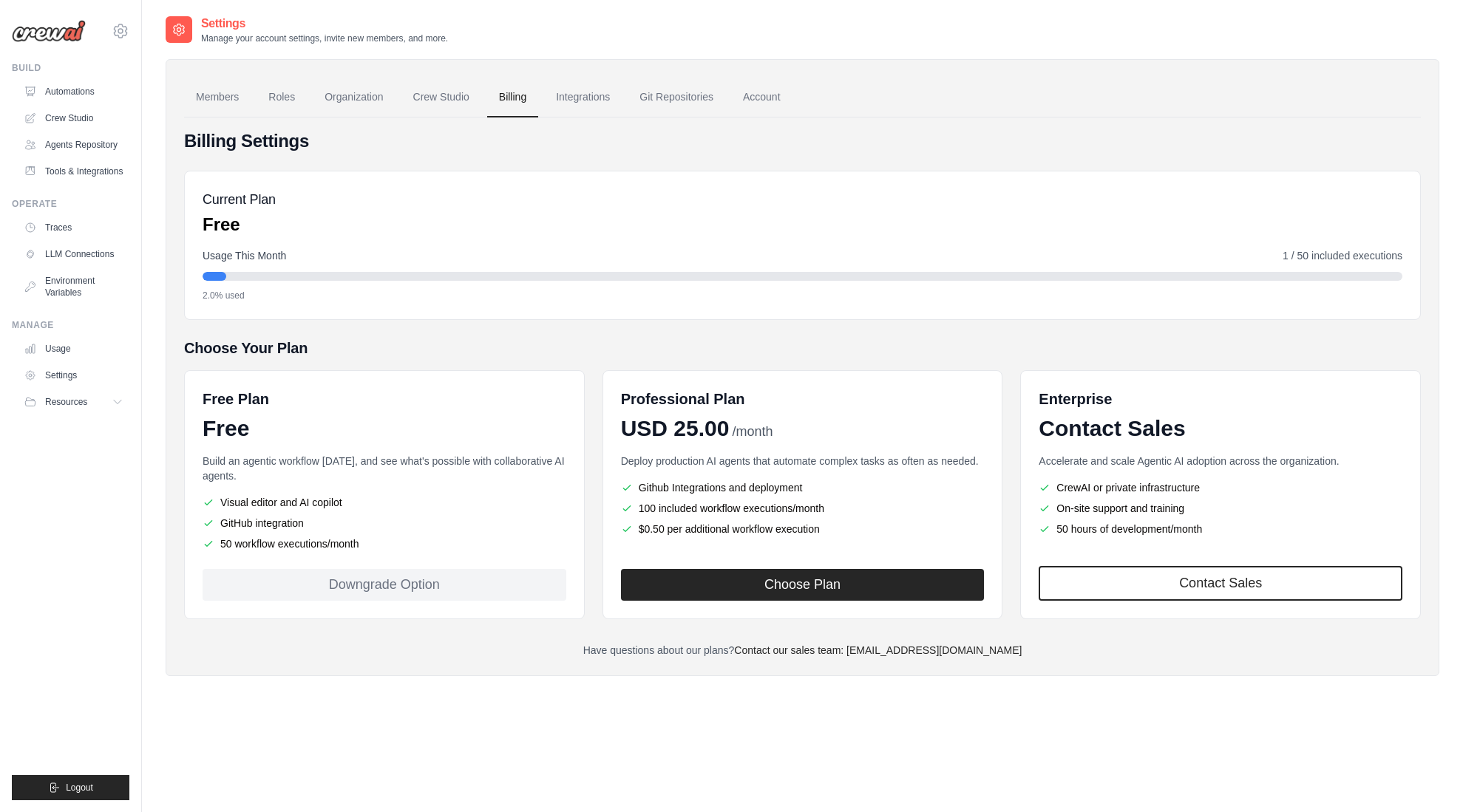
click at [893, 193] on div "Current Plan Free" at bounding box center [802, 213] width 1200 height 48
click at [792, 84] on link "Account" at bounding box center [762, 97] width 62 height 40
